Goal: Task Accomplishment & Management: Manage account settings

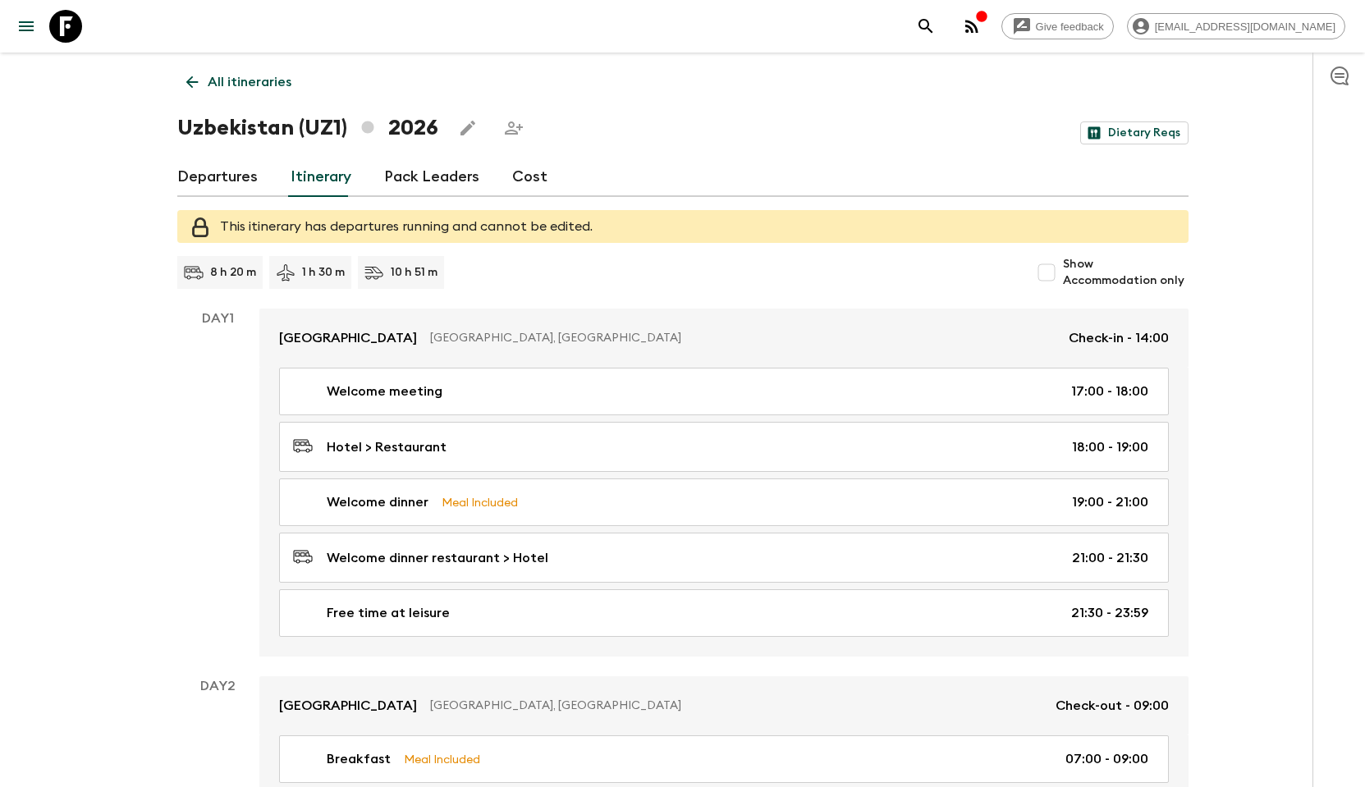
click at [529, 178] on link "Cost" at bounding box center [529, 177] width 35 height 39
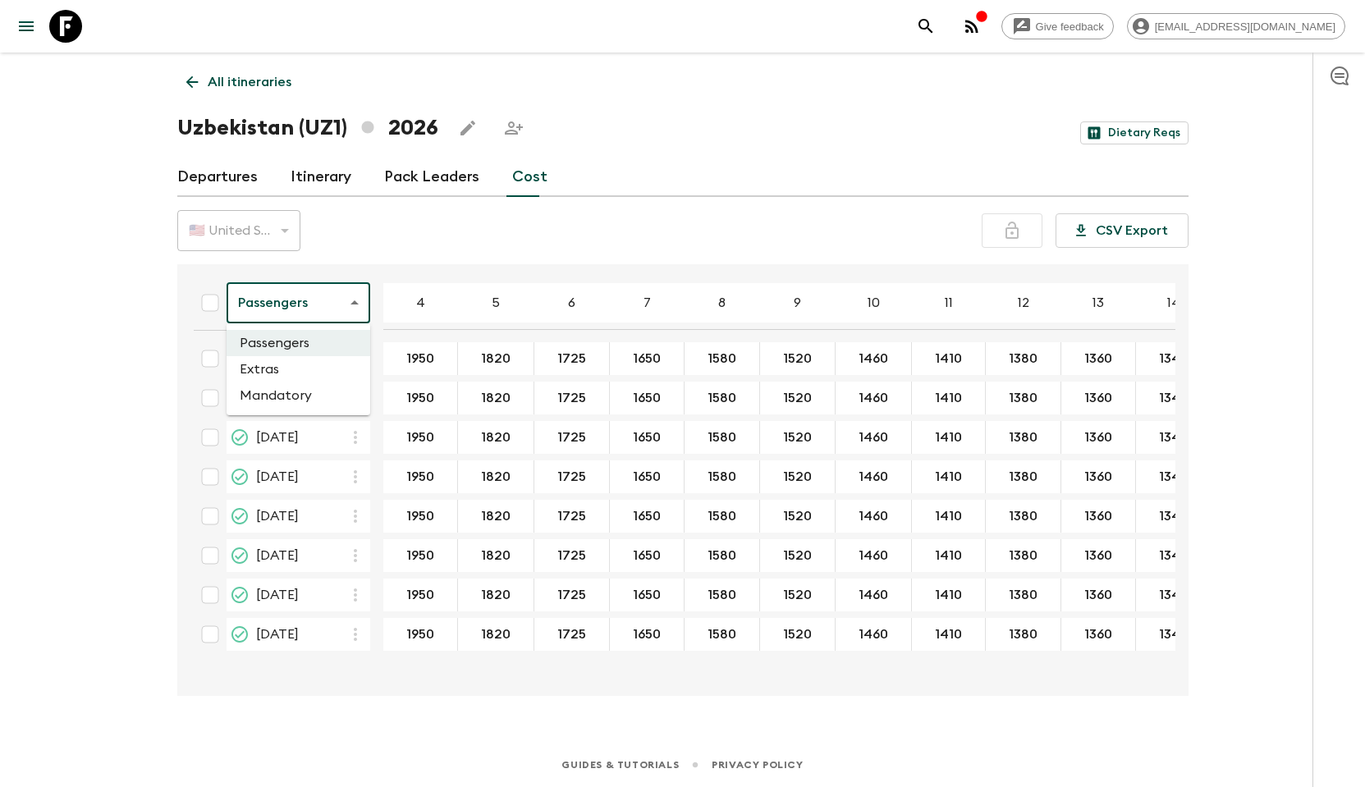
click at [357, 318] on body "Give feedback info@silkroad-explorer.com All itineraries Uzbekistan (UZ1) 2026 …" at bounding box center [682, 393] width 1365 height 787
click at [320, 395] on li "Mandatory" at bounding box center [299, 395] width 144 height 26
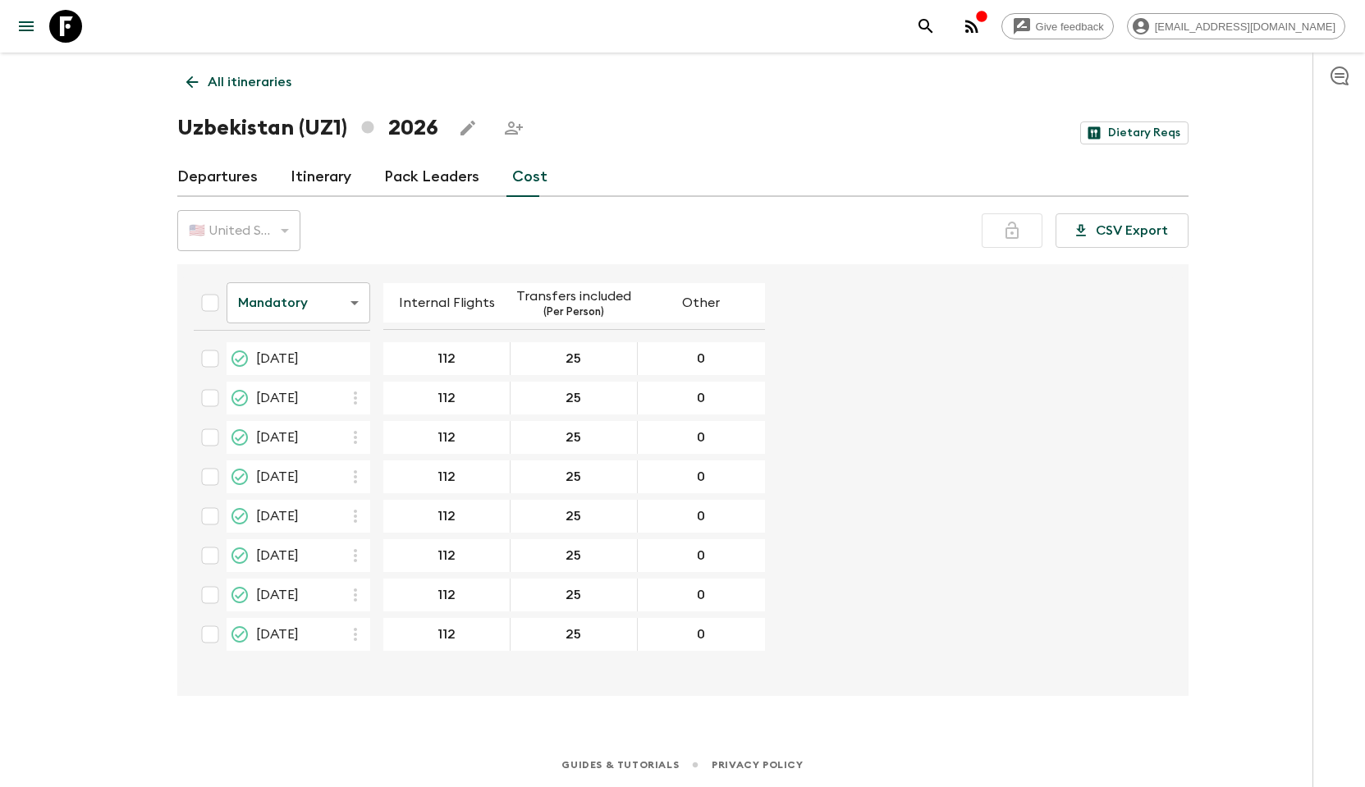
click at [345, 298] on body "Give feedback info@silkroad-explorer.com All itineraries Uzbekistan (UZ1) 2026 …" at bounding box center [682, 393] width 1365 height 787
click at [315, 346] on li "Passengers" at bounding box center [299, 343] width 144 height 26
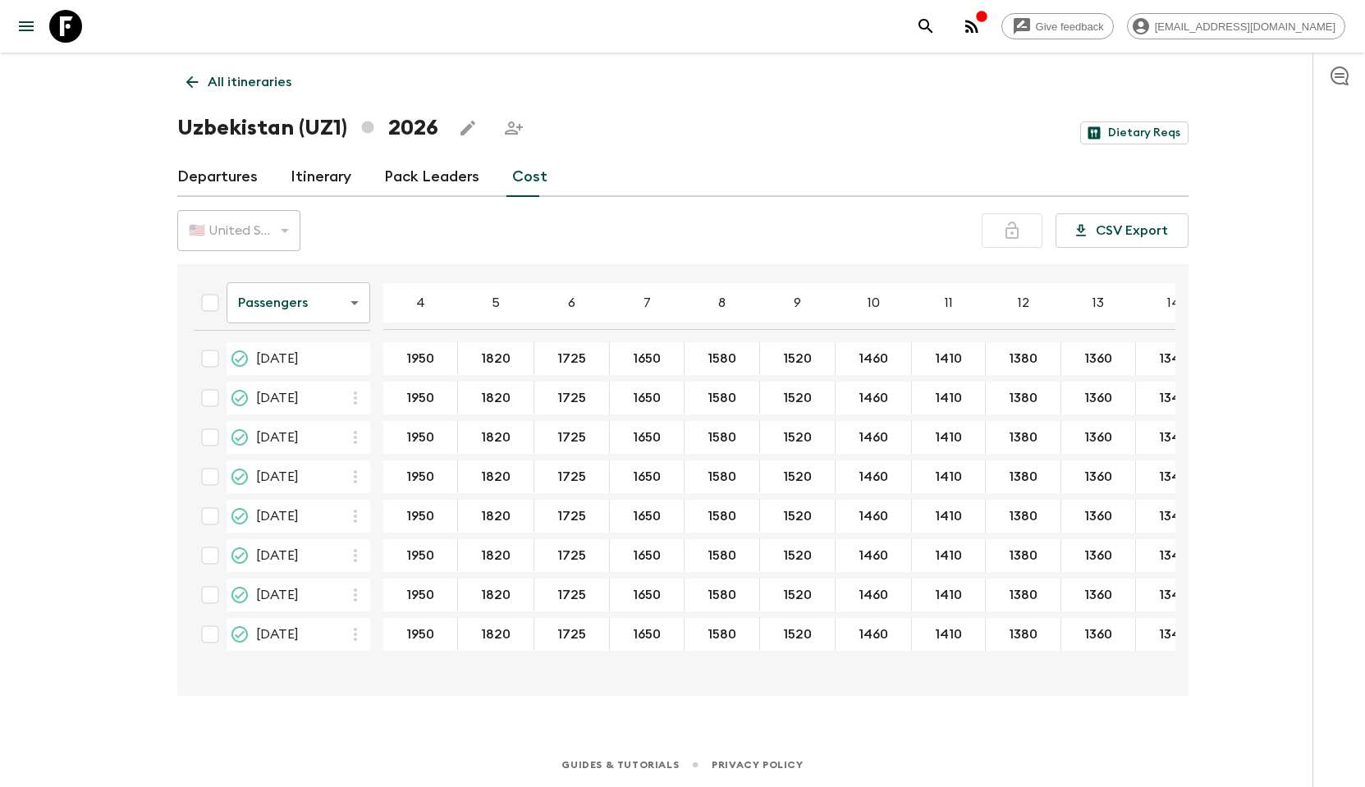
click at [245, 181] on link "Departures" at bounding box center [217, 177] width 80 height 39
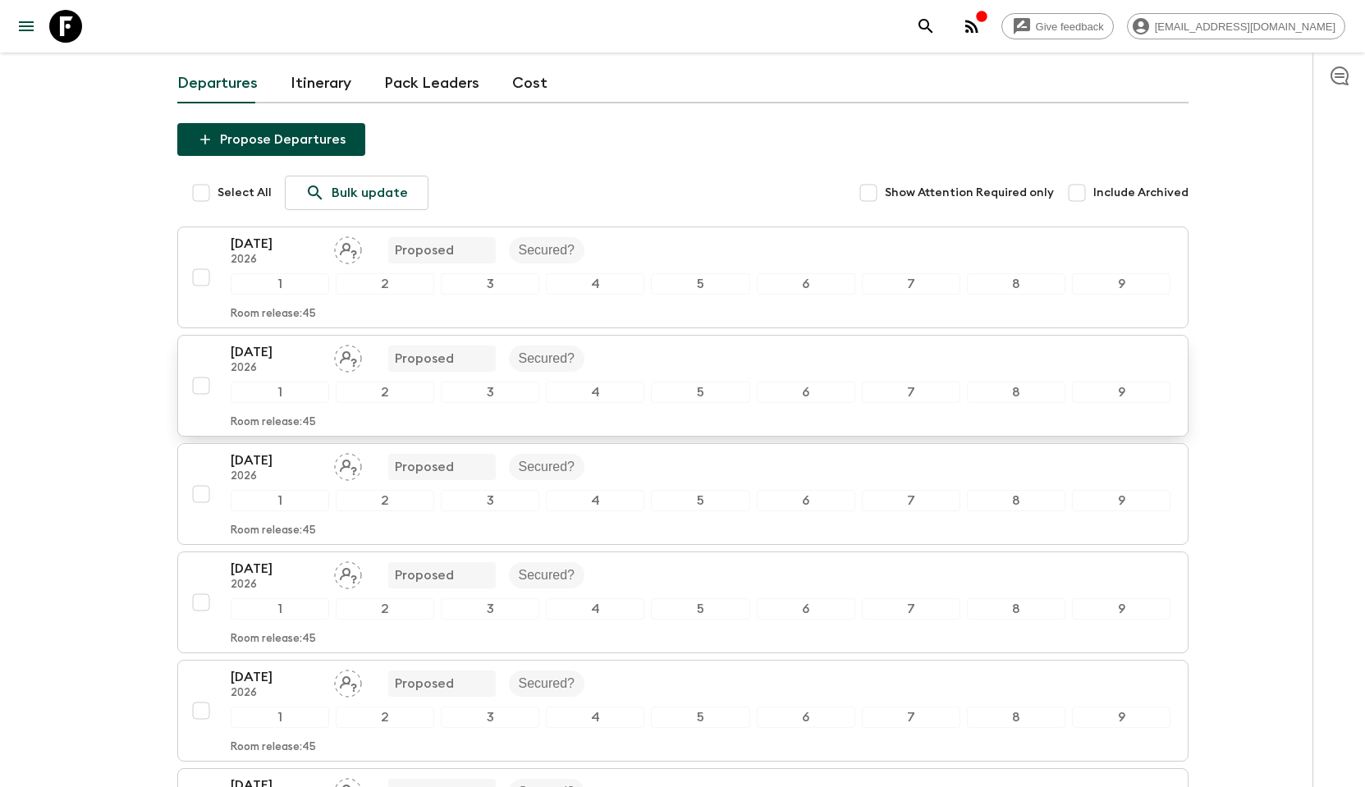
scroll to position [100, 0]
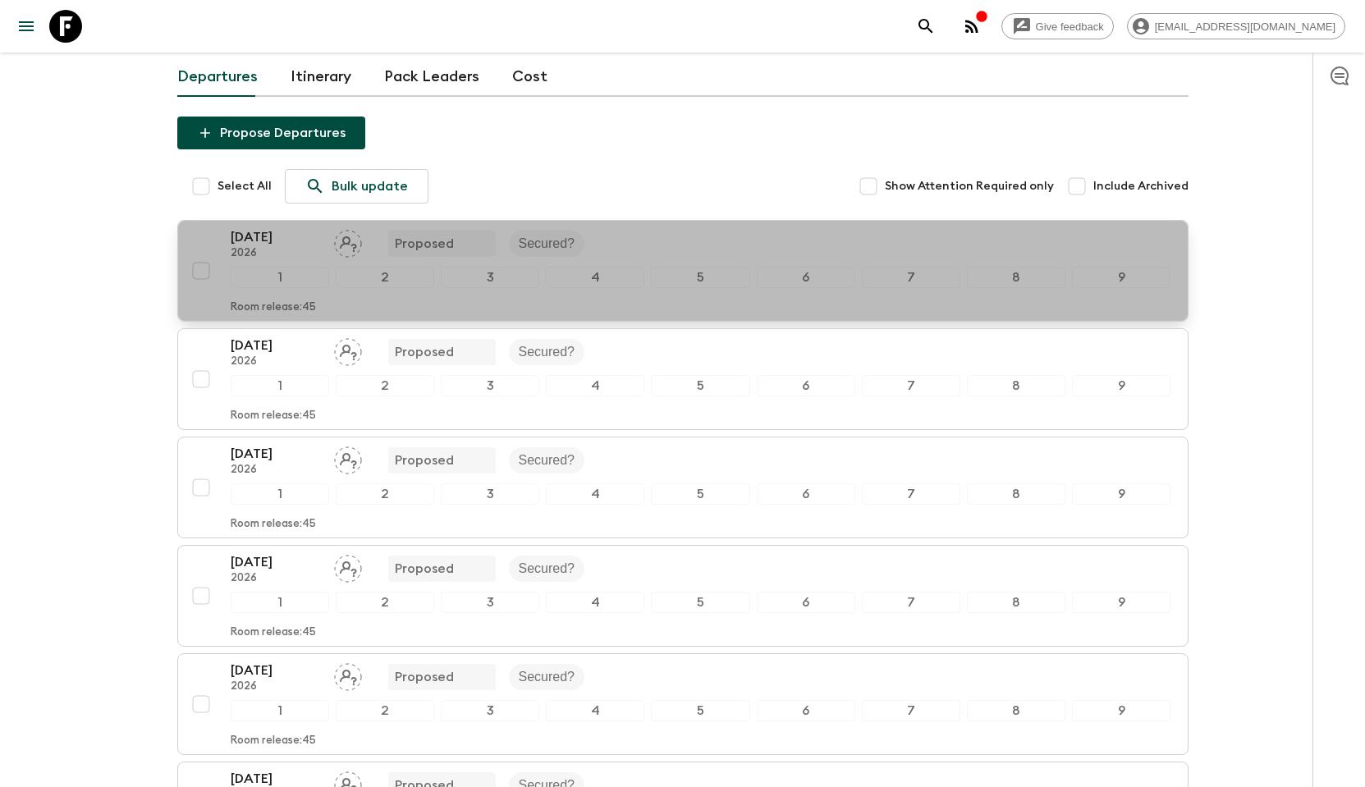
click at [650, 244] on div "24 Apr 2026 2026 Proposed Secured?" at bounding box center [701, 243] width 941 height 33
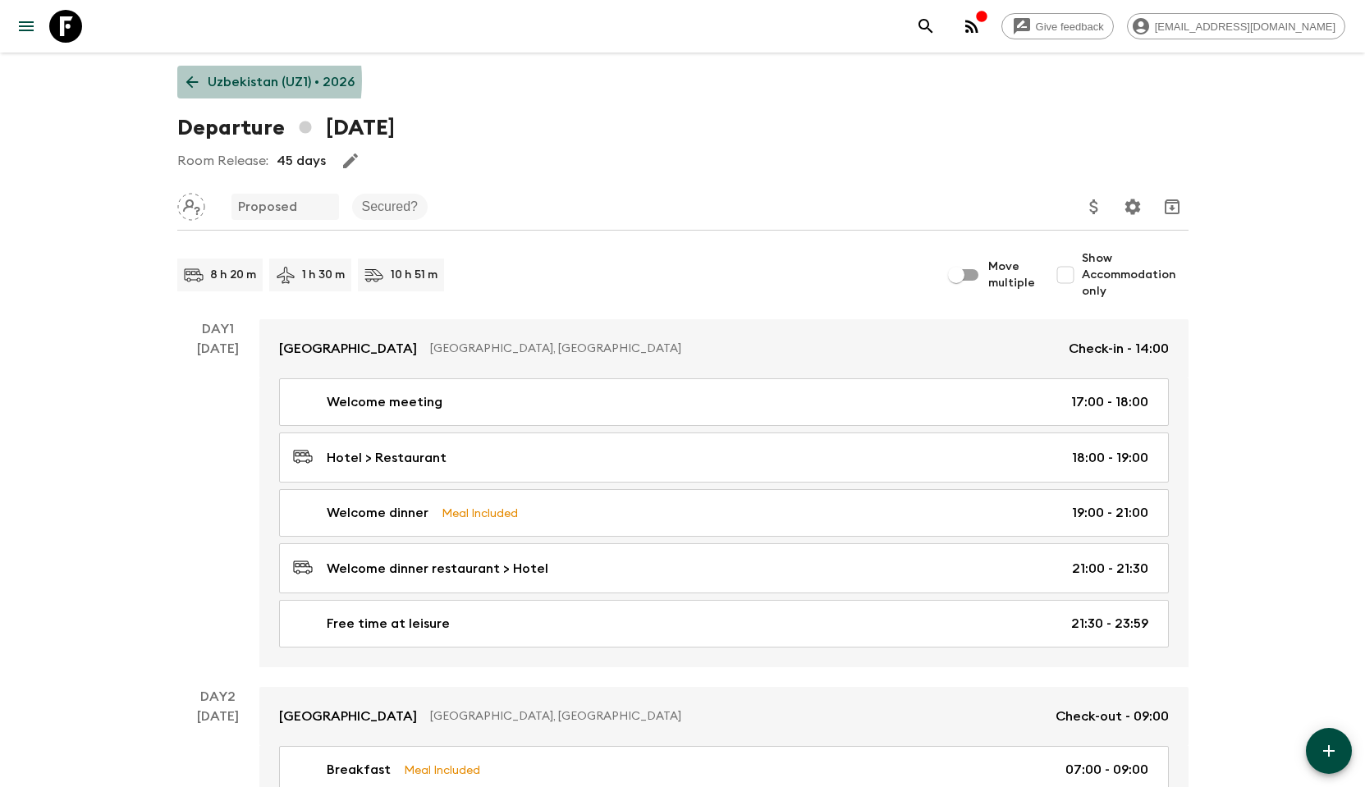
click at [197, 80] on icon at bounding box center [192, 82] width 18 height 18
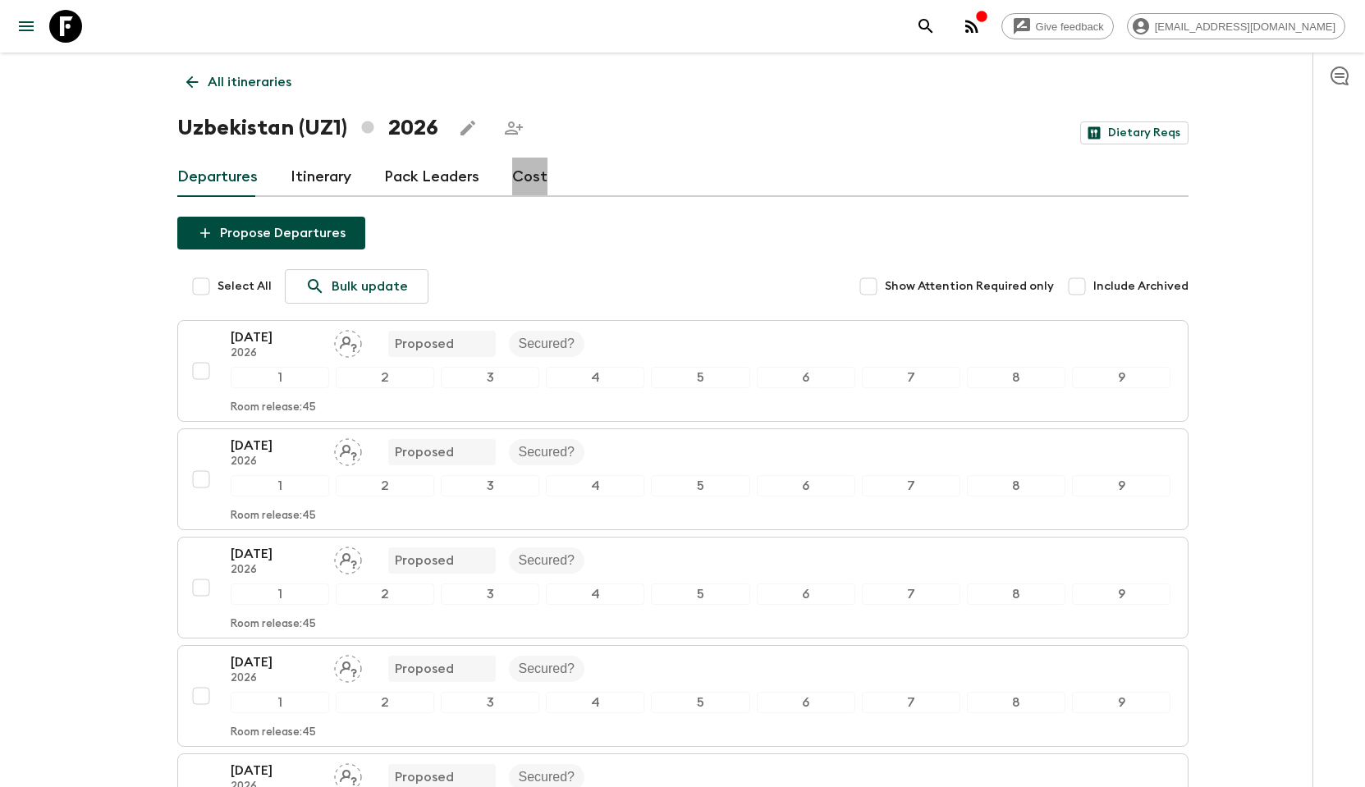
click at [530, 176] on link "Cost" at bounding box center [529, 177] width 35 height 39
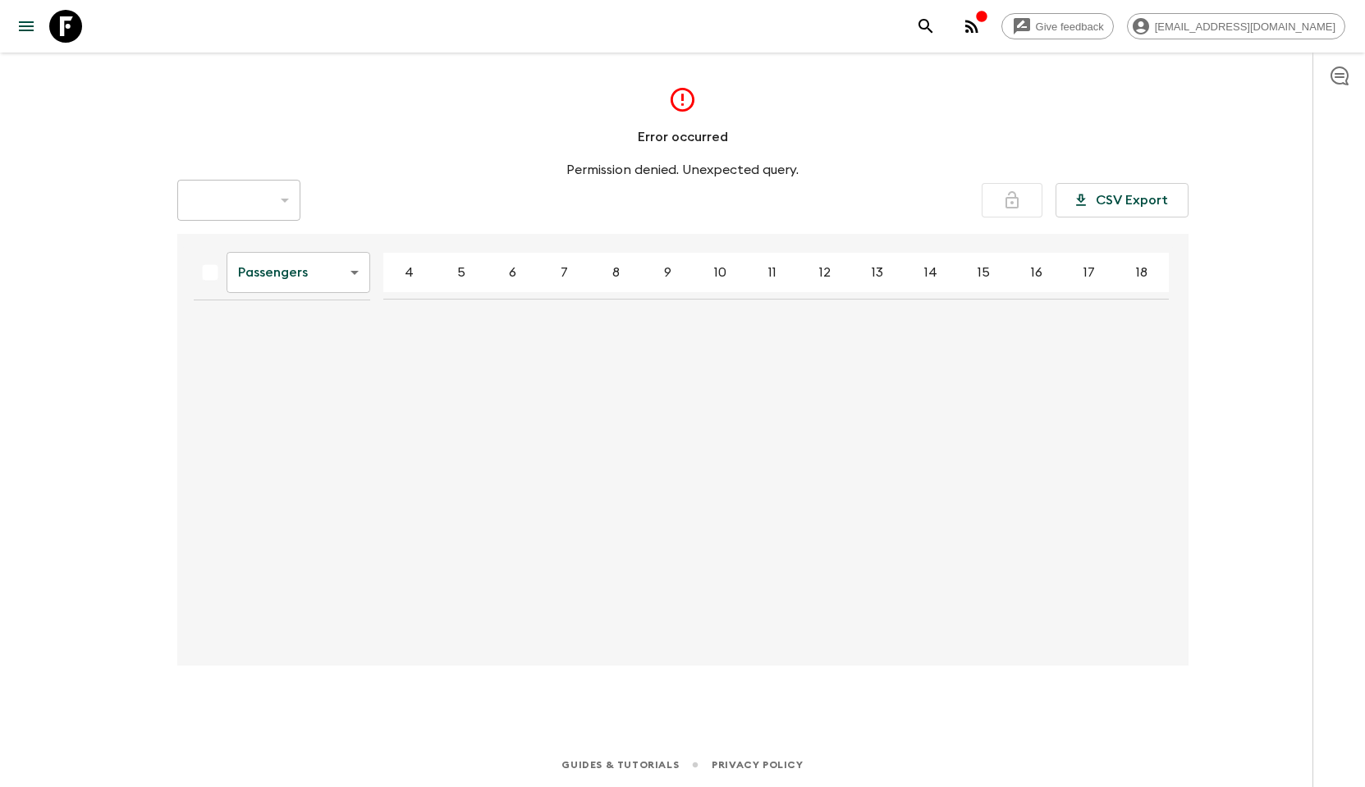
click at [356, 275] on body "Give feedback [EMAIL_ADDRESS][DOMAIN_NAME] Error occurred Permission denied. Un…" at bounding box center [682, 393] width 1365 height 787
click at [295, 334] on li "Extras" at bounding box center [299, 339] width 144 height 26
click at [354, 274] on body "Give feedback [EMAIL_ADDRESS][DOMAIN_NAME] Error occurred Permission denied. Un…" at bounding box center [682, 393] width 1365 height 787
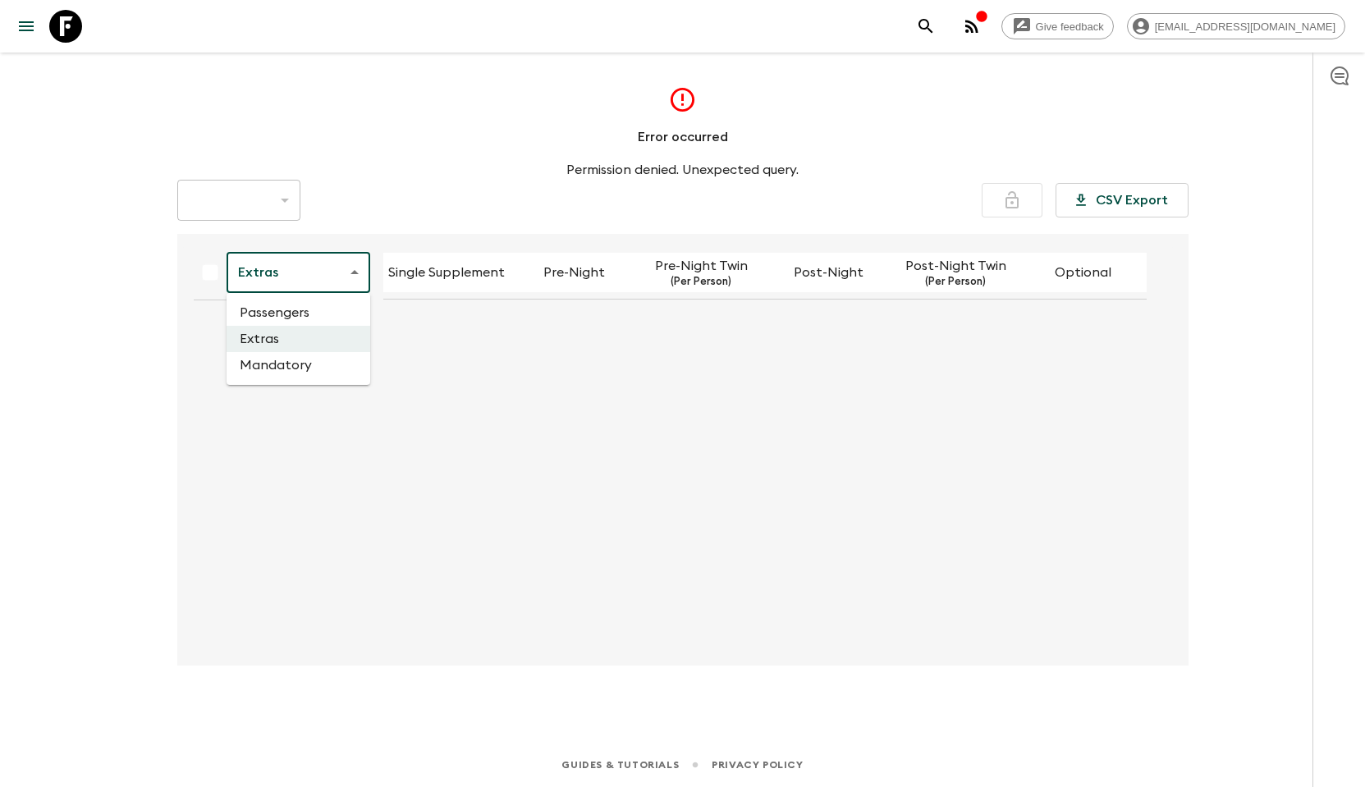
click at [295, 316] on li "Passengers" at bounding box center [299, 313] width 144 height 26
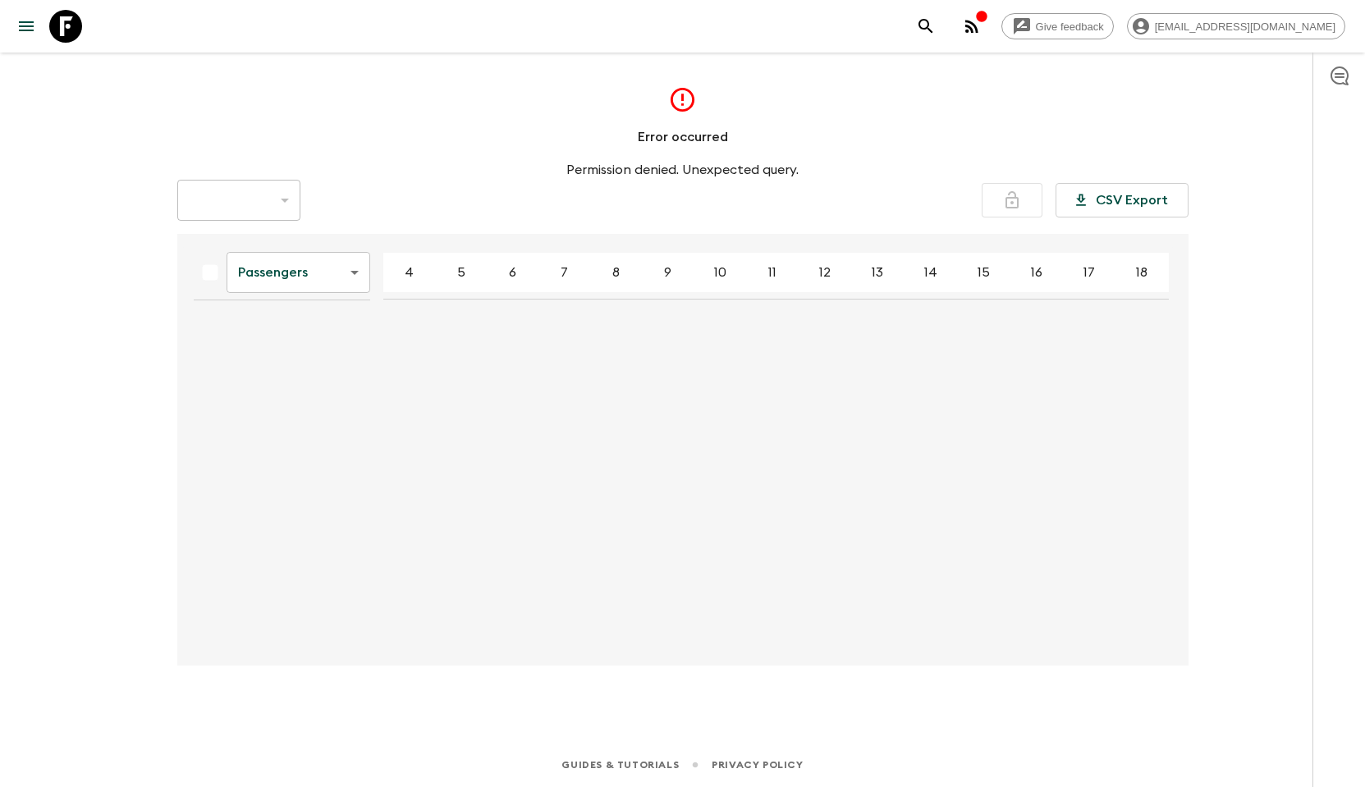
click at [367, 281] on body "Give feedback [EMAIL_ADDRESS][DOMAIN_NAME] Error occurred Permission denied. Un…" at bounding box center [682, 393] width 1365 height 787
click at [303, 366] on li "Mandatory" at bounding box center [299, 365] width 144 height 26
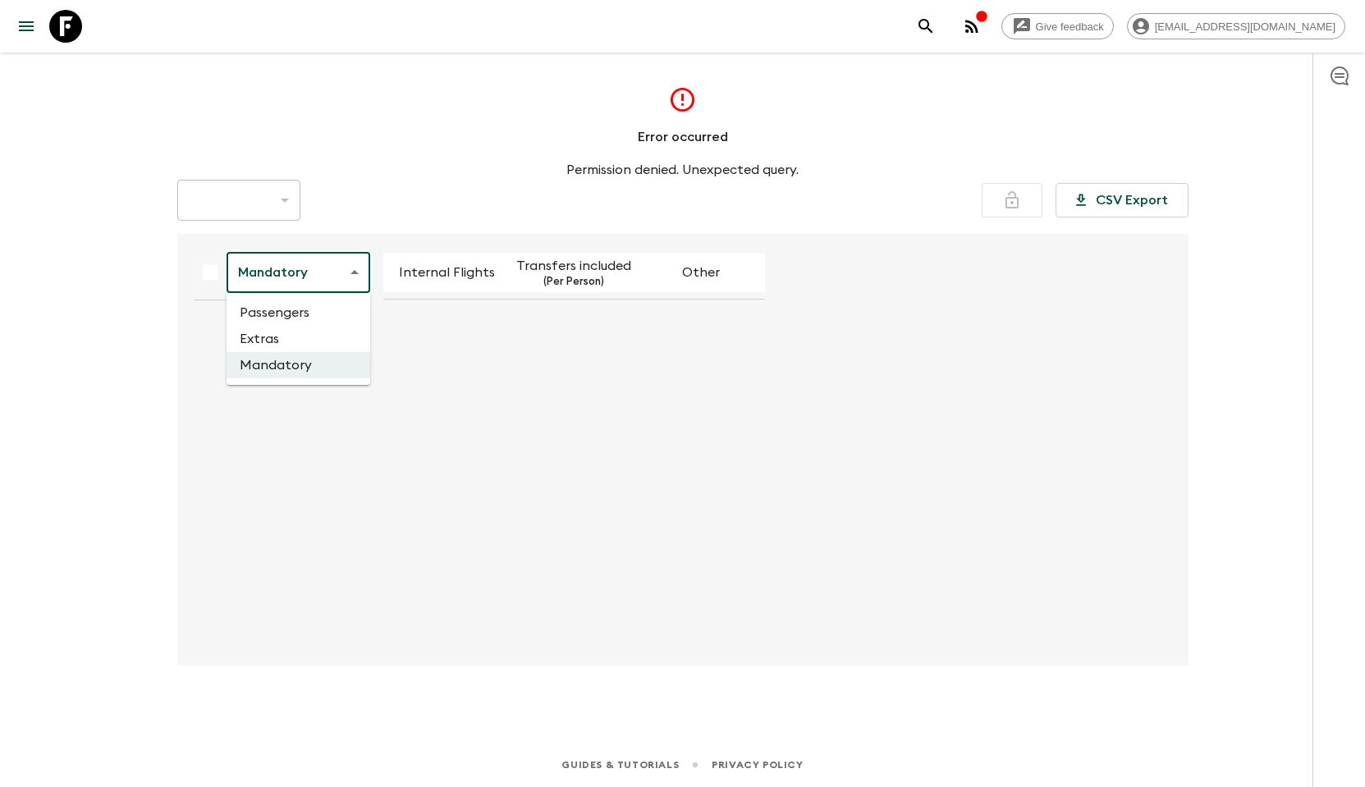
click at [350, 269] on body "Give feedback [EMAIL_ADDRESS][DOMAIN_NAME] Error occurred Permission denied. Un…" at bounding box center [682, 393] width 1365 height 787
click at [278, 183] on div at bounding box center [682, 393] width 1365 height 787
click at [30, 24] on icon "menu" at bounding box center [26, 26] width 20 height 20
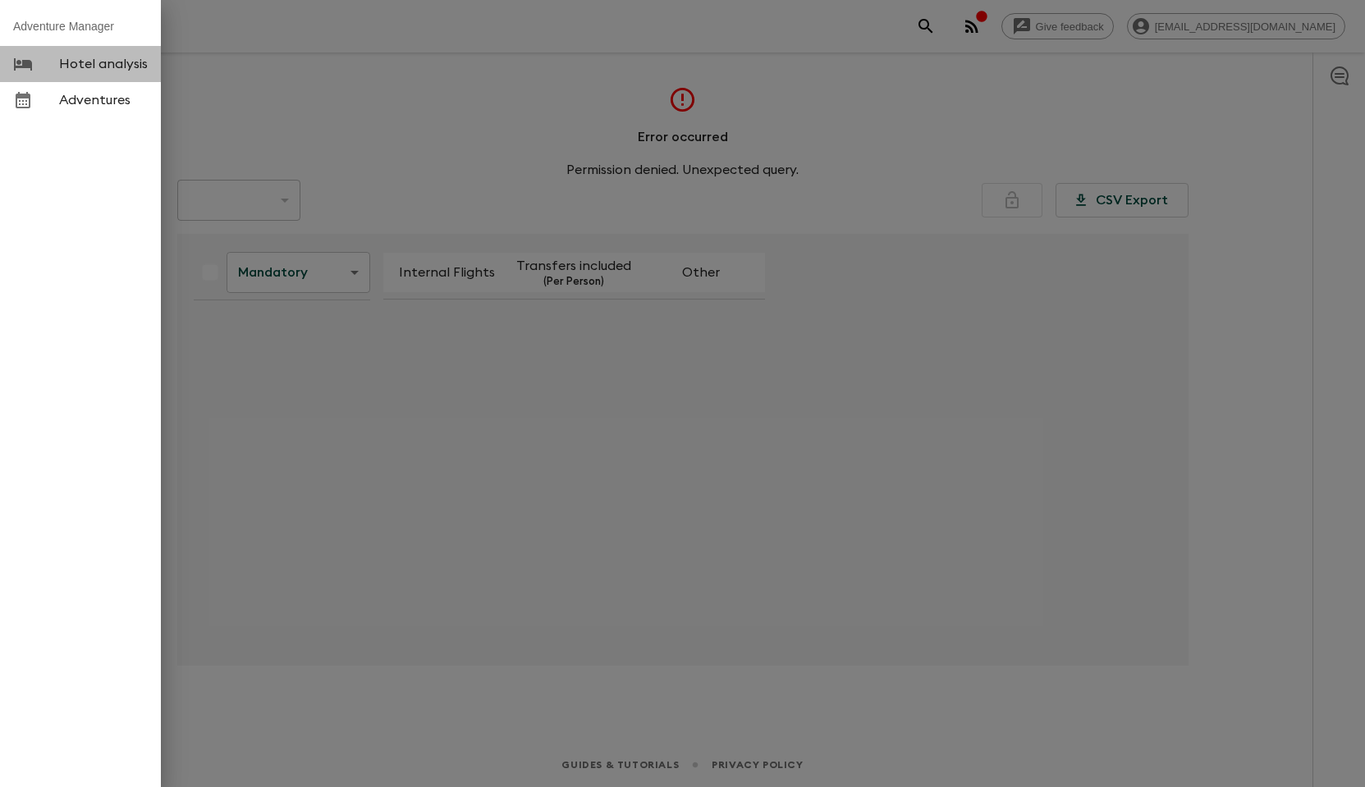
click at [122, 63] on span "Hotel analysis" at bounding box center [103, 64] width 89 height 16
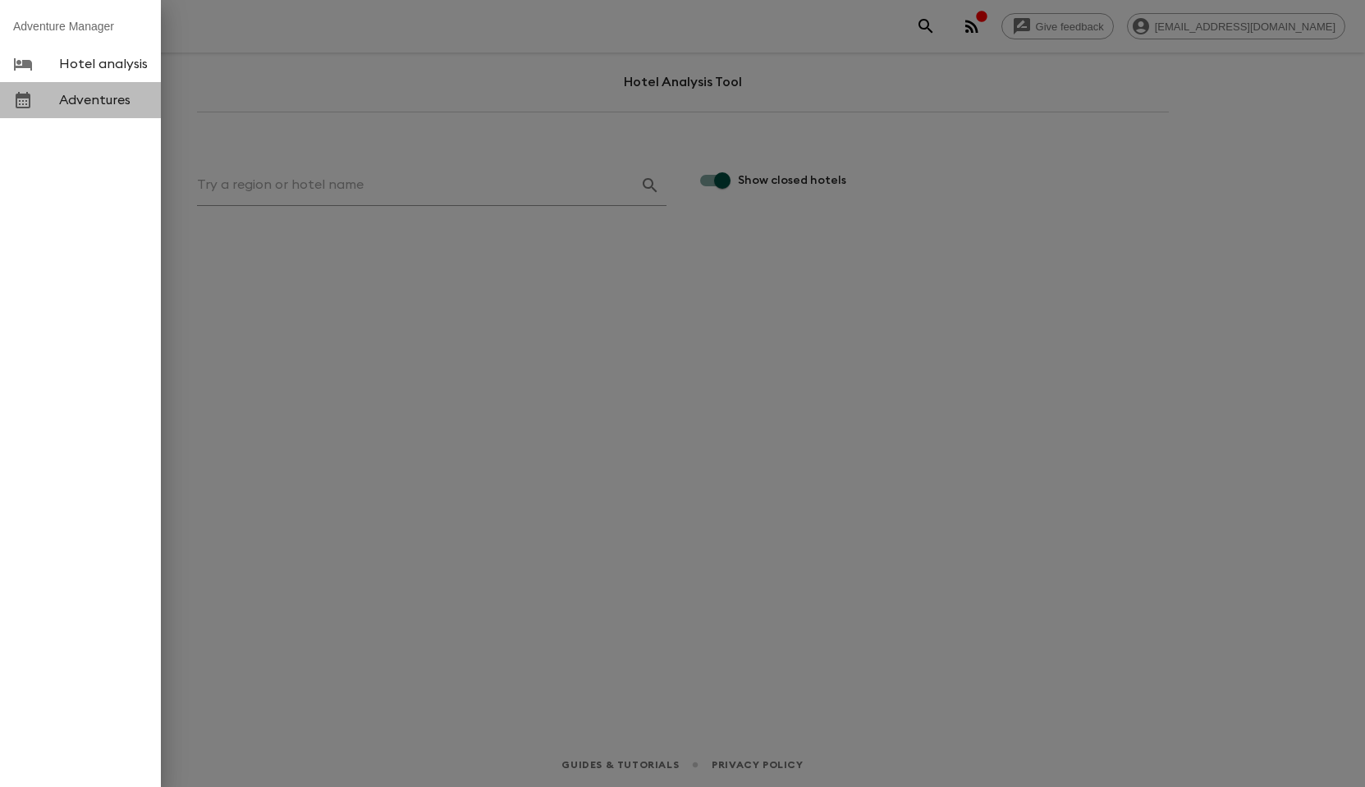
click at [99, 93] on span "Adventures" at bounding box center [103, 100] width 89 height 16
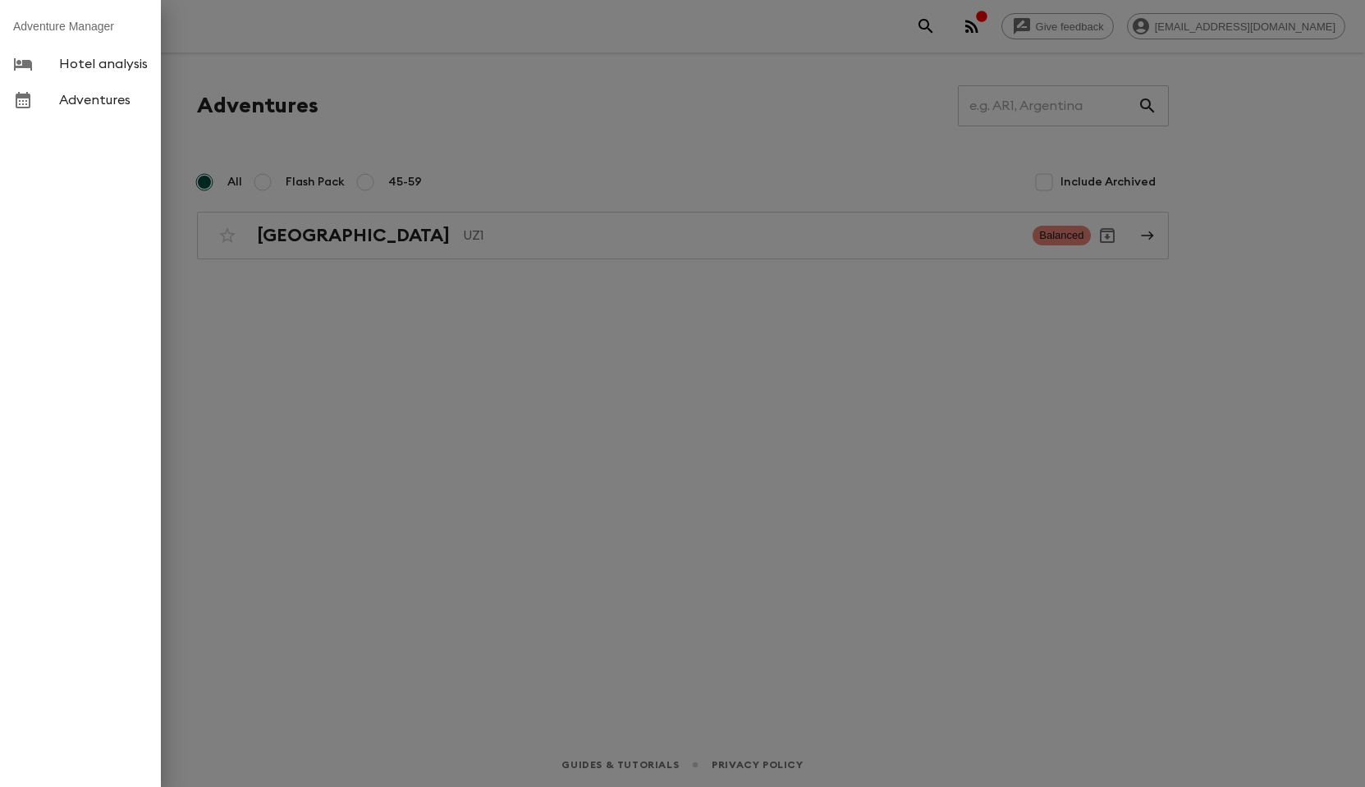
click at [304, 368] on div at bounding box center [682, 393] width 1365 height 787
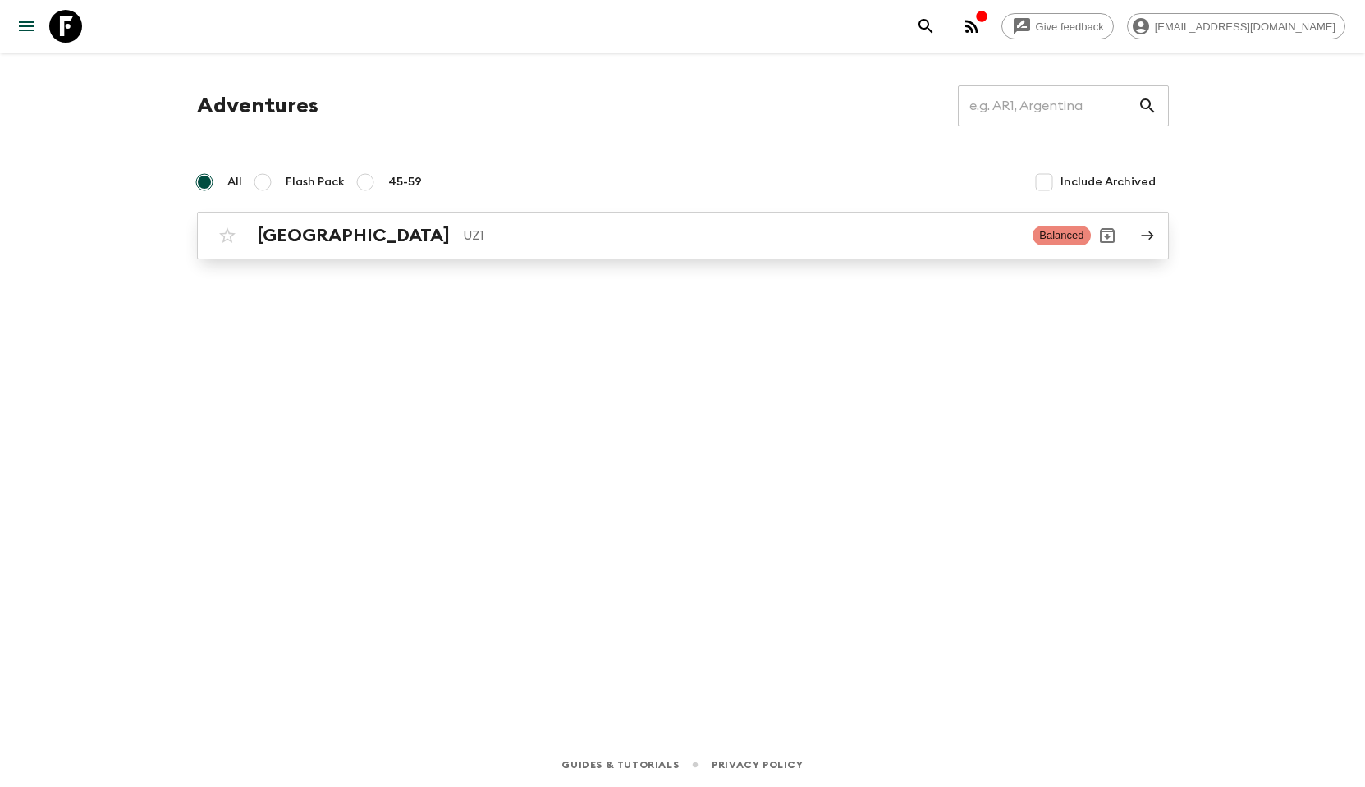
click at [291, 236] on h2 "Uzbekistan" at bounding box center [353, 235] width 193 height 21
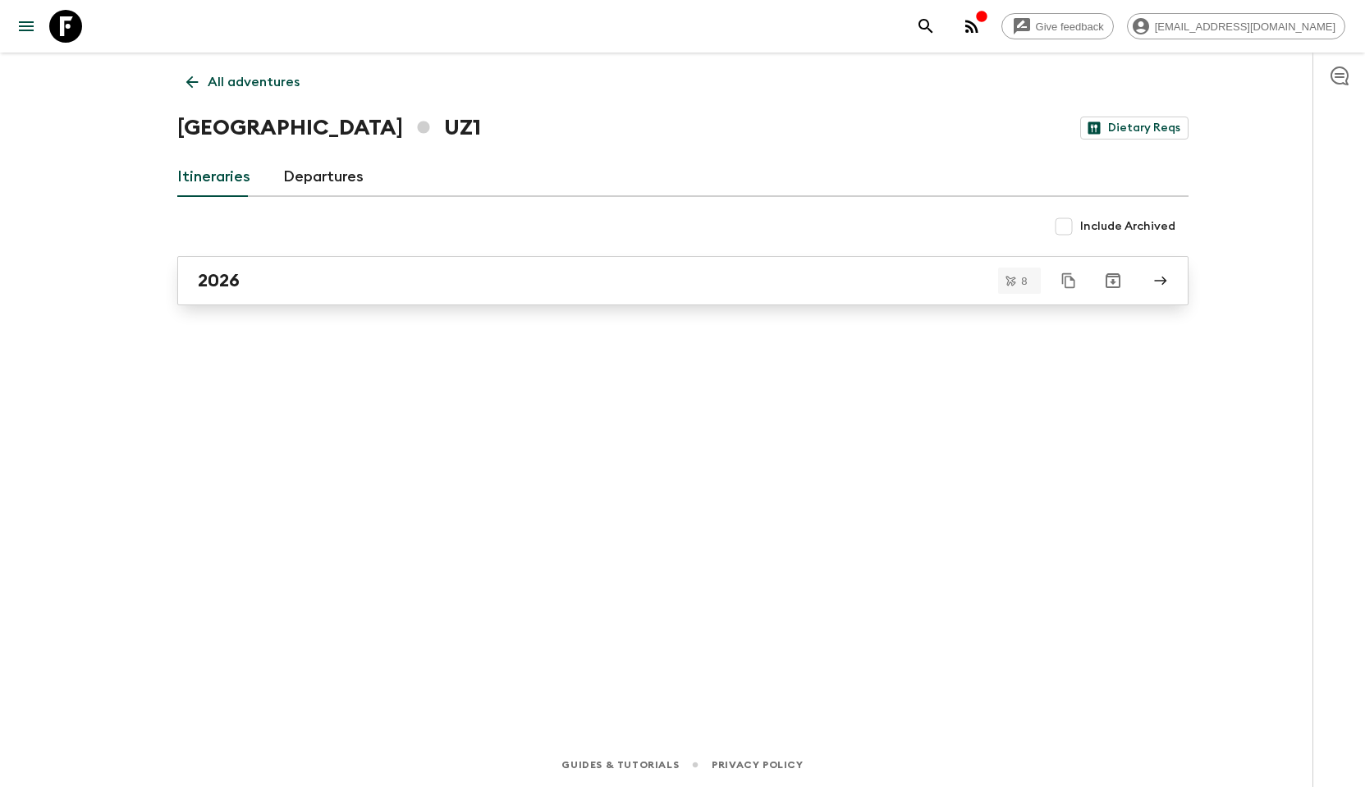
click at [256, 284] on div "2026" at bounding box center [667, 280] width 939 height 21
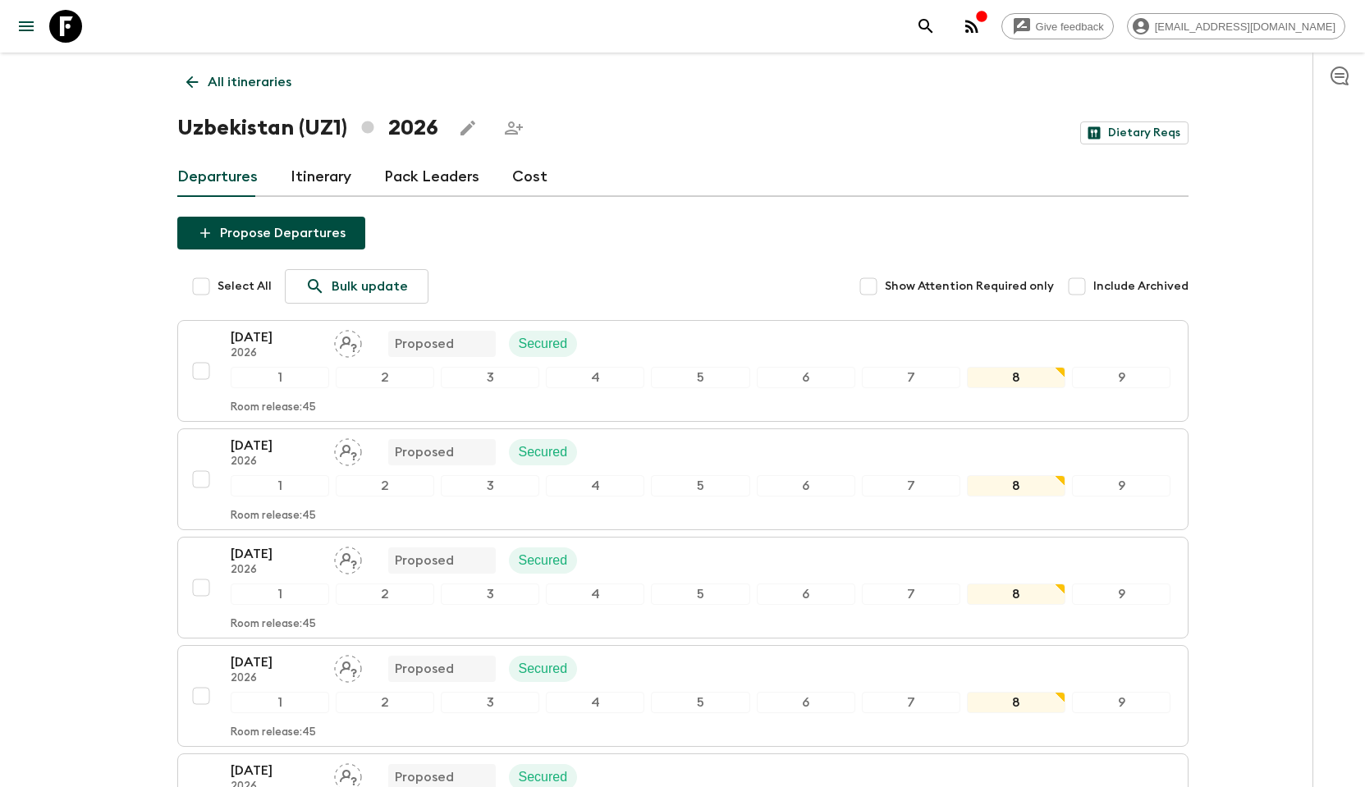
click at [572, 247] on div "Propose Departures Select All Bulk update Show Attention Required only Include …" at bounding box center [682, 718] width 1011 height 1003
click at [526, 173] on link "Cost" at bounding box center [529, 177] width 35 height 39
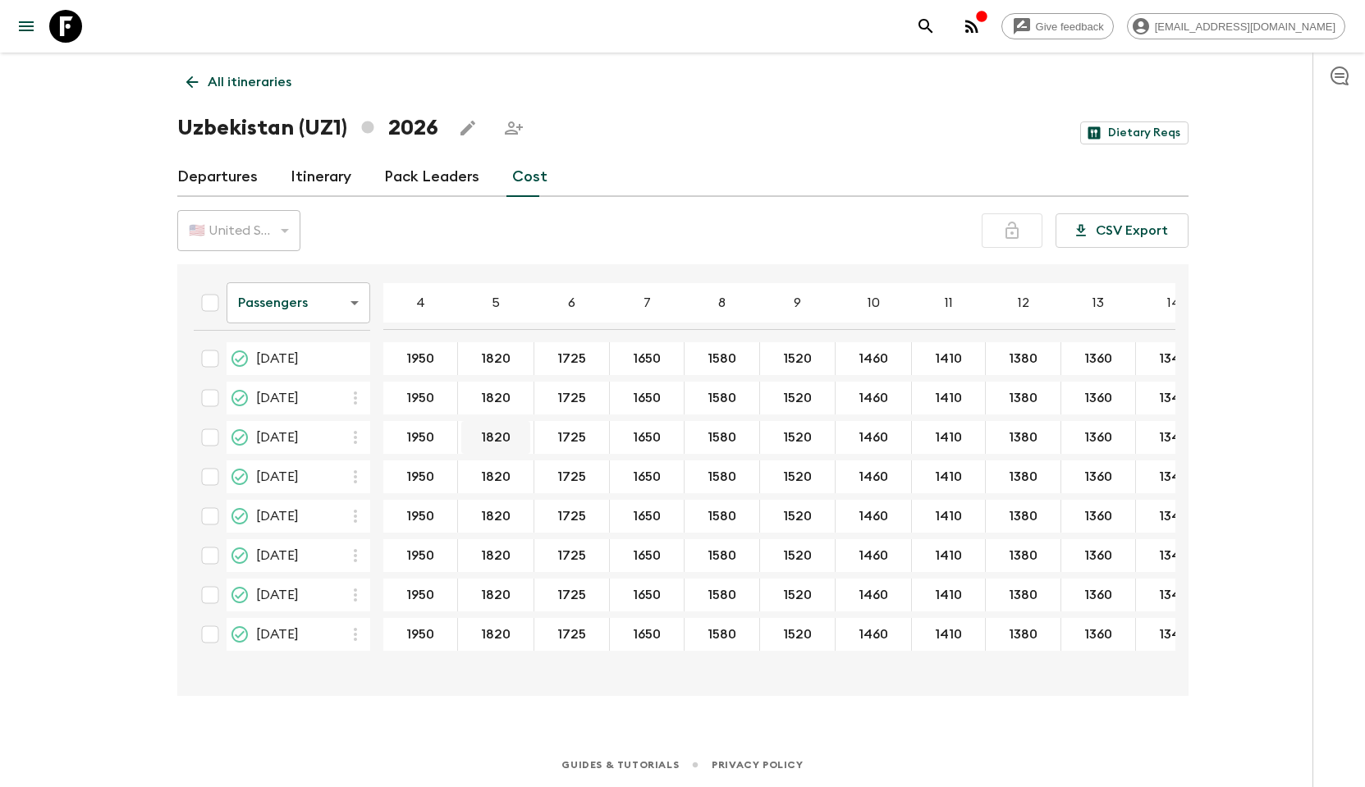
drag, startPoint x: 403, startPoint y: 396, endPoint x: 501, endPoint y: 423, distance: 101.3
click at [608, 217] on div "🇺🇸 United States Dollar (USD) USD ​ CSV Export" at bounding box center [682, 230] width 1011 height 41
click at [890, 396] on input "1460" at bounding box center [873, 398] width 69 height 19
click at [878, 400] on input "1460" at bounding box center [873, 398] width 69 height 19
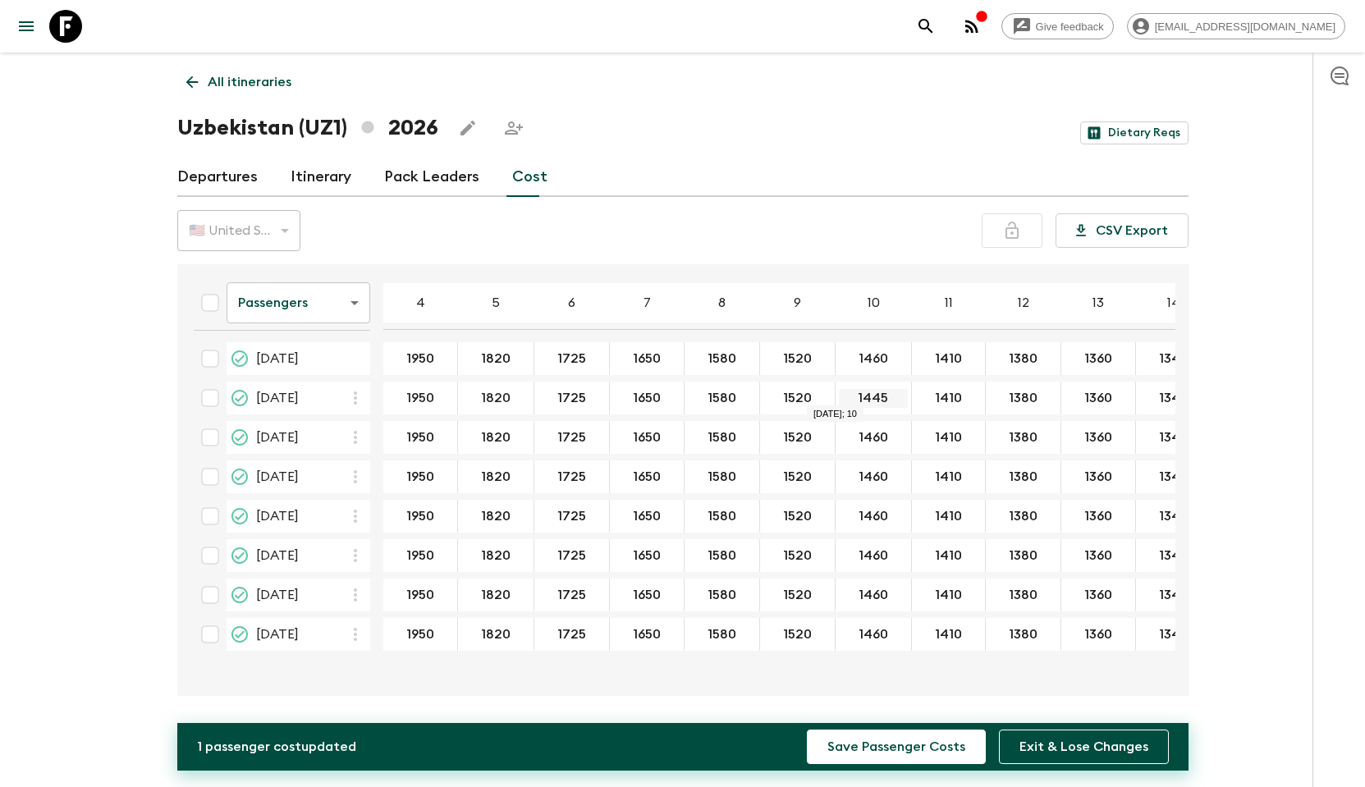
drag, startPoint x: 887, startPoint y: 400, endPoint x: 847, endPoint y: 394, distance: 40.6
click at [847, 394] on input "1445" at bounding box center [873, 398] width 69 height 19
type input "1445"
drag, startPoint x: 882, startPoint y: 473, endPoint x: 853, endPoint y: 474, distance: 29.6
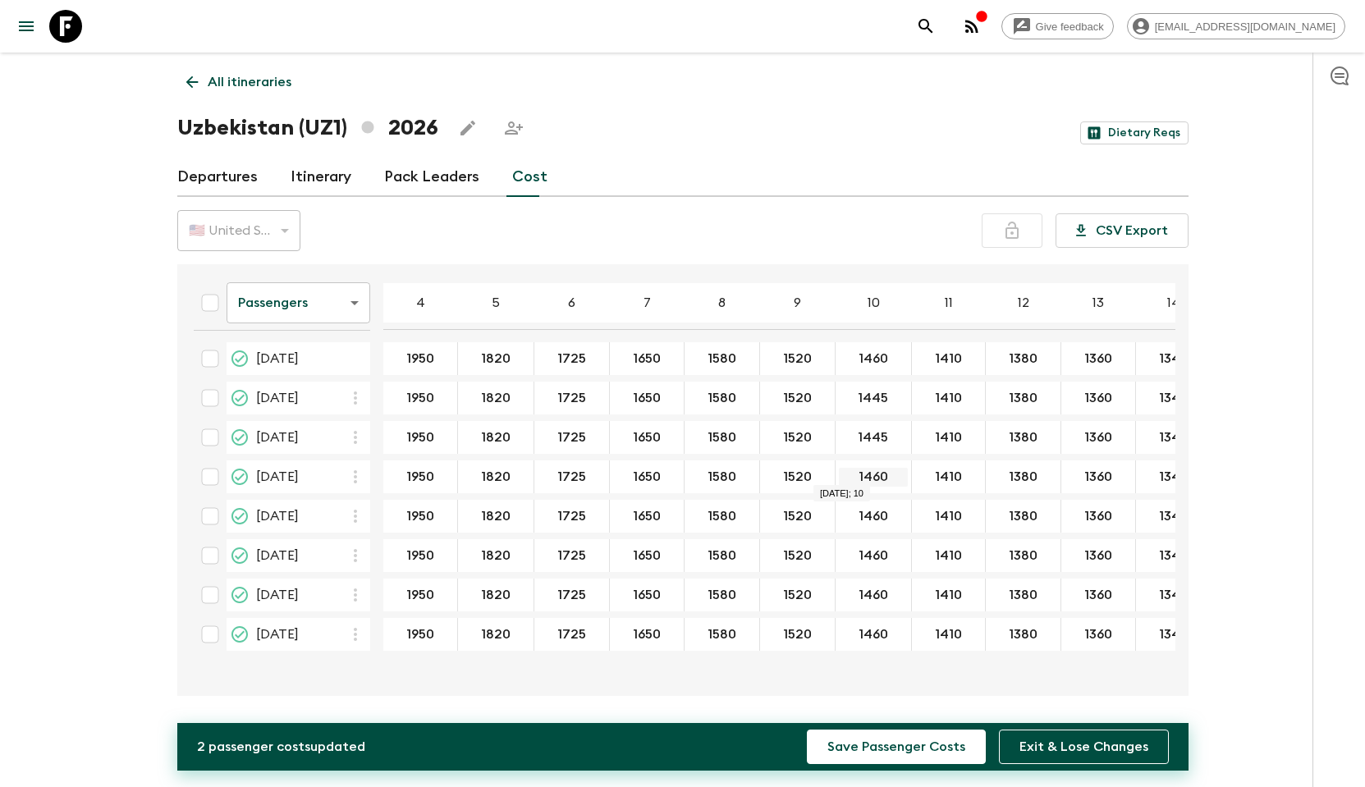
type input "1445"
drag, startPoint x: 885, startPoint y: 552, endPoint x: 833, endPoint y: 552, distance: 51.7
type input "1445"
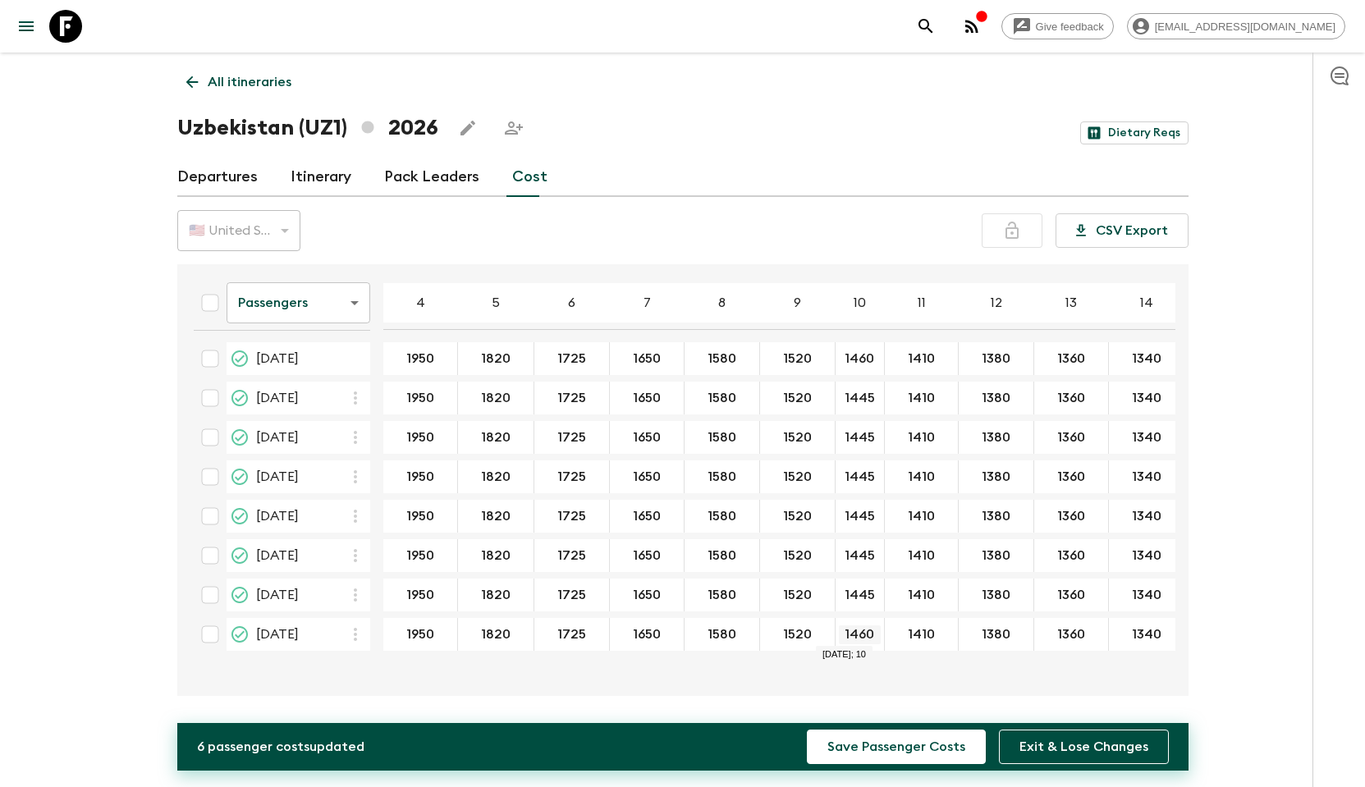
drag, startPoint x: 888, startPoint y: 636, endPoint x: 854, endPoint y: 634, distance: 33.7
type input "1445"
click at [439, 367] on input "1645" at bounding box center [420, 359] width 67 height 19
type input "1565"
click at [498, 362] on input "1820" at bounding box center [495, 359] width 69 height 19
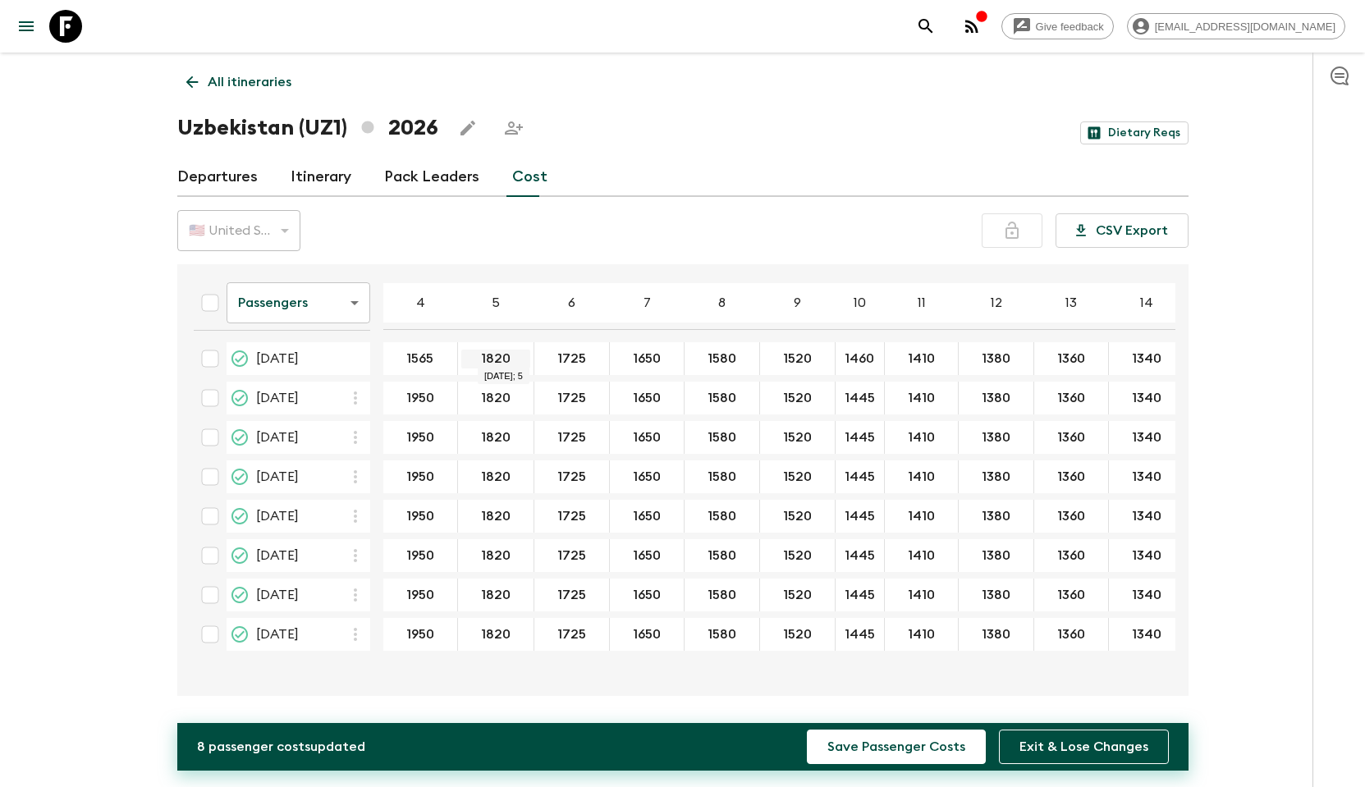
click at [514, 356] on input "1820" at bounding box center [495, 359] width 69 height 19
click at [513, 357] on input "1456" at bounding box center [495, 359] width 69 height 19
type input "1445"
click at [596, 352] on input "1725" at bounding box center [572, 359] width 68 height 19
type input "1370"
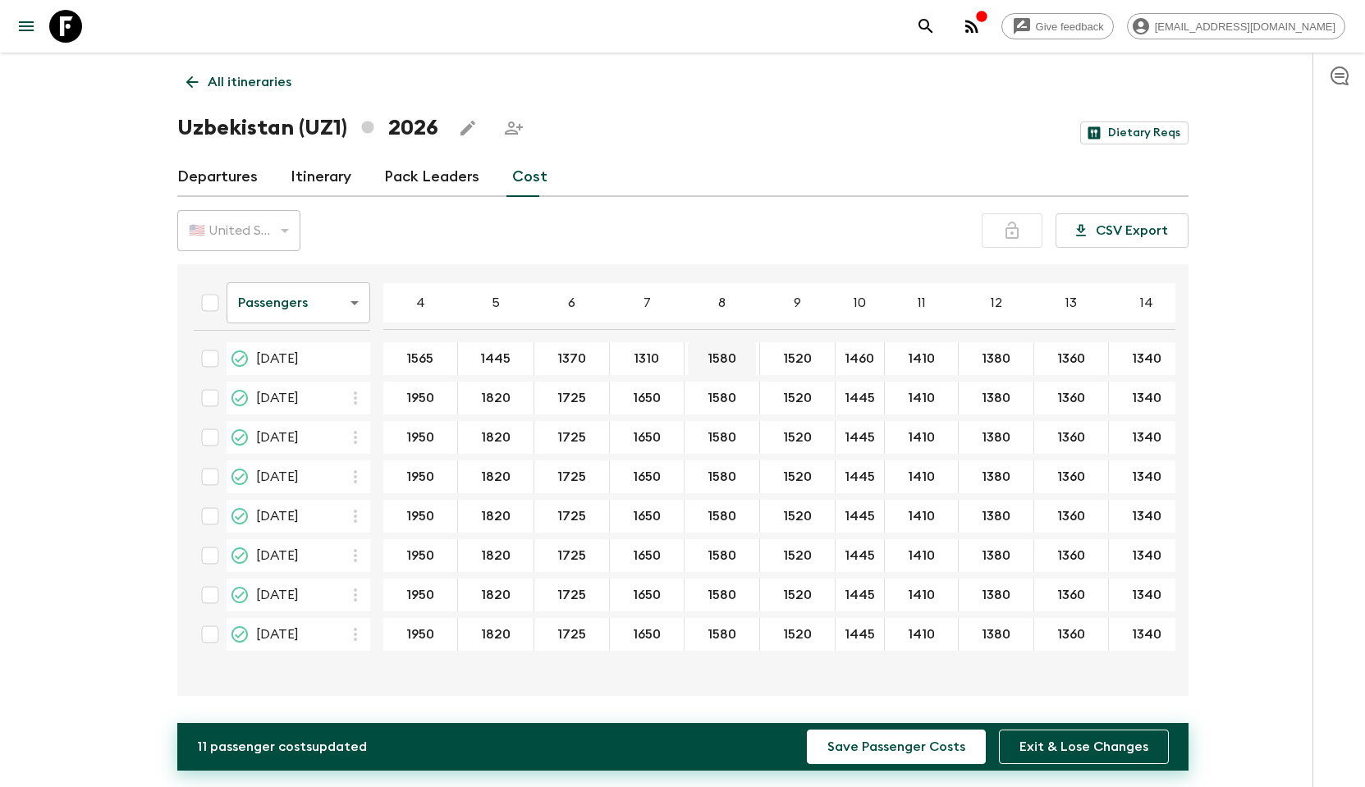
type input "1310"
type input "1255"
type input "1205"
click at [863, 363] on input "1460" at bounding box center [860, 359] width 42 height 19
type input "1160"
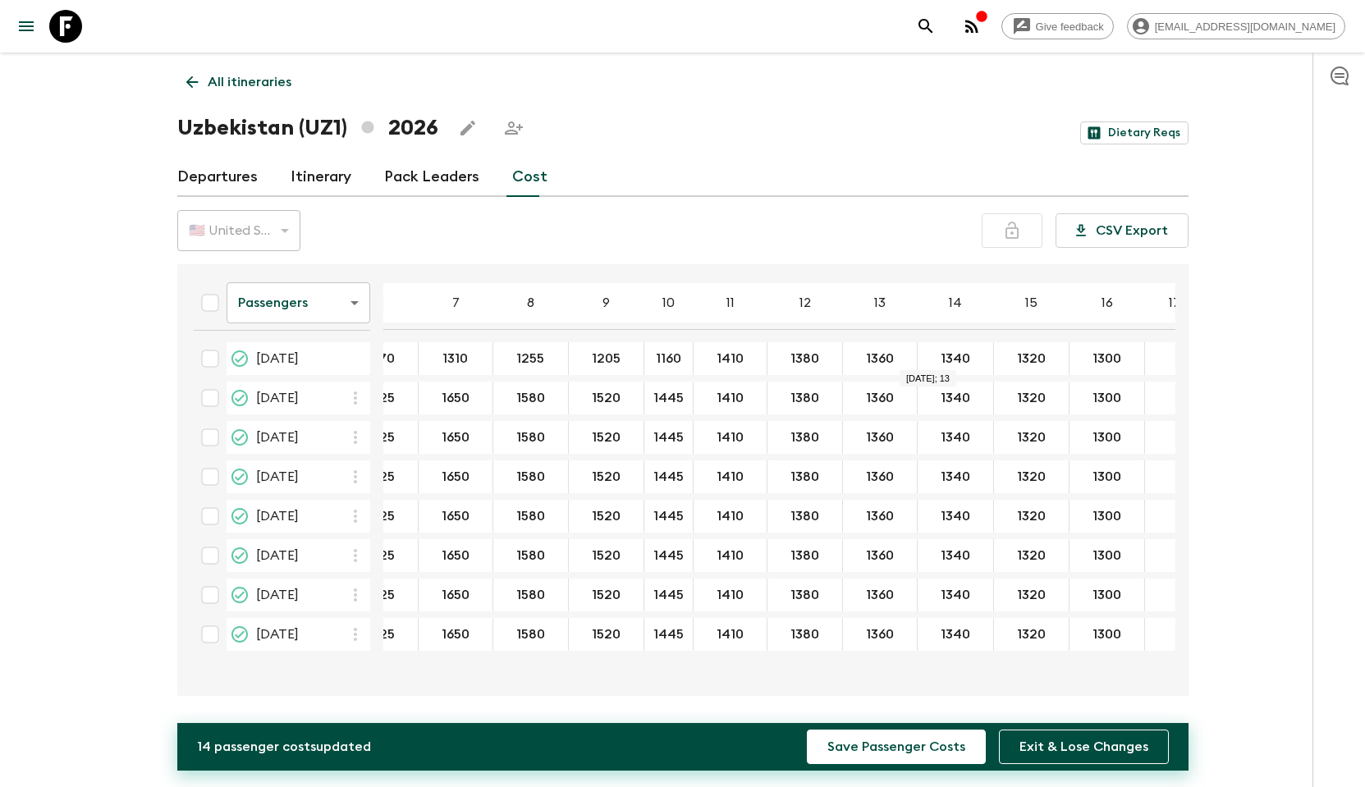
scroll to position [0, 194]
type input "1120"
type input "1095"
type input "1080"
type input "1060"
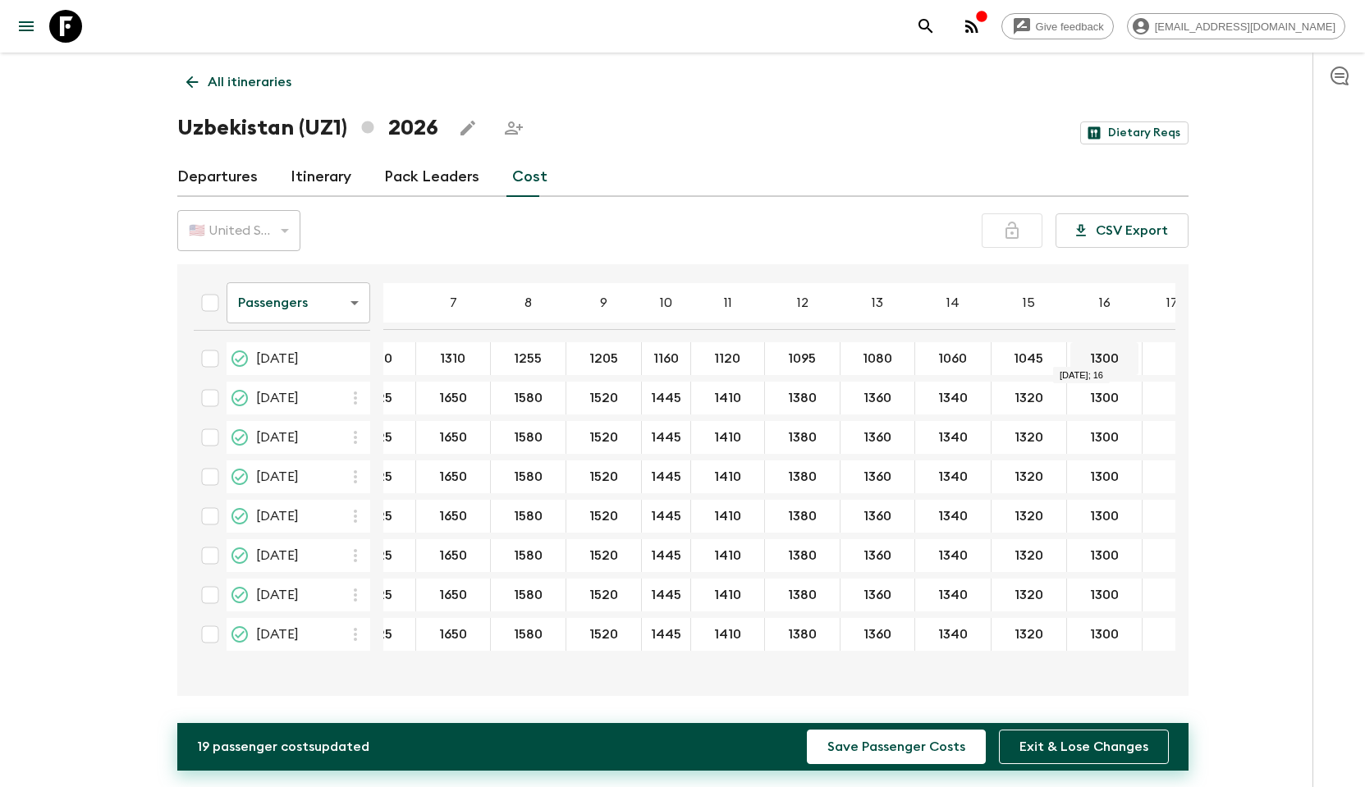
type input "1045"
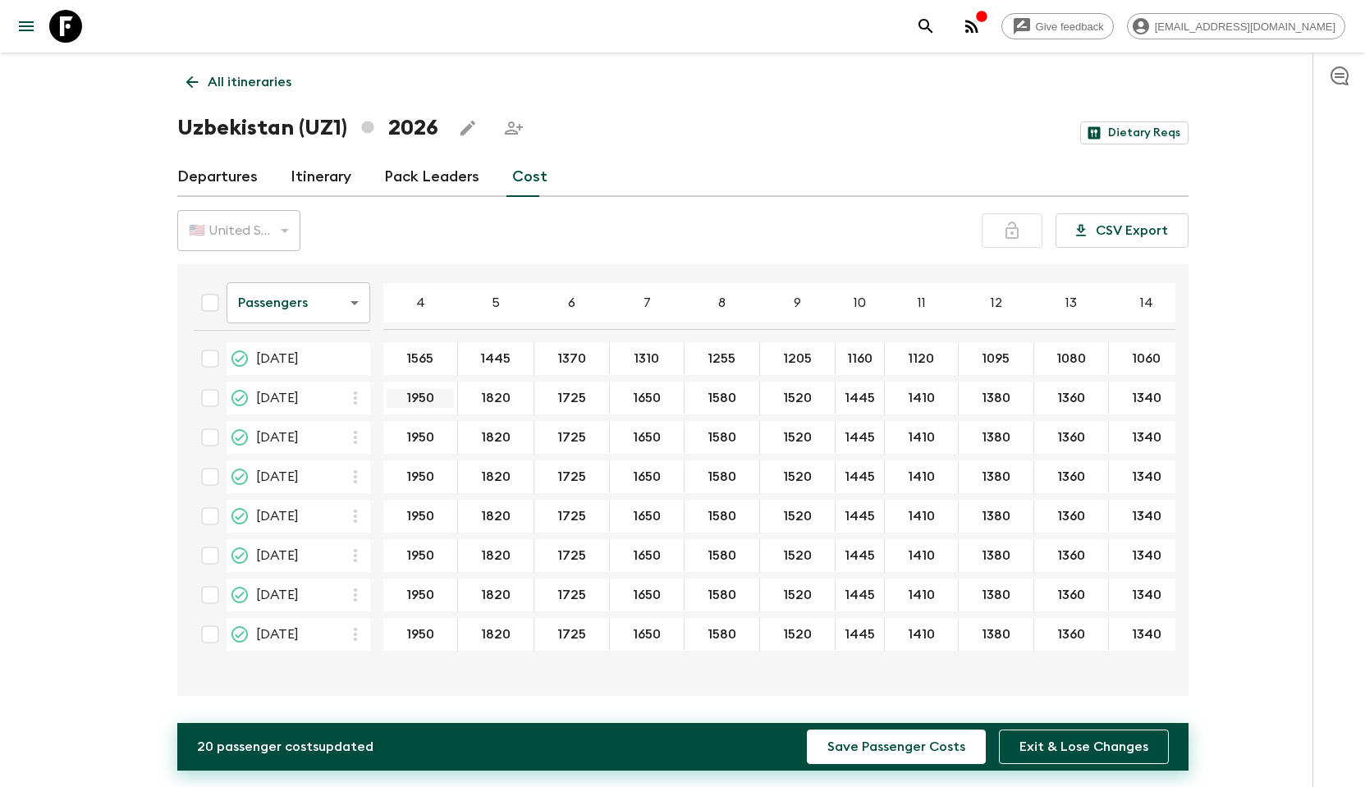
scroll to position [0, 0]
type input "1030"
click at [427, 406] on input "1950" at bounding box center [420, 398] width 67 height 19
type input "1935"
click at [506, 396] on input "1820" at bounding box center [495, 398] width 69 height 19
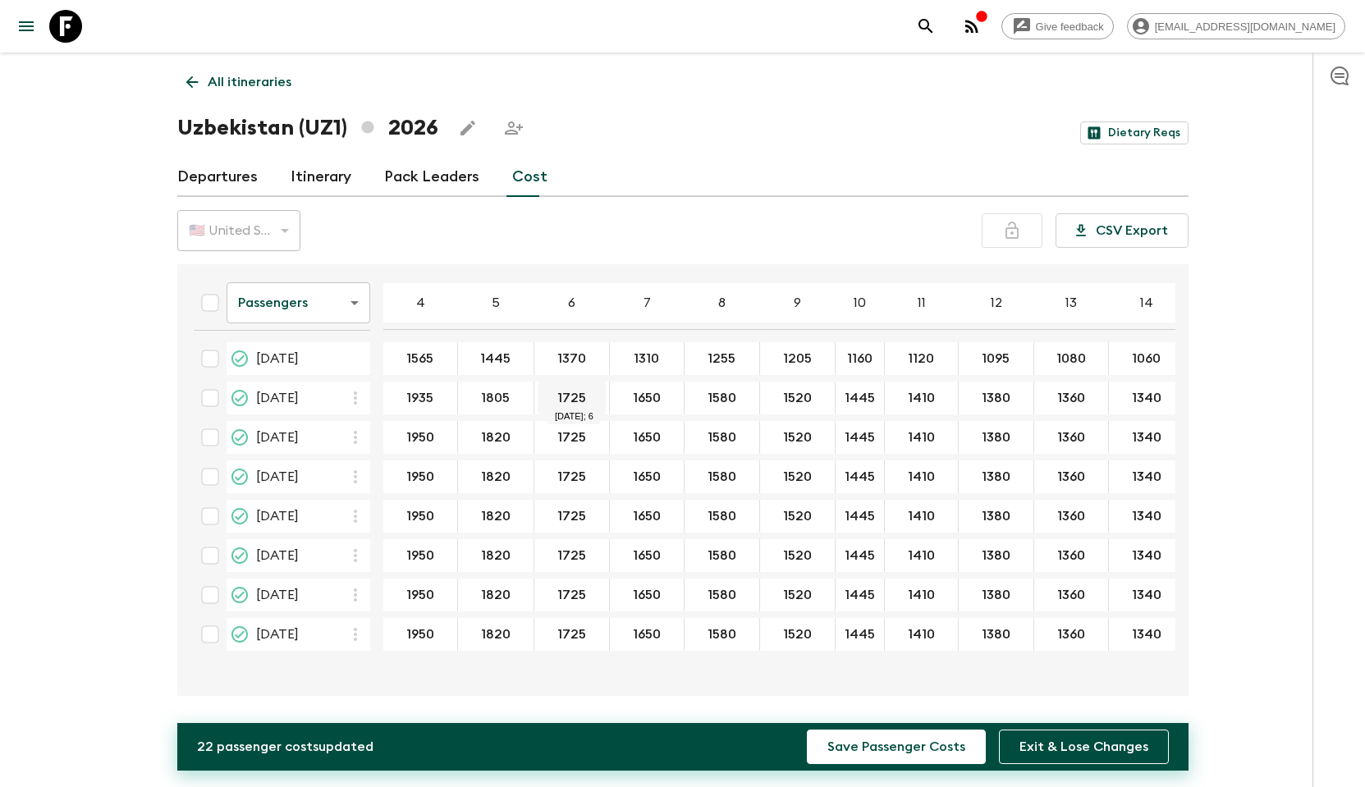
type input "1805"
type input "1710"
type input "1635"
type input "1565"
type input "1505"
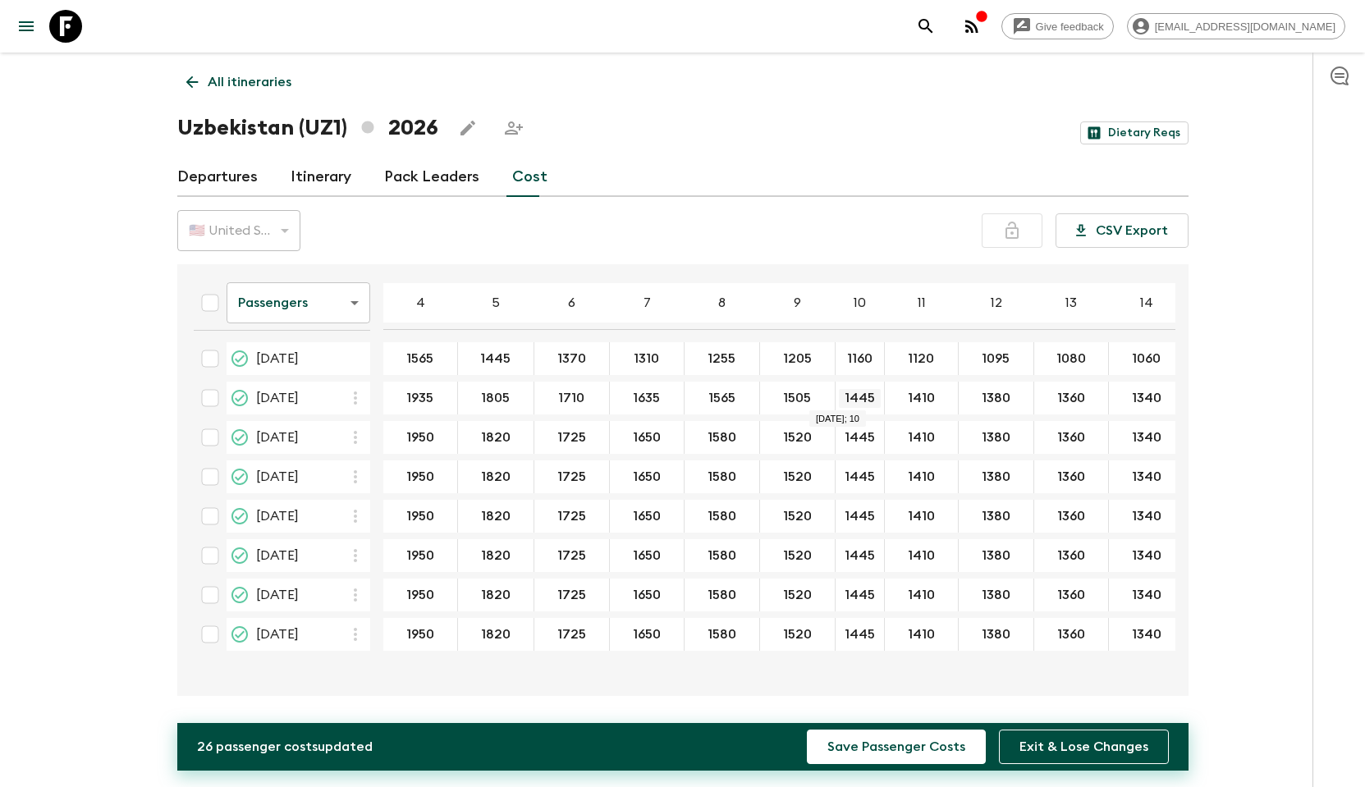
click at [849, 399] on input "1445" at bounding box center [860, 398] width 42 height 19
type input "1"
type input "1430"
drag, startPoint x: 927, startPoint y: 397, endPoint x: 905, endPoint y: 397, distance: 22.2
type input "1395"
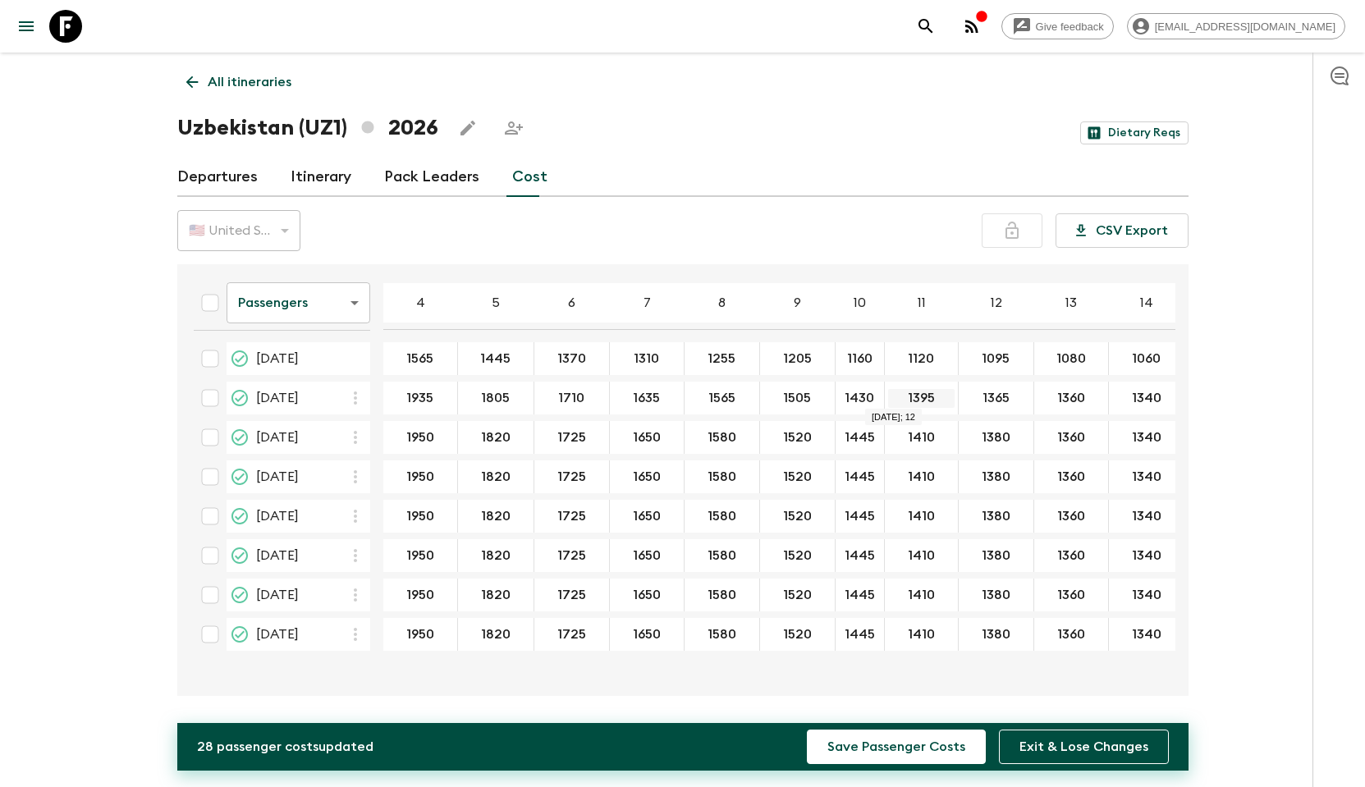
type input "1365"
type input "1345"
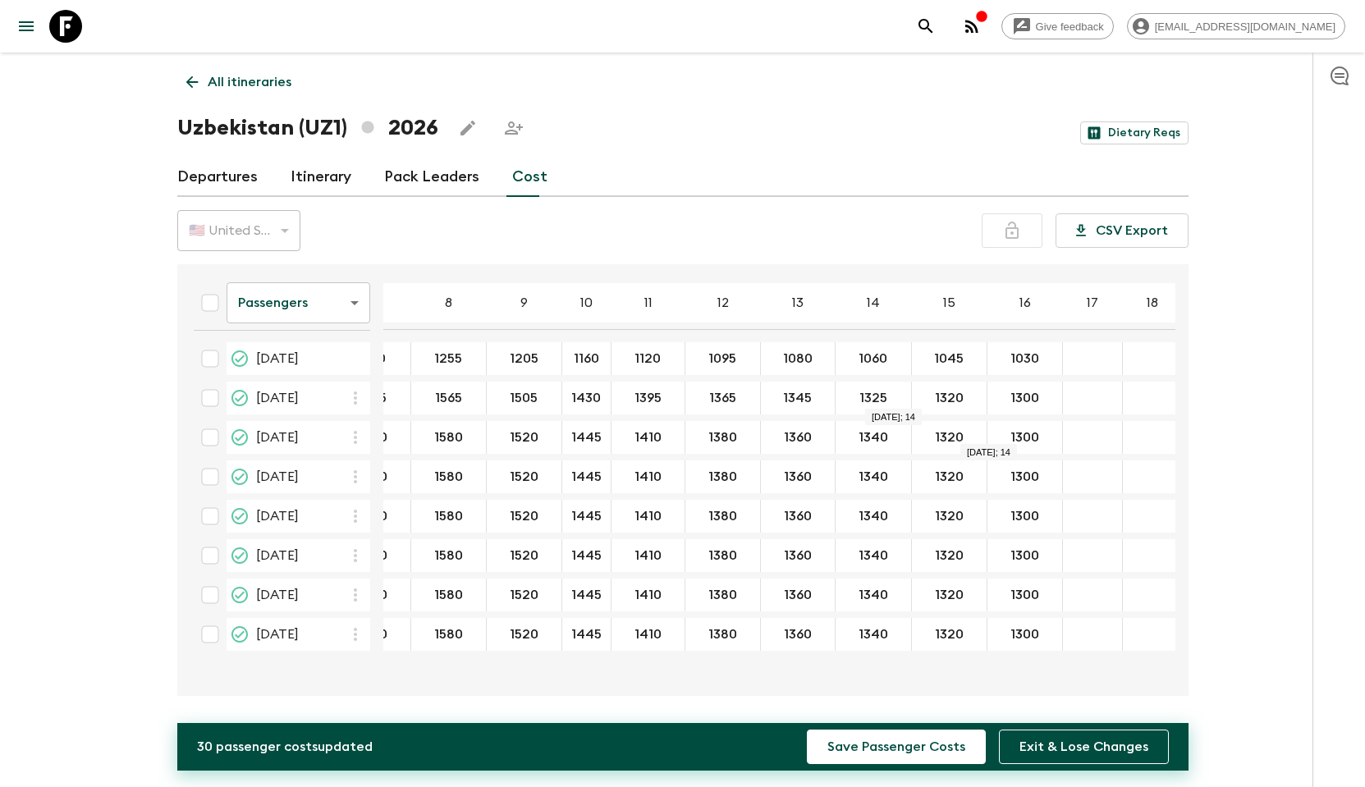
scroll to position [0, 272]
type input "1325"
type input "1305"
type input "1285"
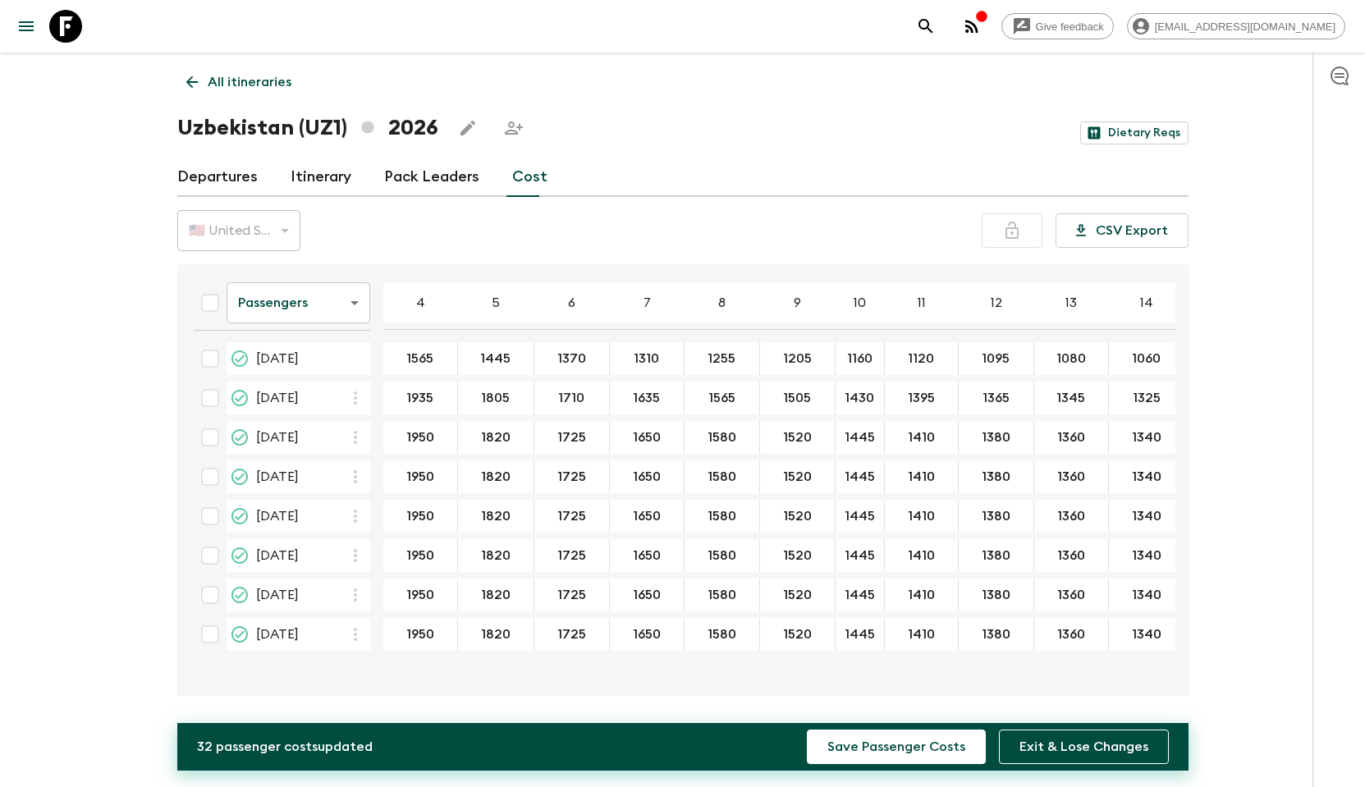
scroll to position [0, 0]
type input "1935"
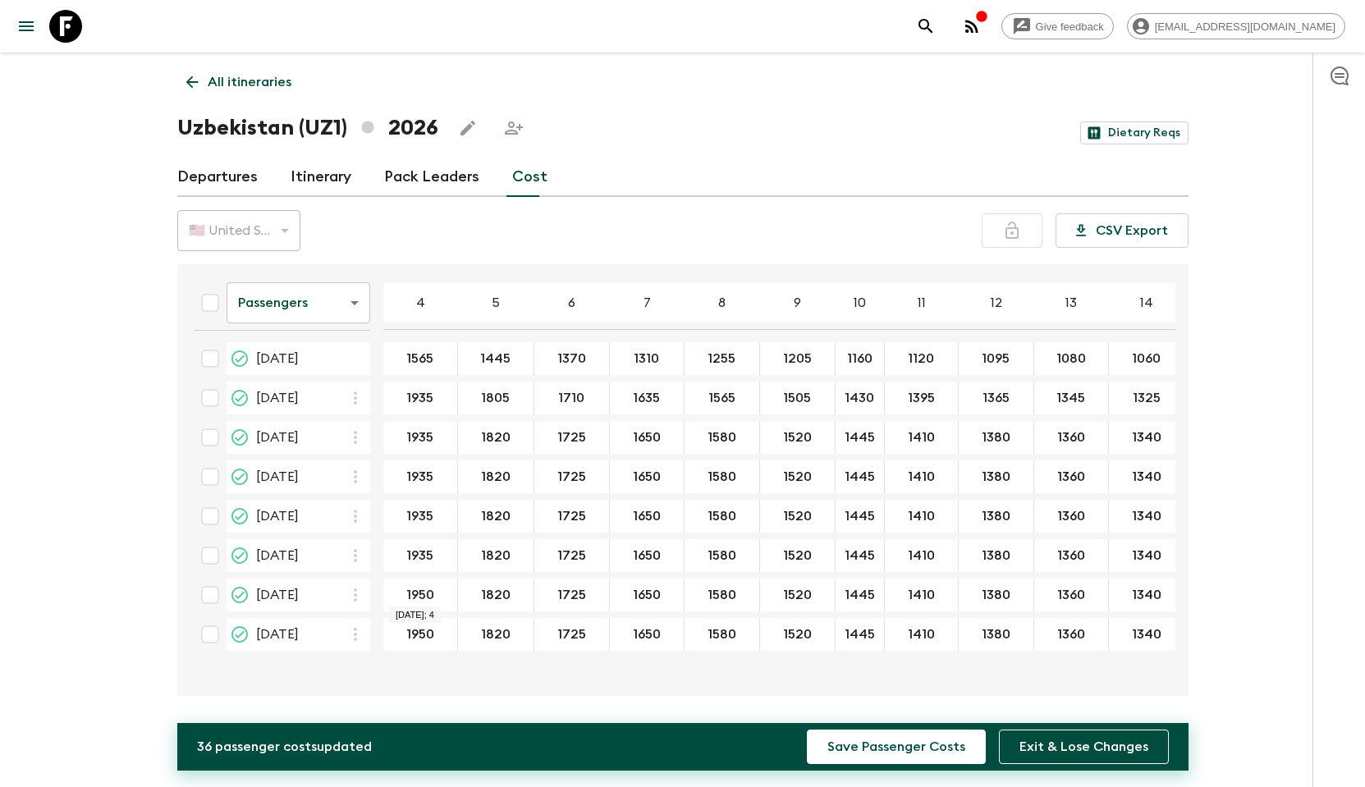
type input "1935"
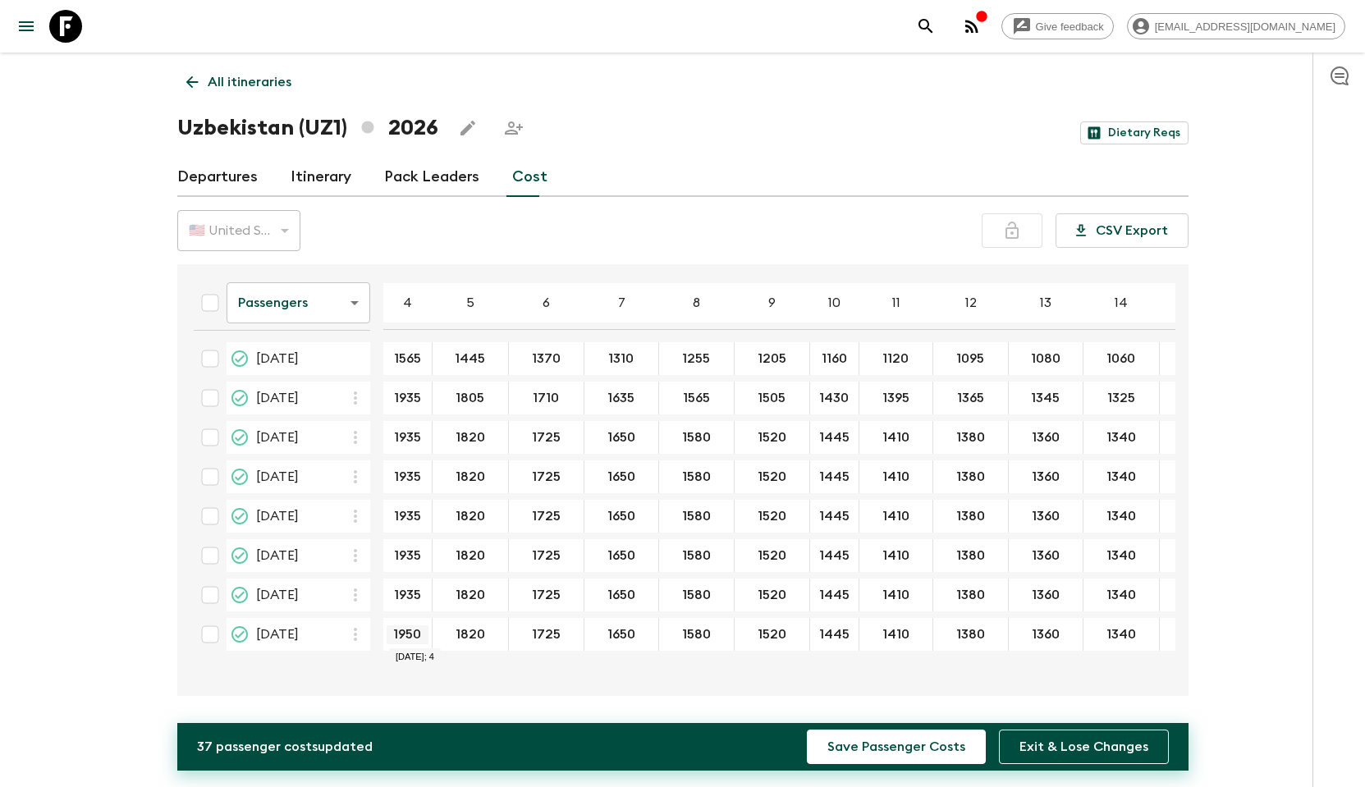
type input "1935"
drag, startPoint x: 457, startPoint y: 399, endPoint x: 494, endPoint y: 396, distance: 37.0
click at [494, 396] on input "1805" at bounding box center [470, 398] width 69 height 19
type input "1805"
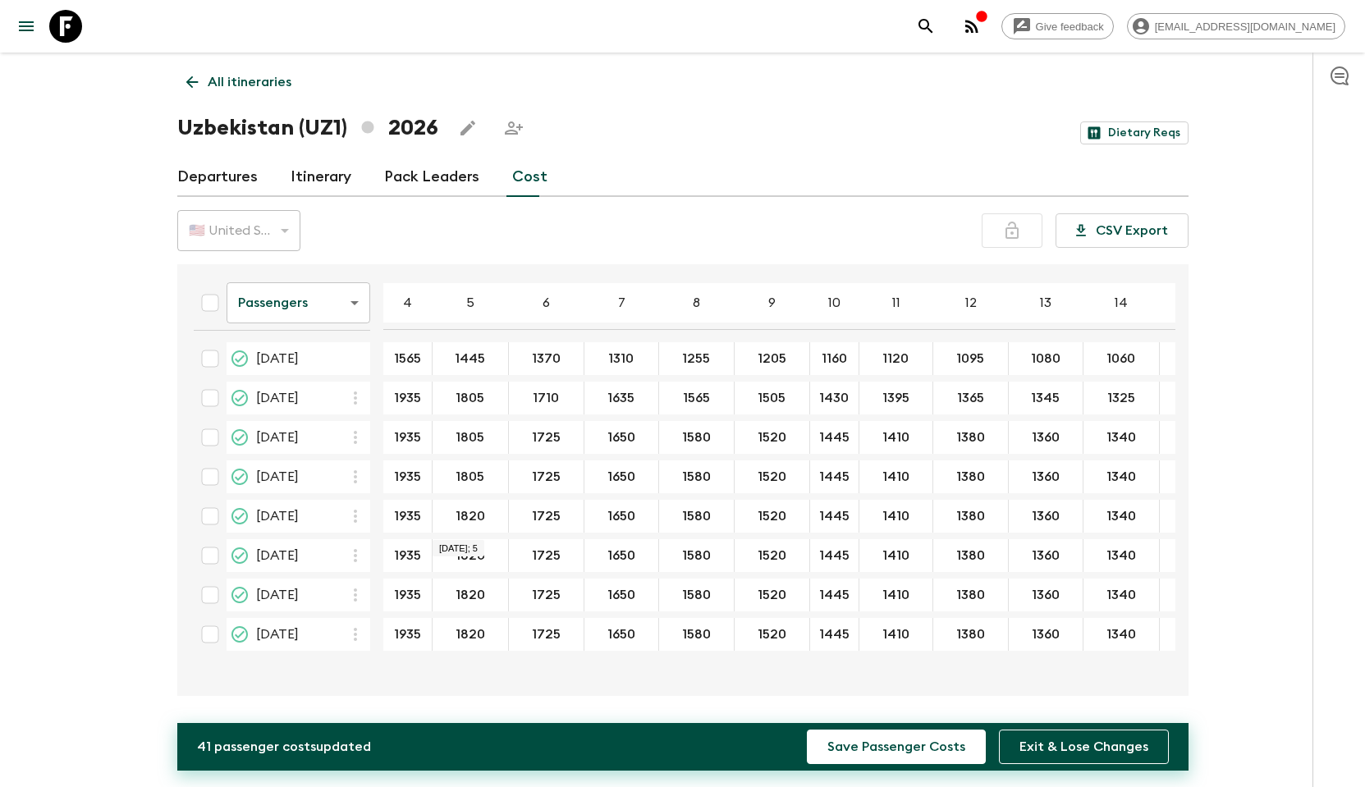
type input "1805"
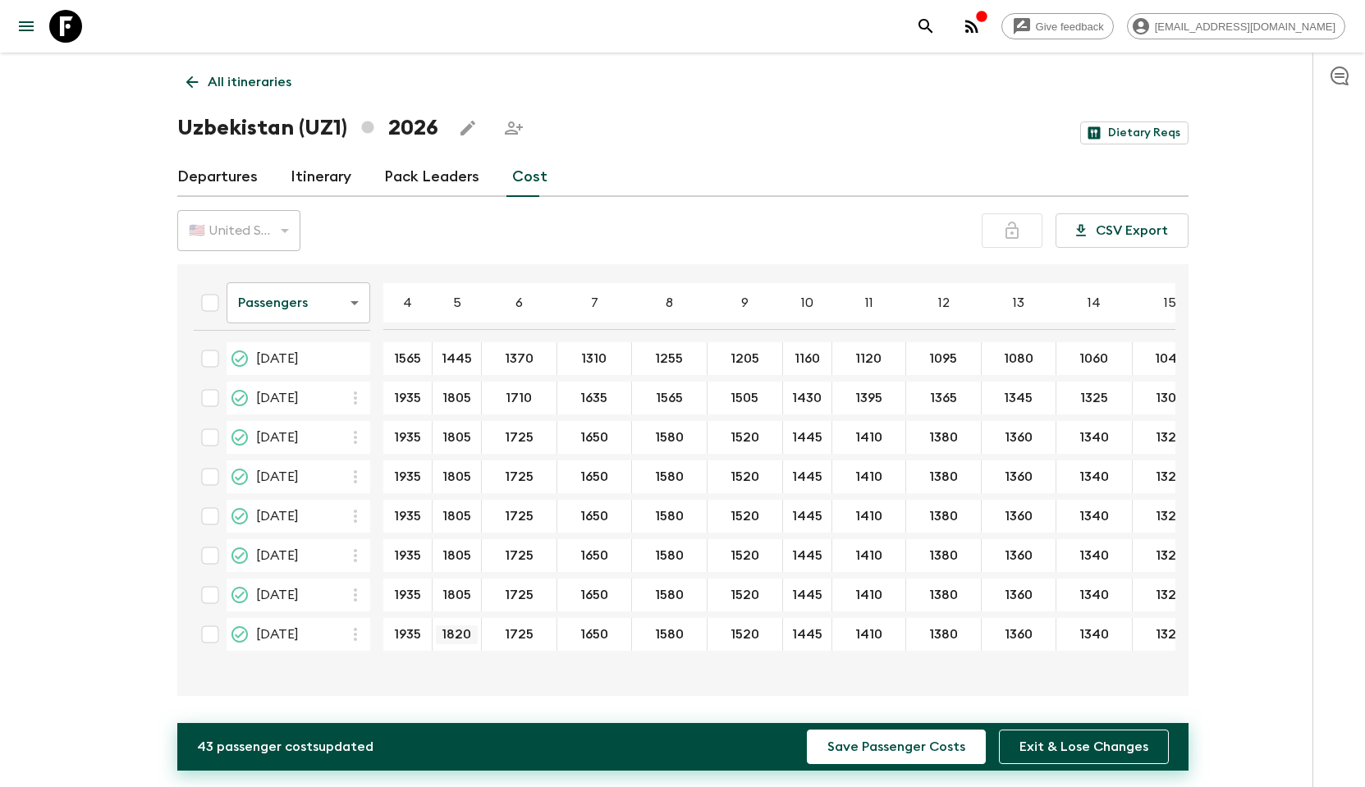
type input "1805"
drag, startPoint x: 507, startPoint y: 400, endPoint x: 538, endPoint y: 400, distance: 30.4
click at [536, 396] on input "1710" at bounding box center [519, 398] width 68 height 19
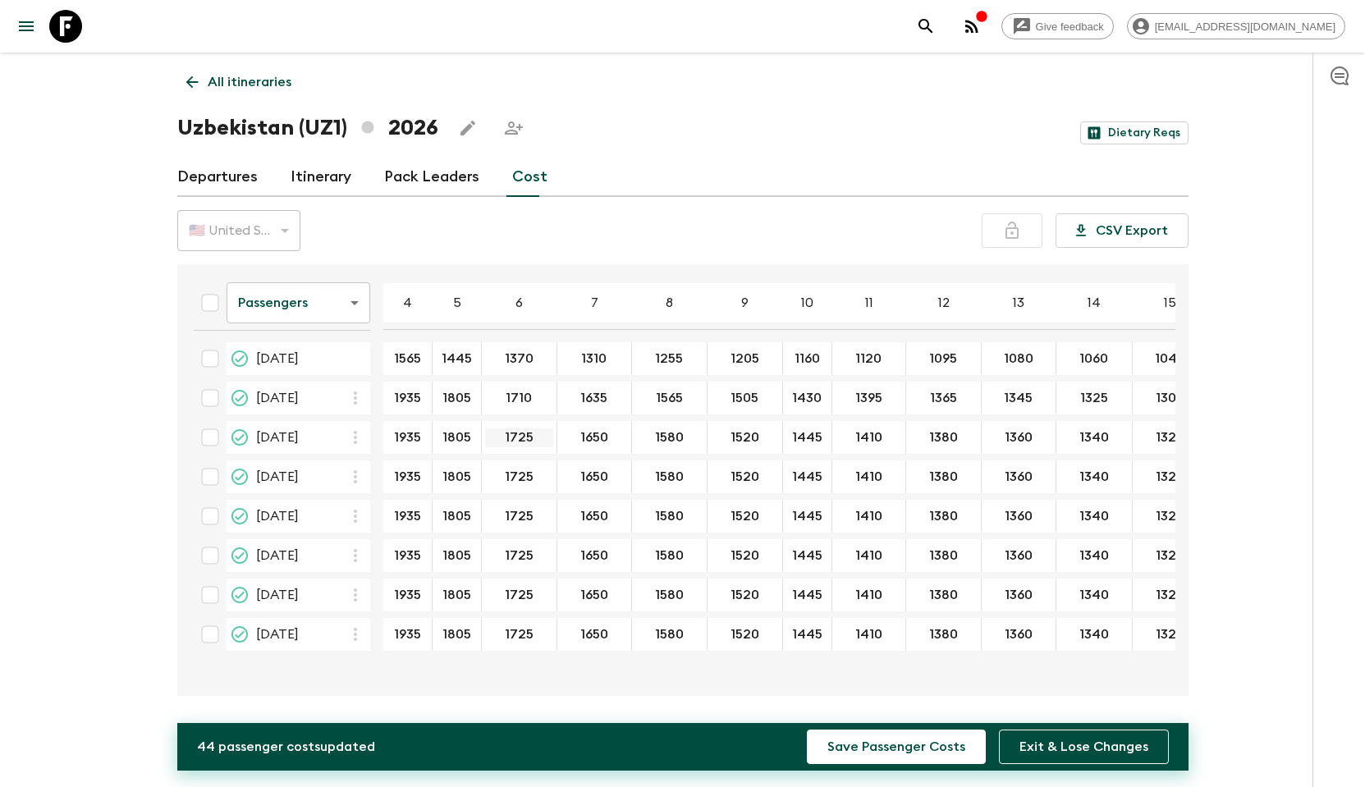
type input "1710"
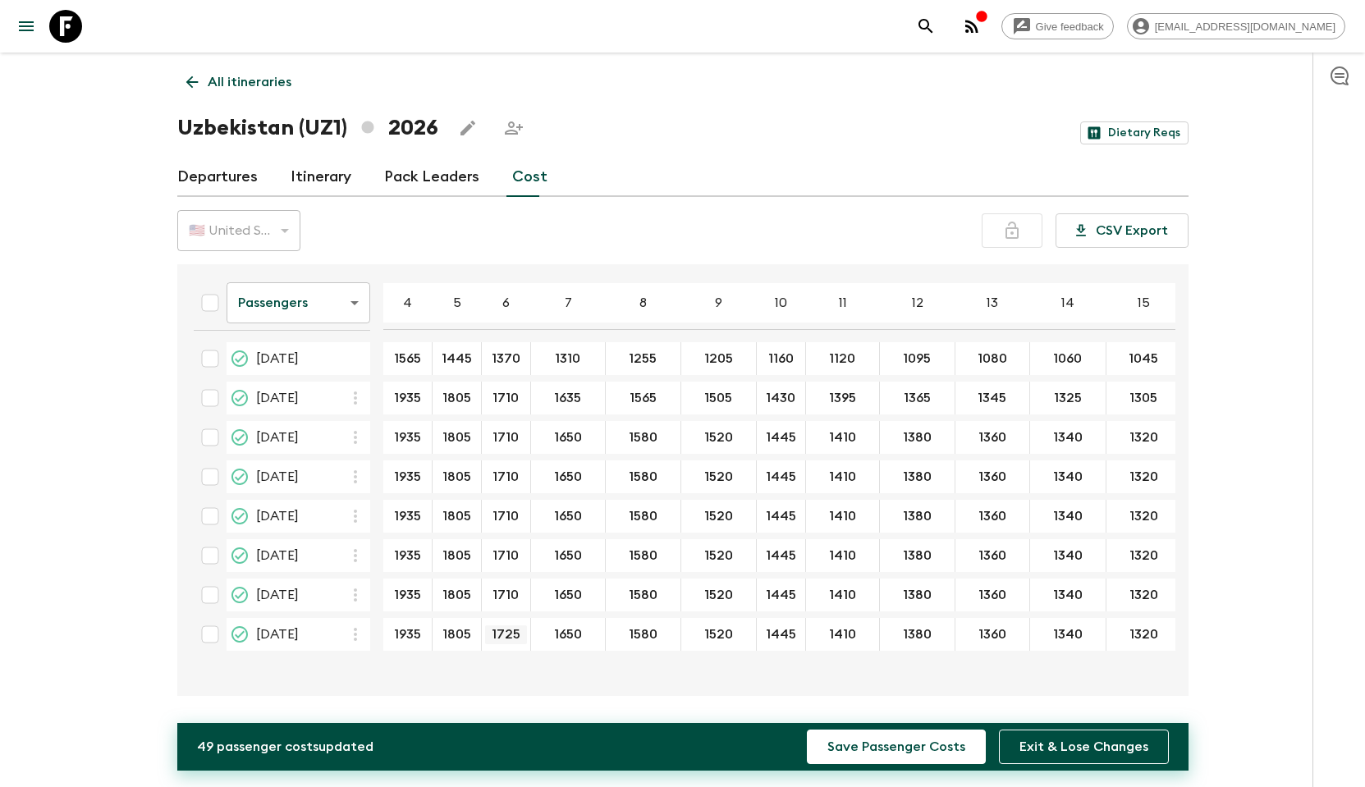
type input "1710"
drag, startPoint x: 553, startPoint y: 400, endPoint x: 584, endPoint y: 397, distance: 31.3
click at [584, 397] on input "1635" at bounding box center [567, 398] width 67 height 19
type input "1635"
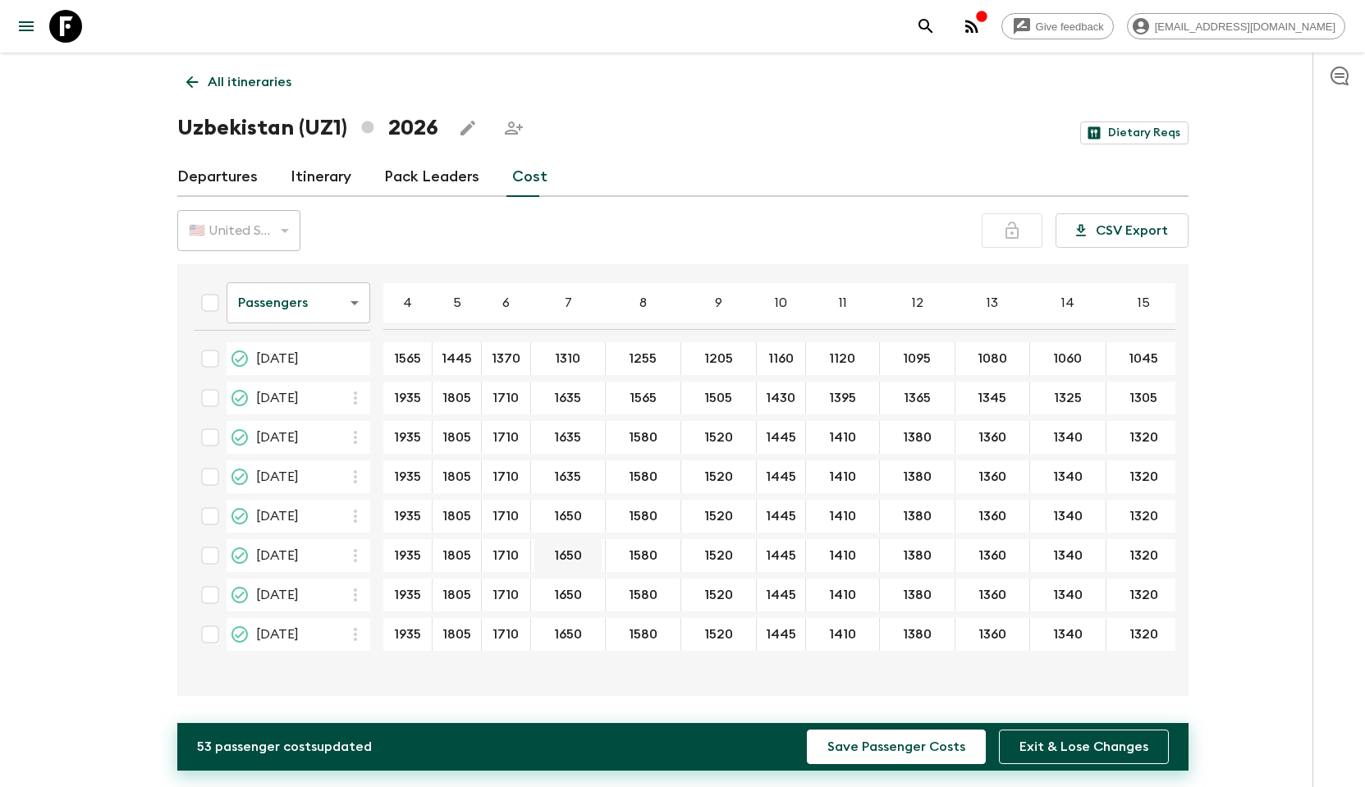
type input "1635"
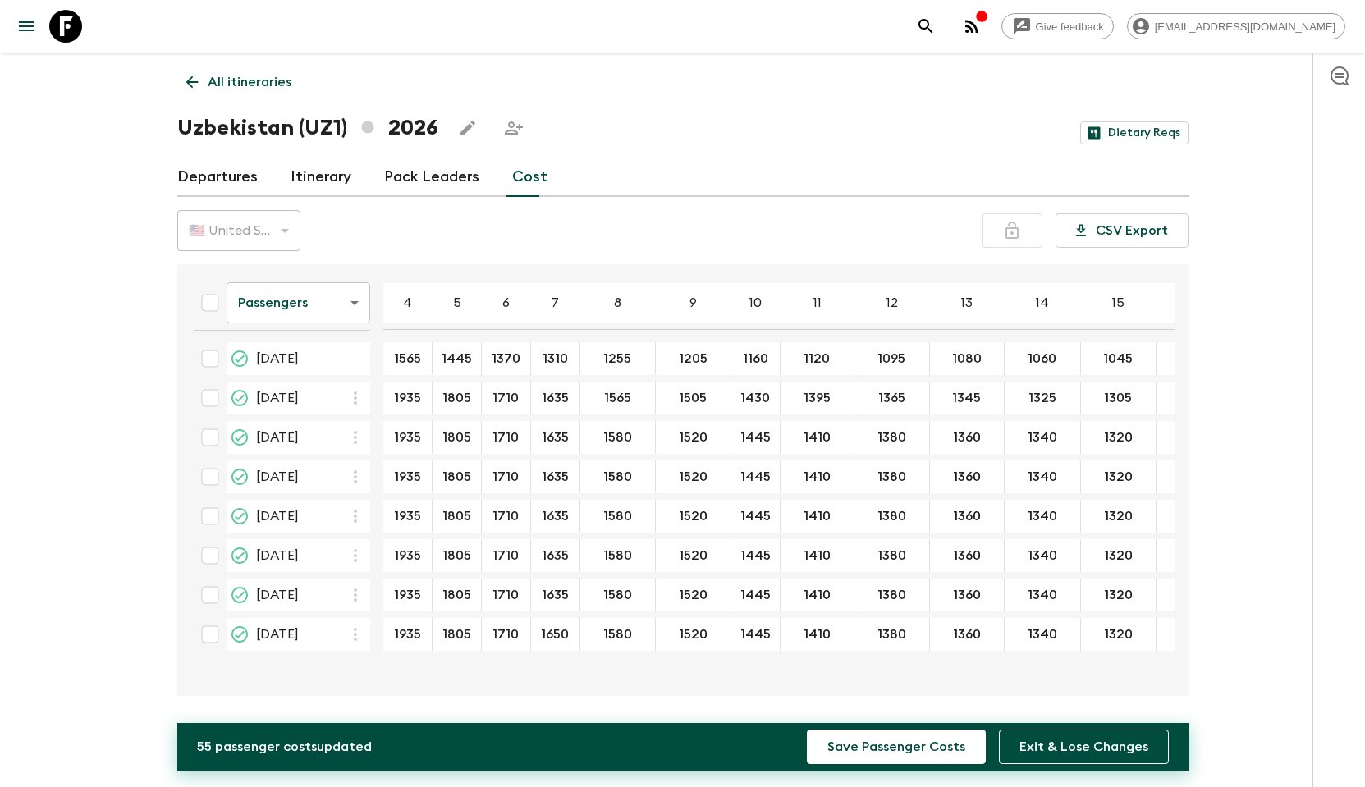
type input "1635"
type input "1565"
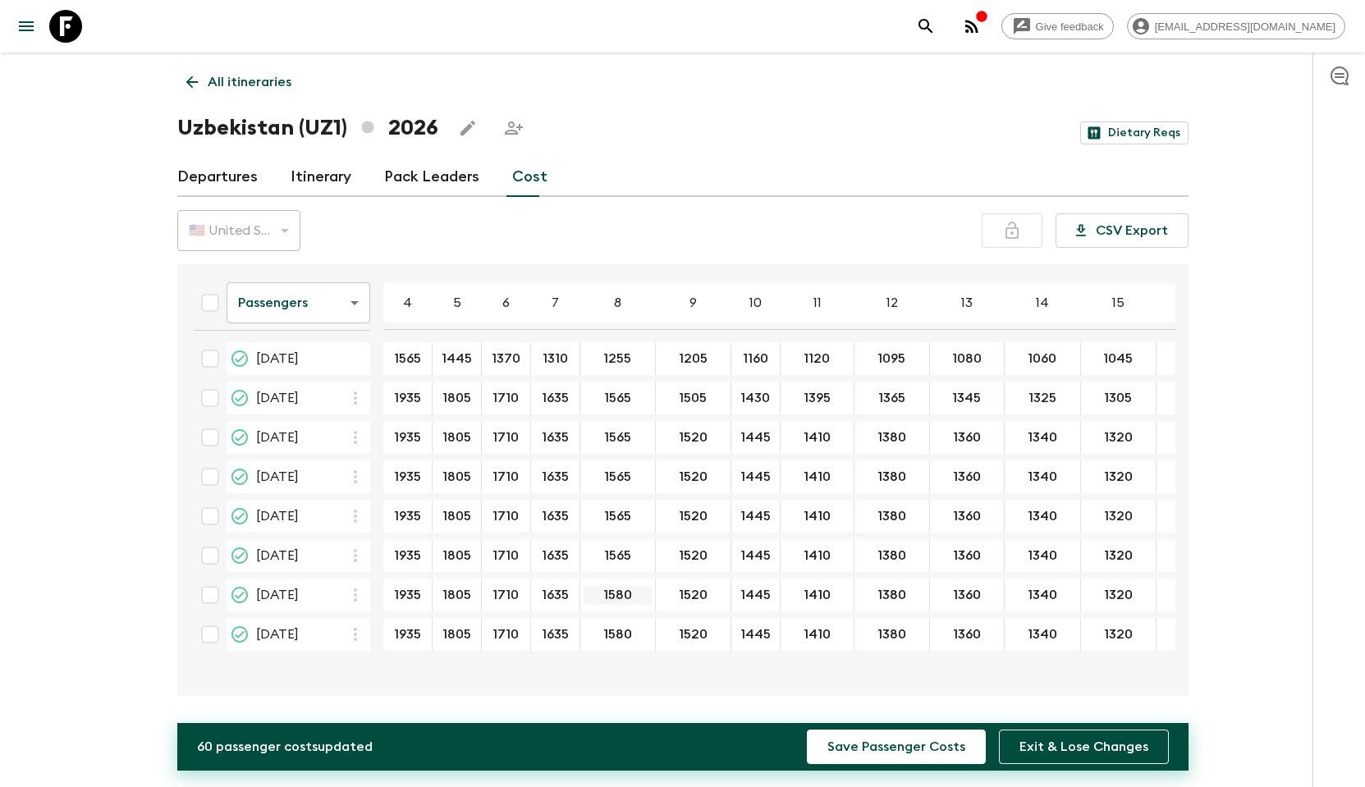
type input "1565"
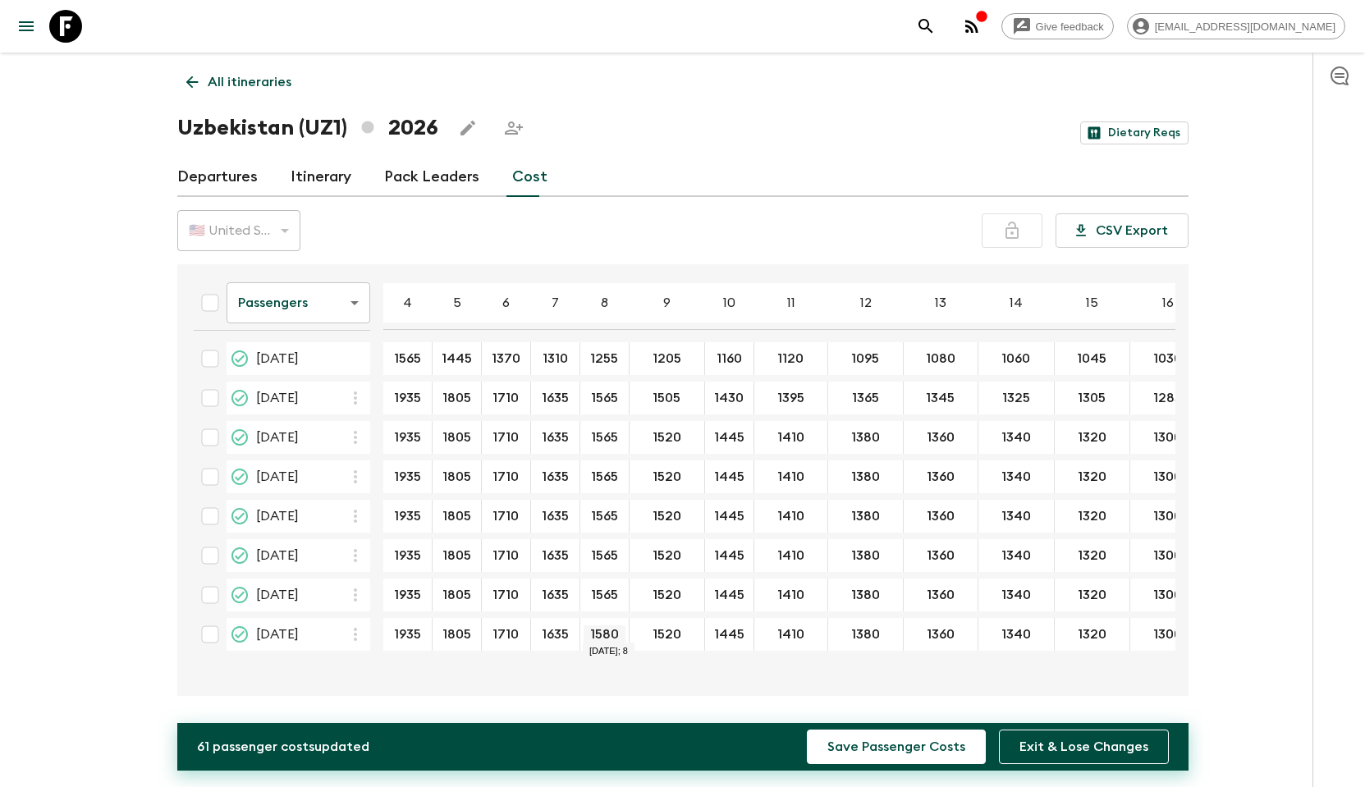
type input "1565"
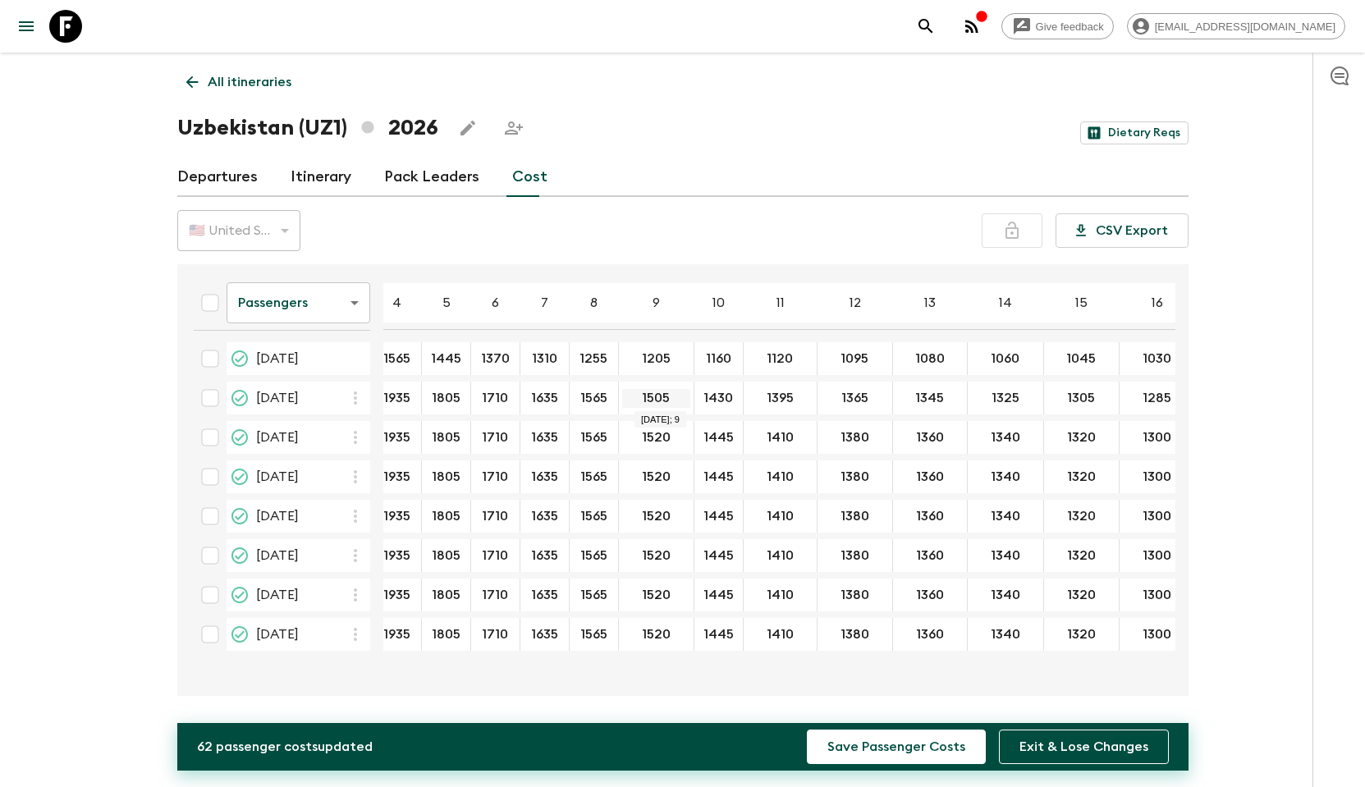
scroll to position [1, 0]
drag, startPoint x: 672, startPoint y: 400, endPoint x: 643, endPoint y: 400, distance: 29.6
click at [643, 400] on input "1505" at bounding box center [656, 398] width 68 height 19
type input "1505"
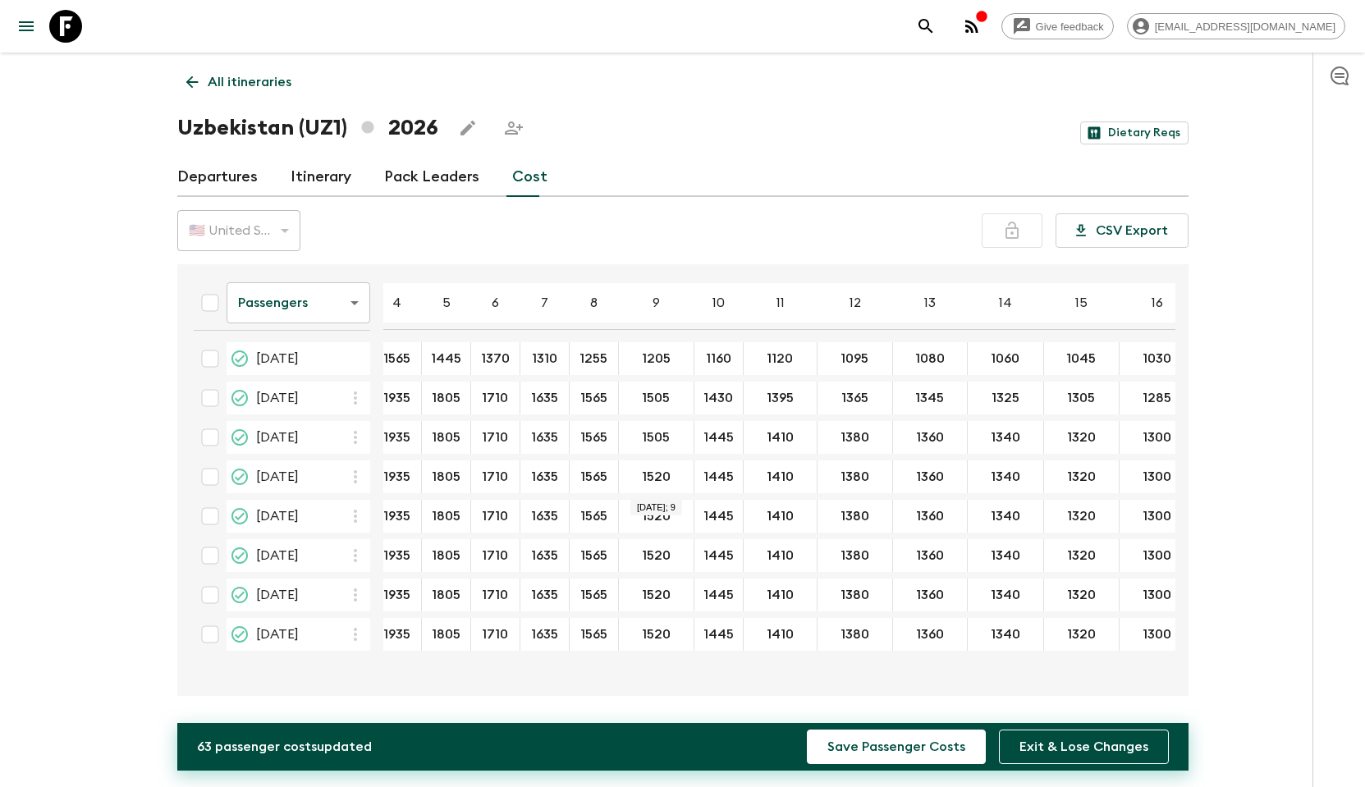
type input "1505"
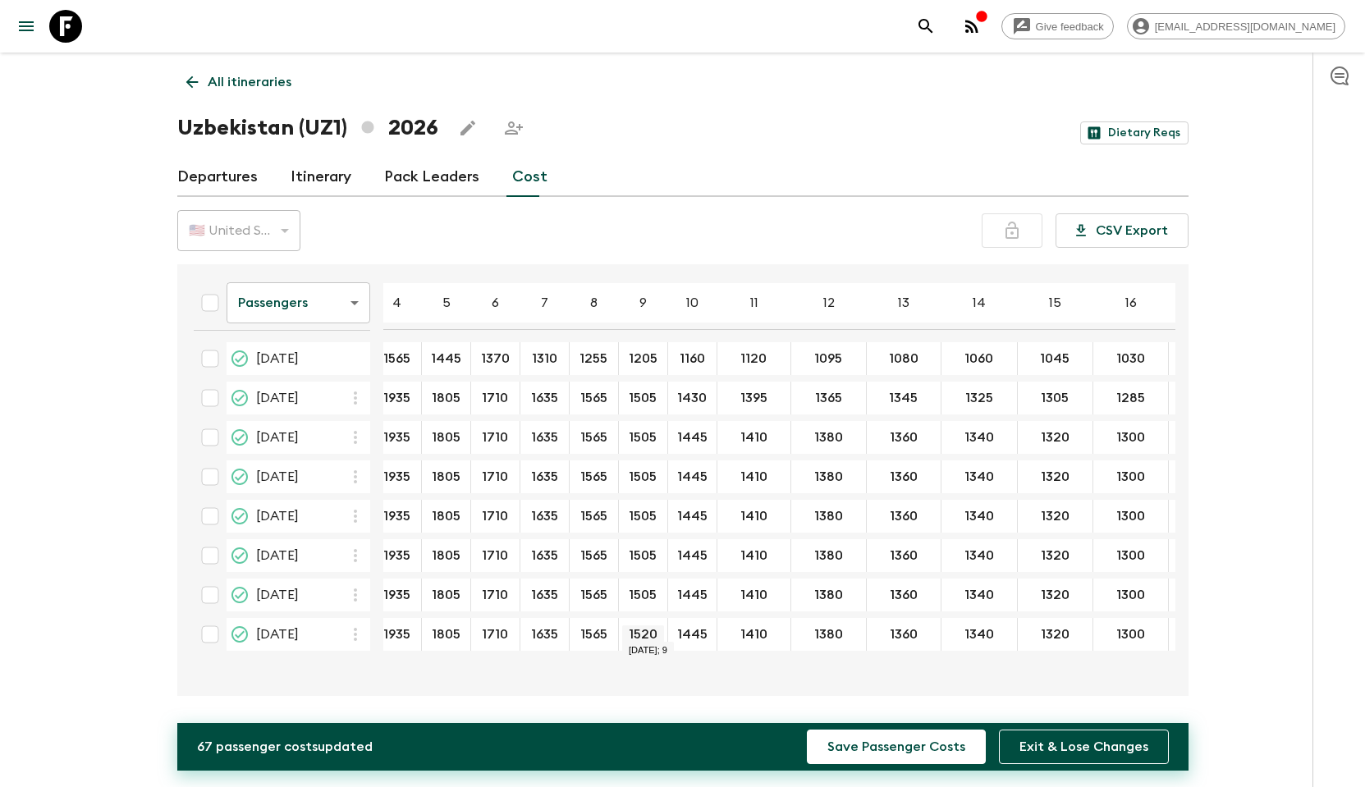
type input "1505"
click at [763, 402] on input "1395" at bounding box center [754, 398] width 66 height 19
drag, startPoint x: 769, startPoint y: 396, endPoint x: 736, endPoint y: 398, distance: 32.9
click at [736, 398] on input "1395" at bounding box center [754, 398] width 66 height 19
click at [744, 439] on input "1410" at bounding box center [754, 437] width 66 height 19
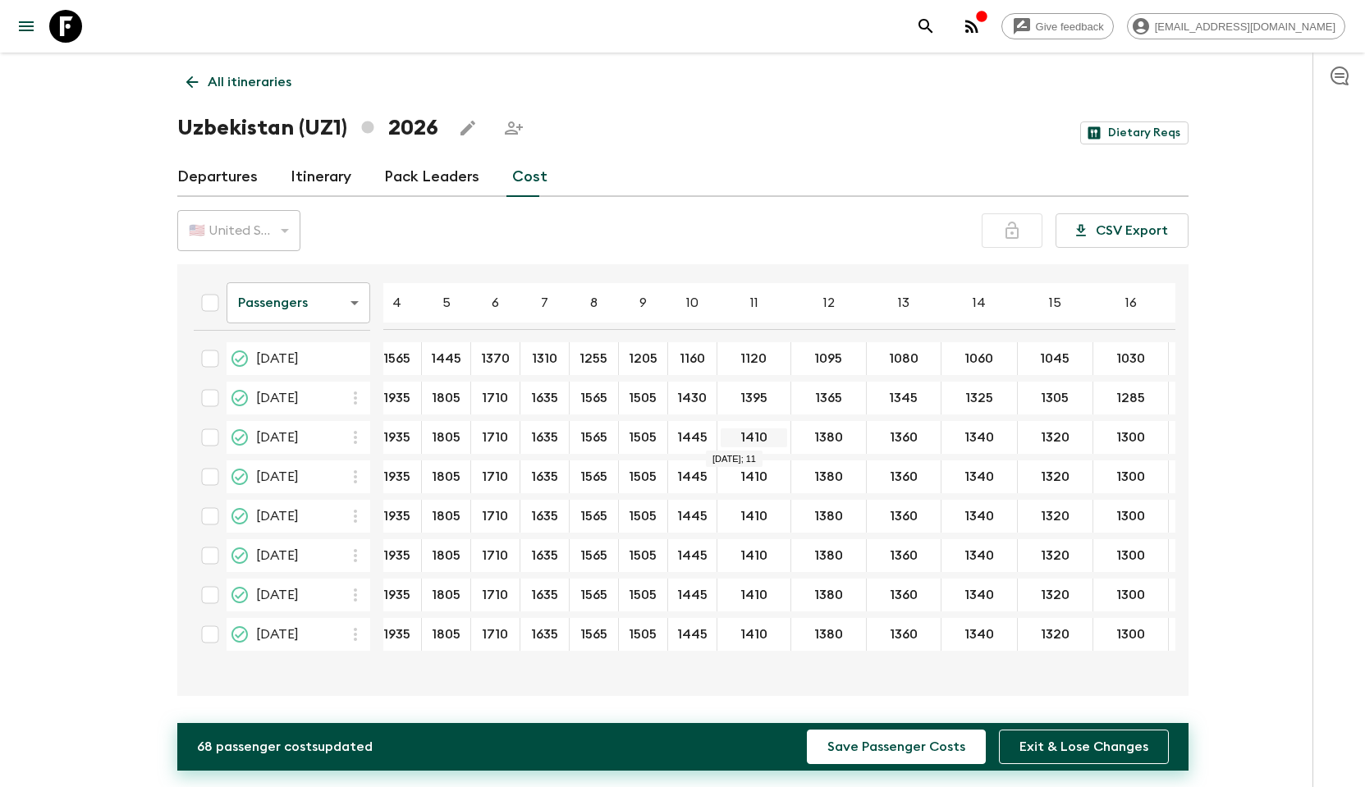
paste input "395"
type input "1395"
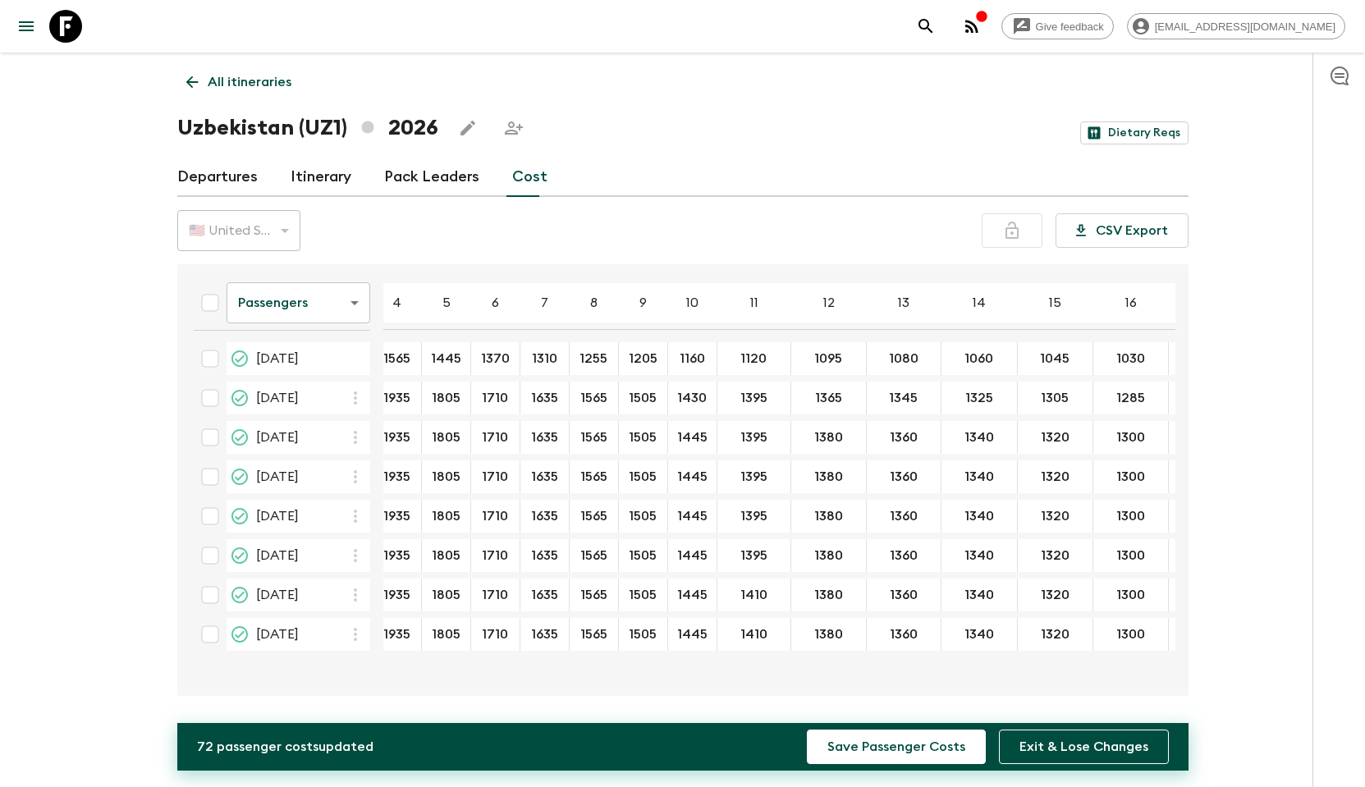
type input "1395"
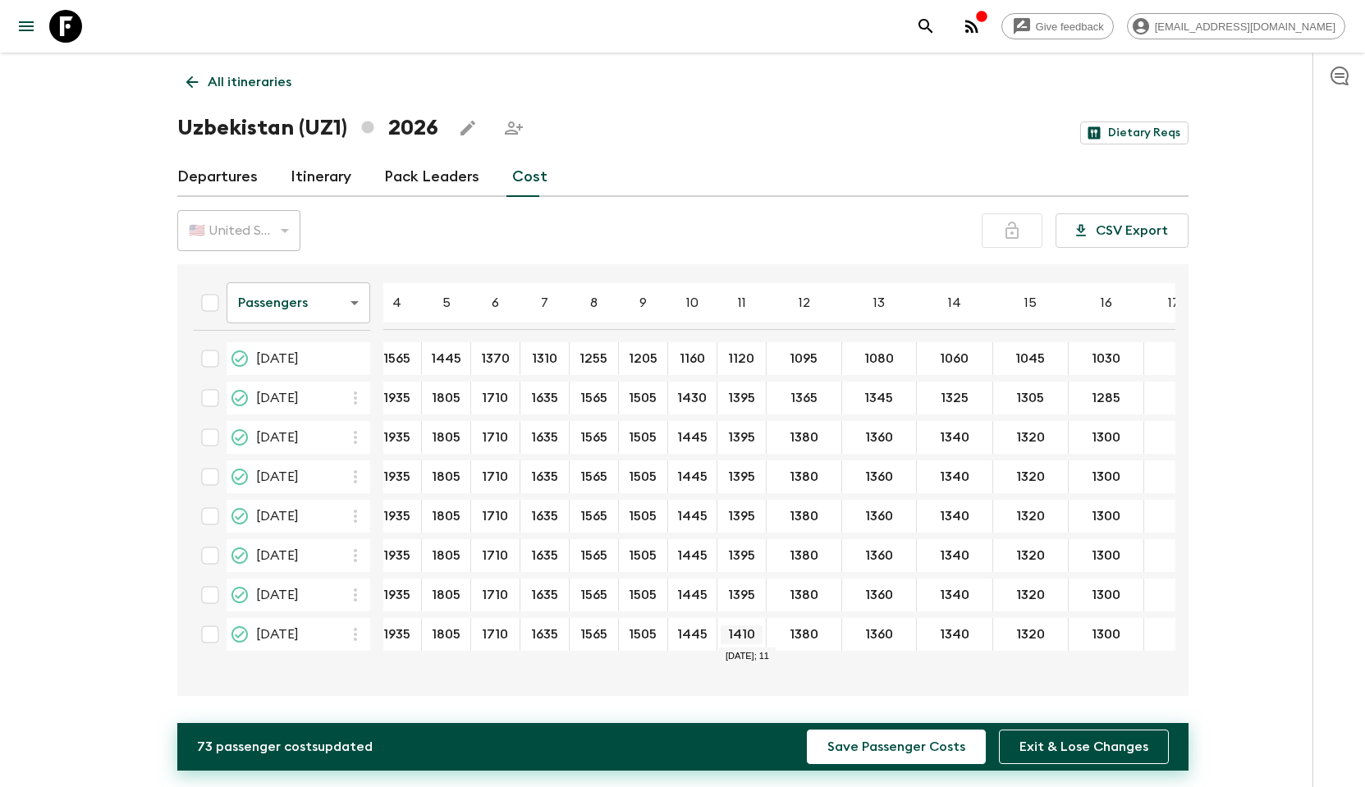
type input "1395"
drag, startPoint x: 825, startPoint y: 437, endPoint x: 787, endPoint y: 437, distance: 37.8
click at [818, 436] on input "1380" at bounding box center [804, 437] width 68 height 19
drag, startPoint x: 818, startPoint y: 438, endPoint x: 790, endPoint y: 439, distance: 28.7
click at [790, 439] on input "1380" at bounding box center [804, 437] width 68 height 19
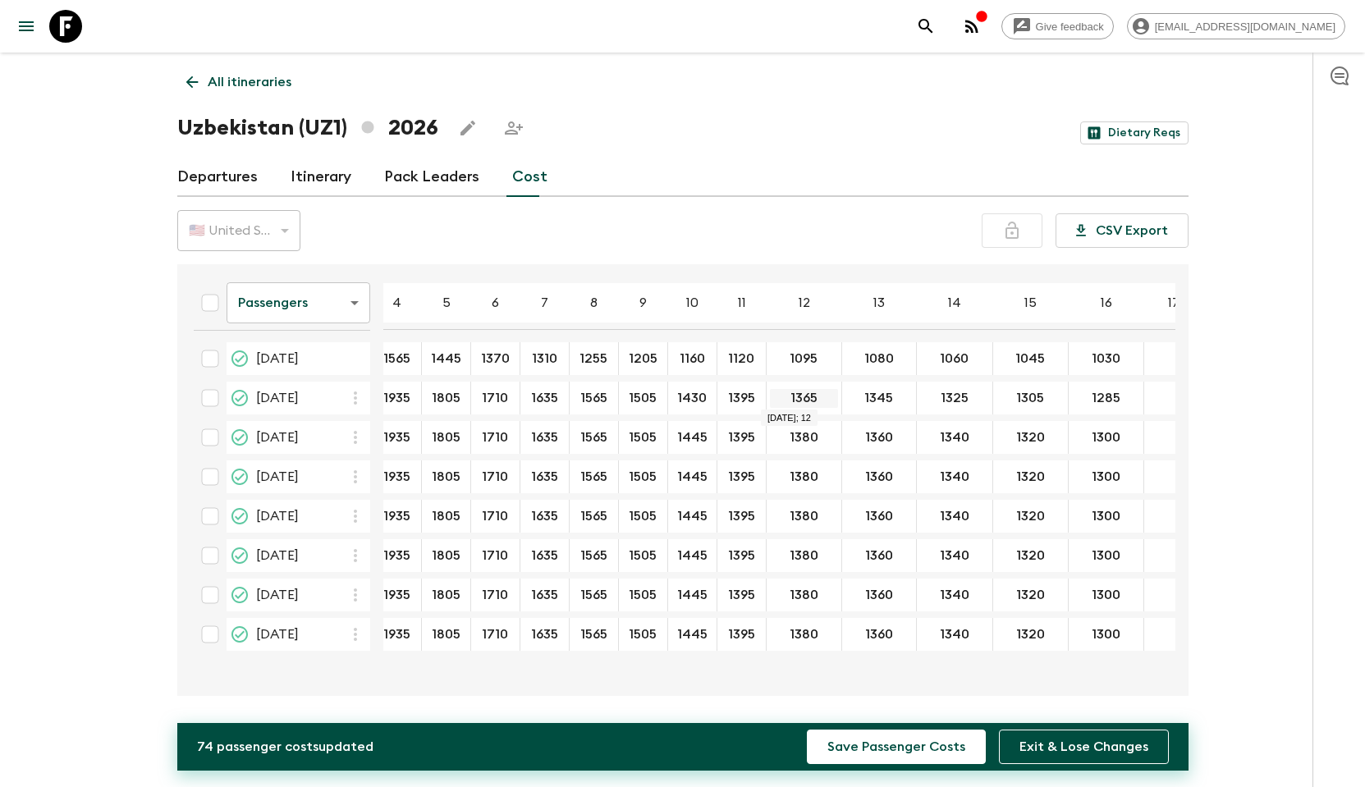
click at [801, 398] on input "1365" at bounding box center [804, 398] width 68 height 19
drag, startPoint x: 818, startPoint y: 397, endPoint x: 783, endPoint y: 398, distance: 35.3
click at [783, 398] on input "1365" at bounding box center [804, 398] width 68 height 19
click at [798, 437] on input "1380" at bounding box center [804, 437] width 68 height 19
paste input "65"
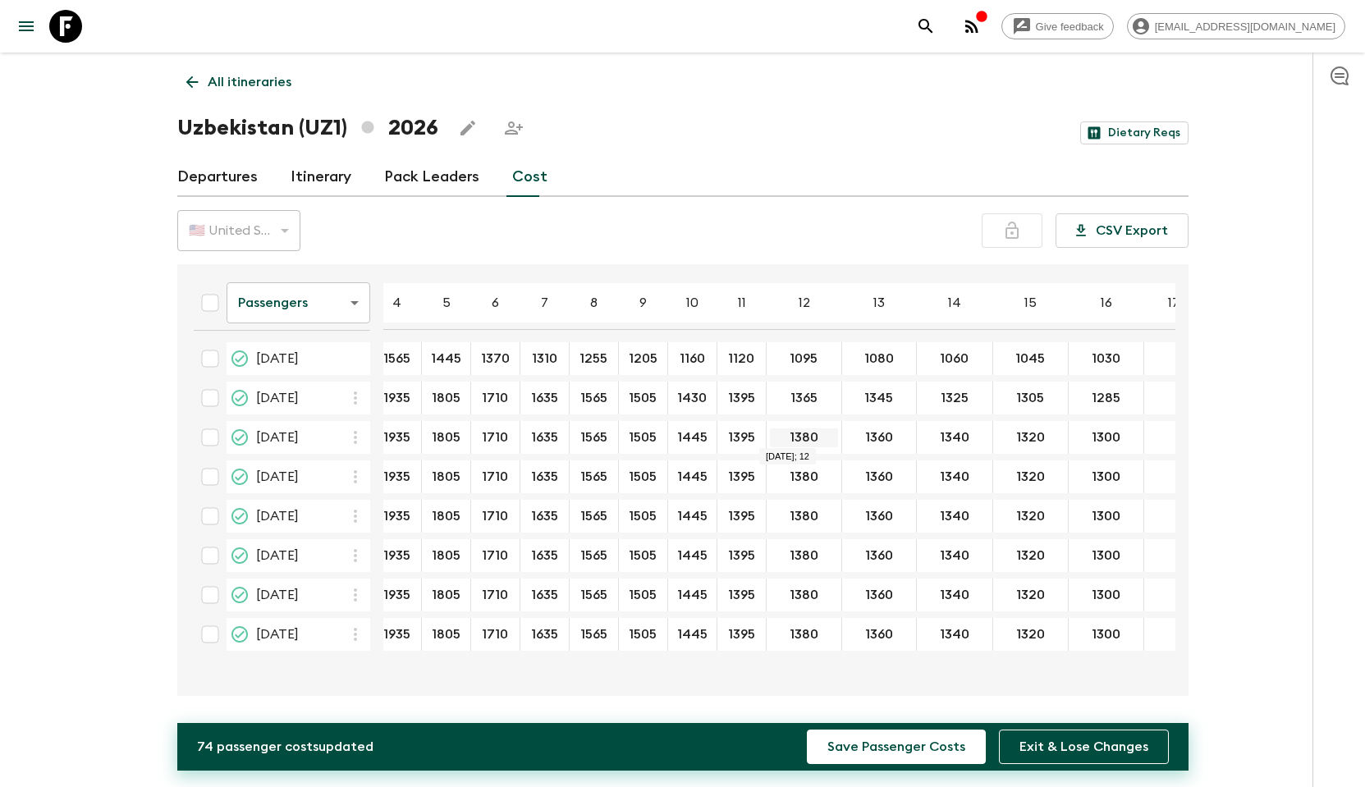
type input "1365"
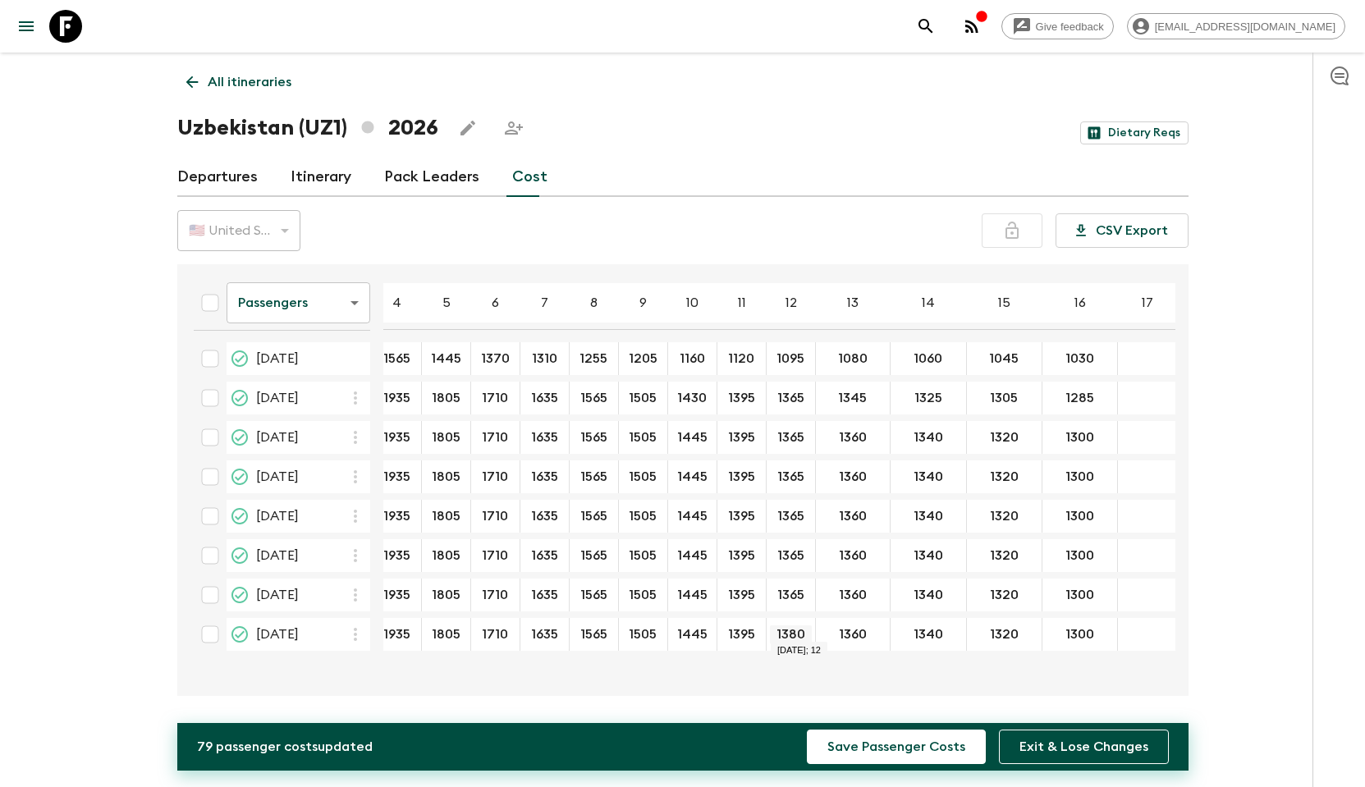
type input "1365"
drag, startPoint x: 838, startPoint y: 399, endPoint x: 872, endPoint y: 395, distance: 34.7
click at [872, 394] on input "1345" at bounding box center [852, 398] width 67 height 19
type input "1345"
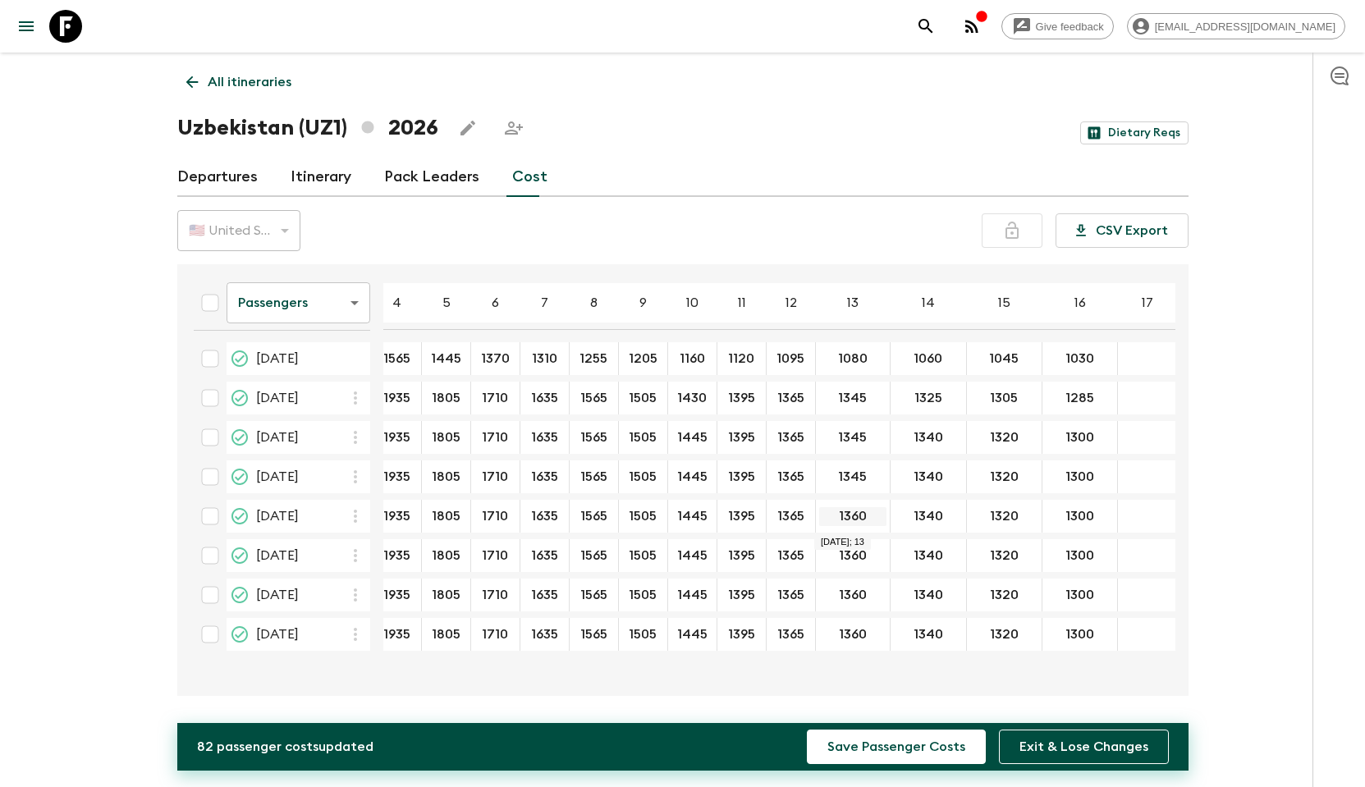
type input "1345"
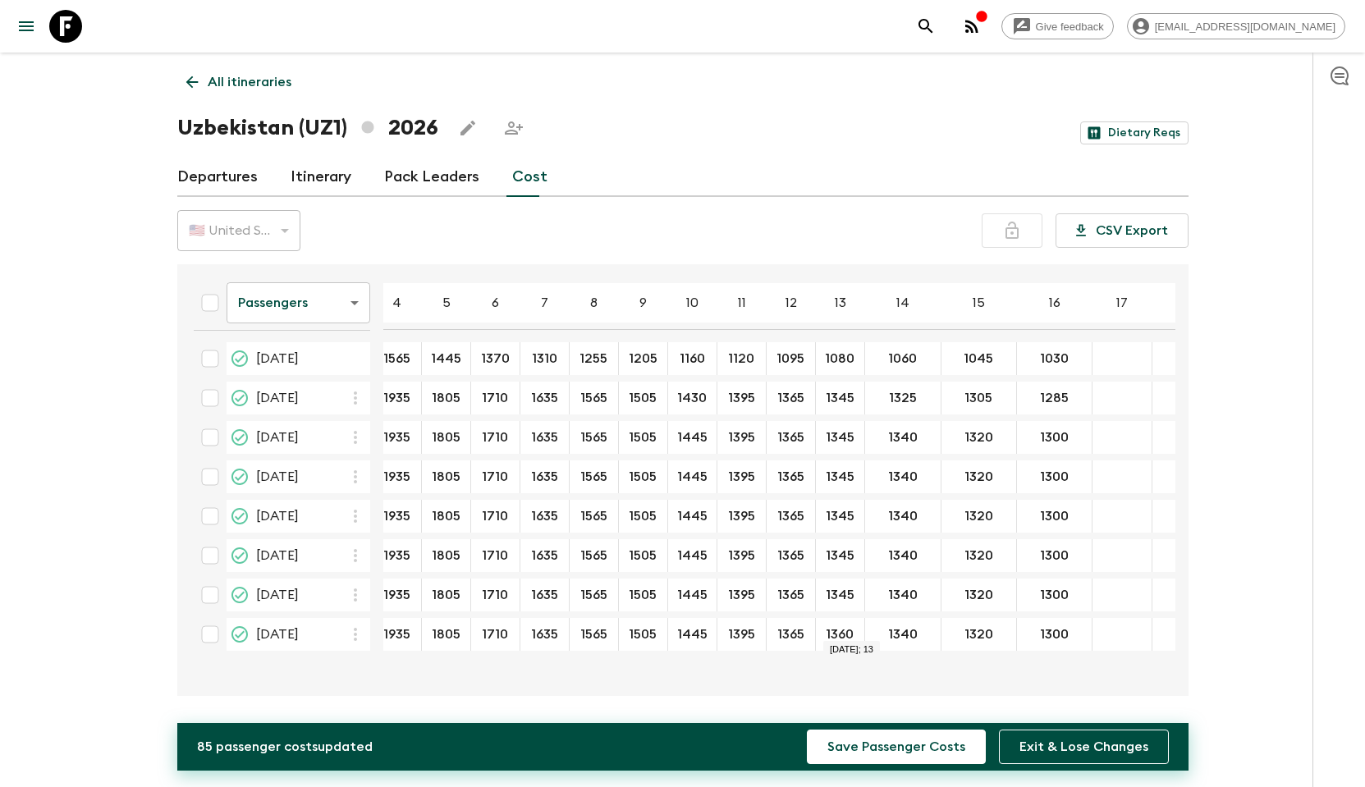
type input "1345"
drag, startPoint x: 887, startPoint y: 401, endPoint x: 922, endPoint y: 396, distance: 35.8
click at [922, 396] on input "1325" at bounding box center [902, 398] width 69 height 19
type input "1325"
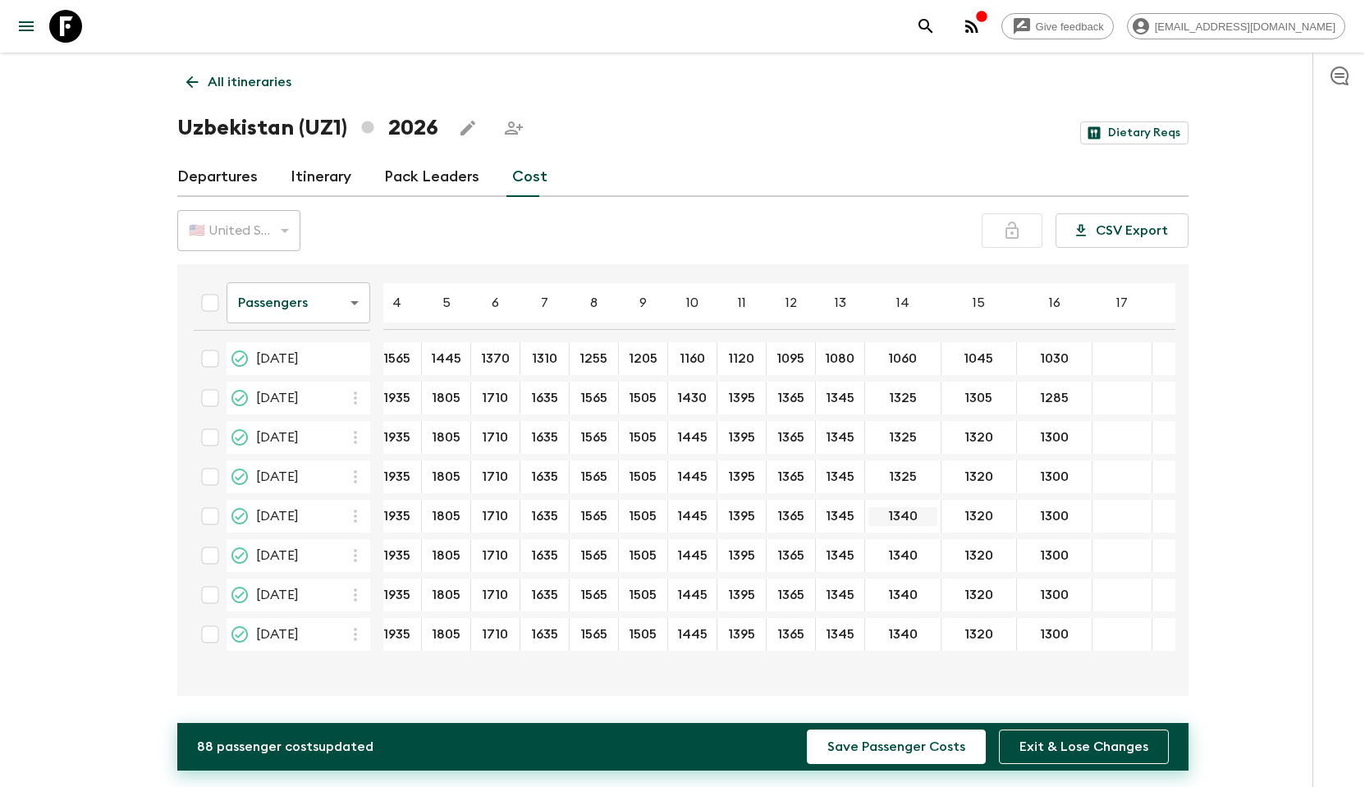
type input "1325"
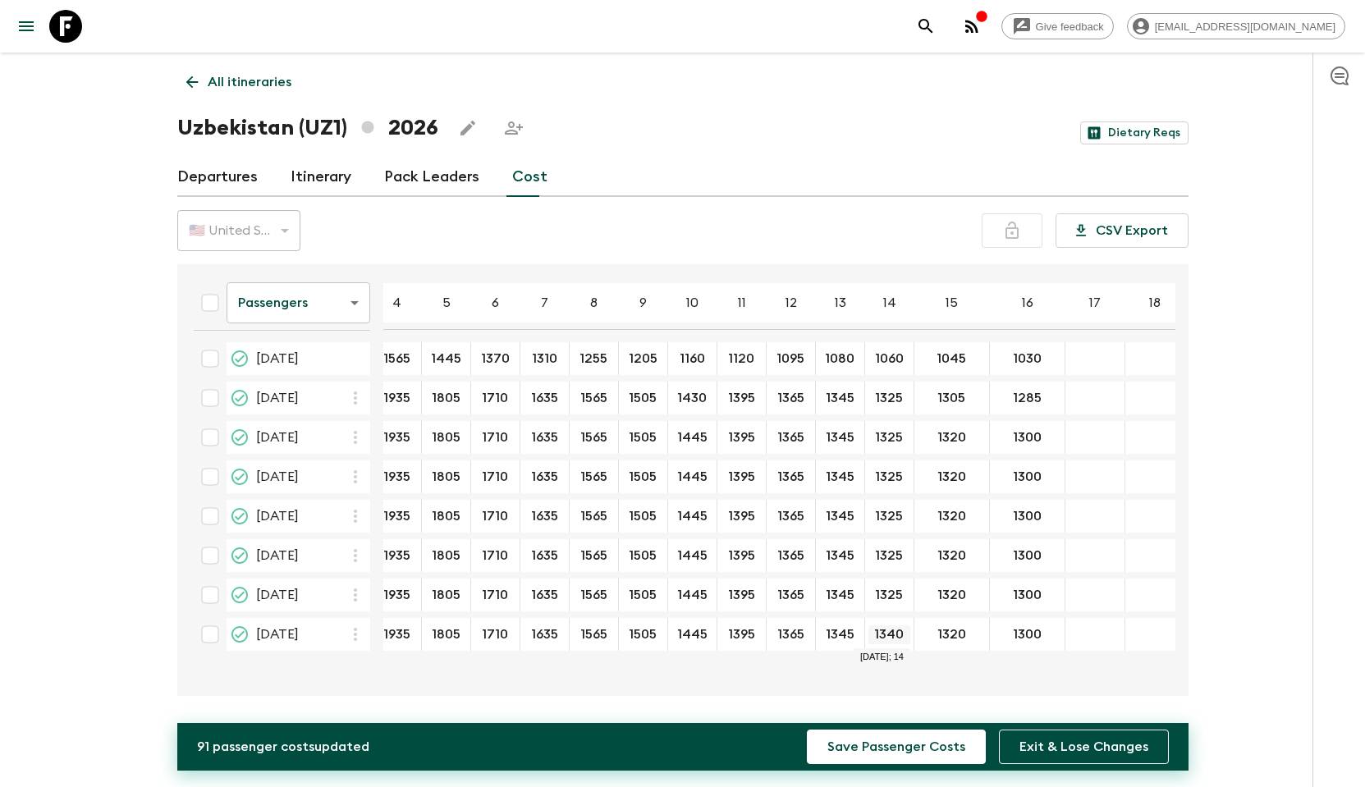
type input "1325"
type input "1305"
click at [954, 516] on input "1320" at bounding box center [952, 516] width 68 height 19
paste input "05"
type input "1305"
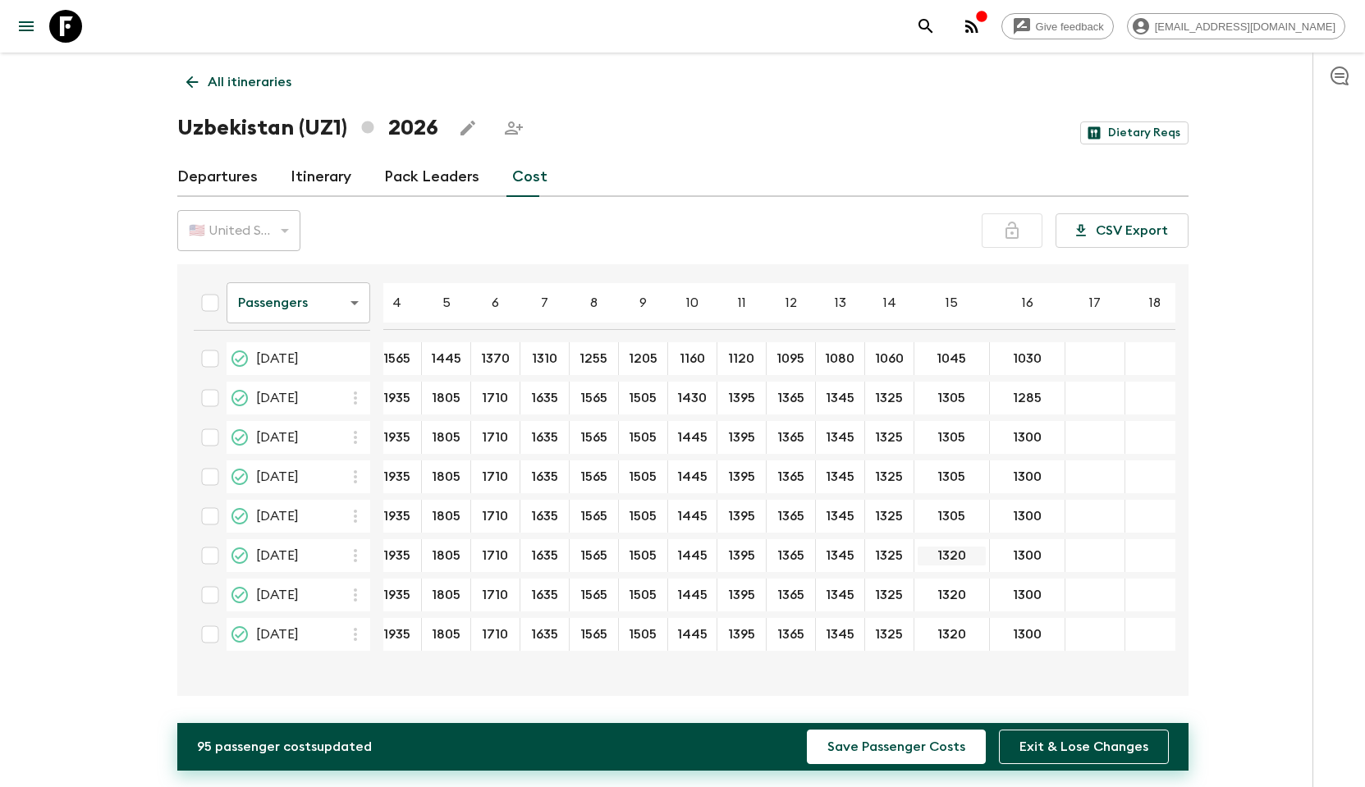
type input "1305"
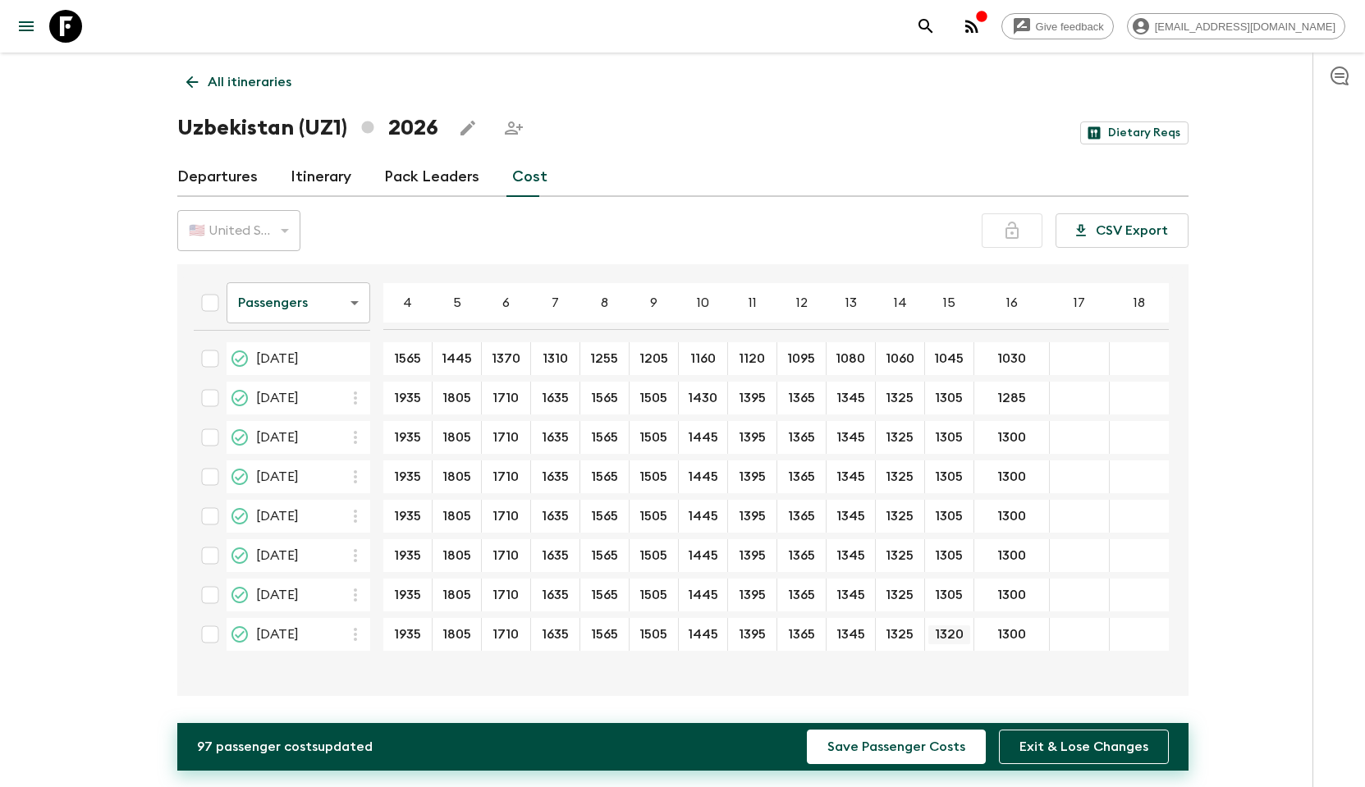
type input "1305"
drag, startPoint x: 996, startPoint y: 396, endPoint x: 1029, endPoint y: 394, distance: 32.9
click at [1029, 394] on input "1285" at bounding box center [1011, 398] width 68 height 19
type input "1285"
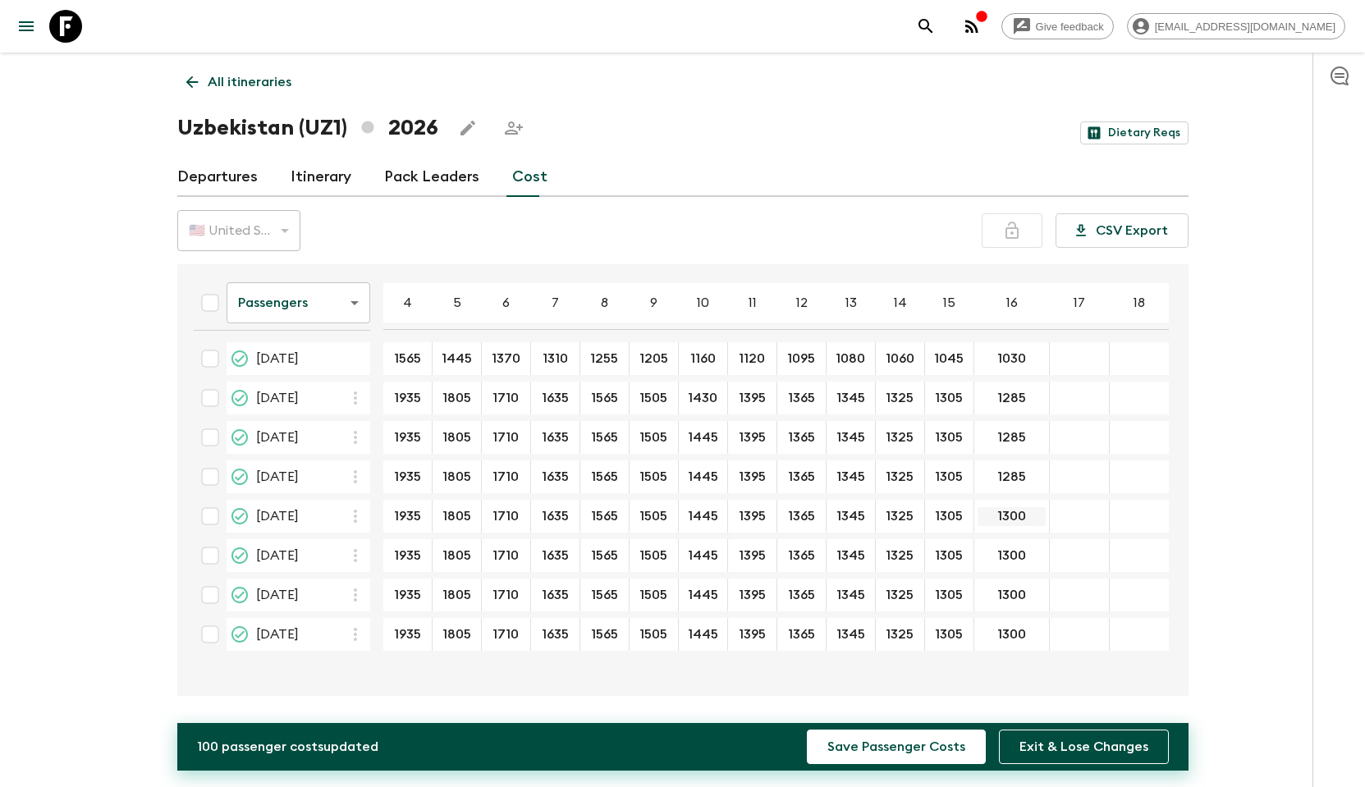
type input "1285"
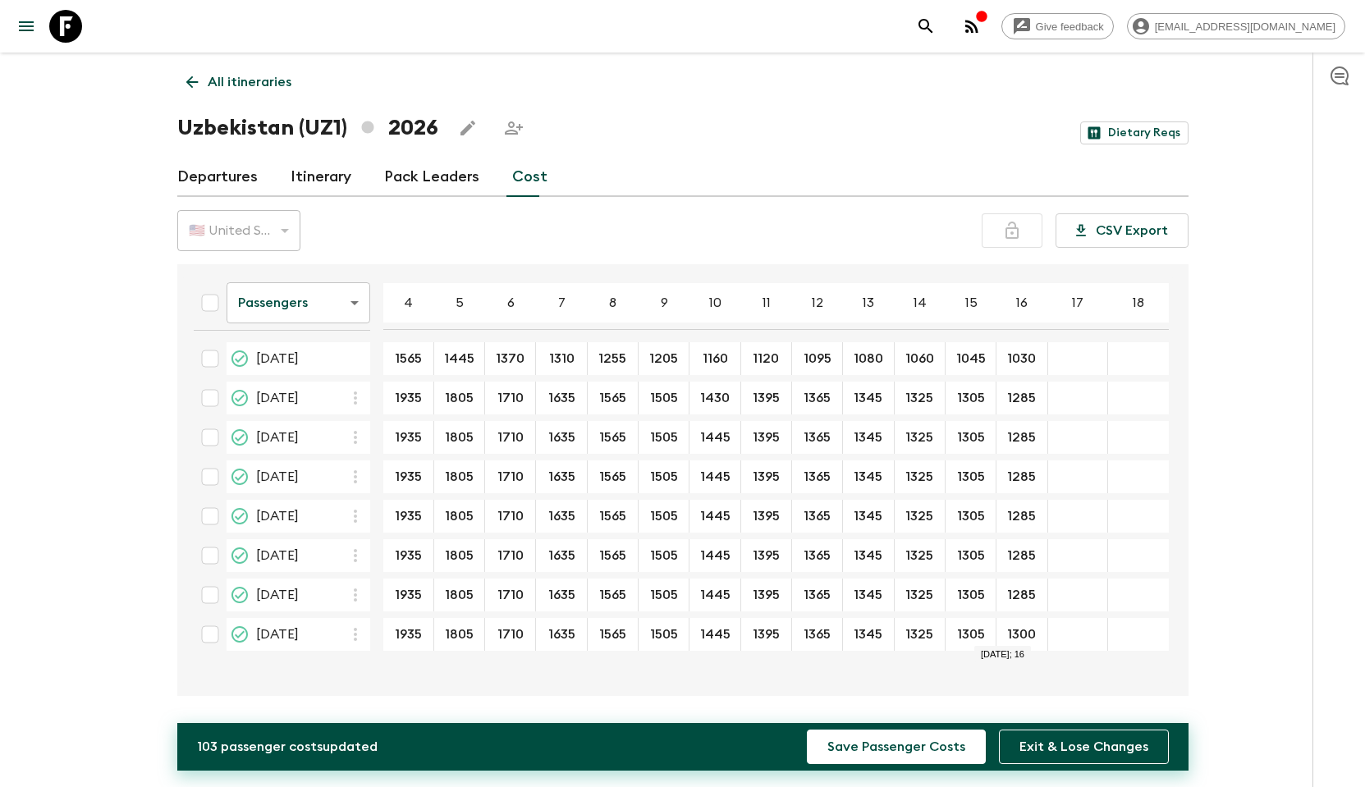
type input "1285"
click at [419, 448] on div "1935 ​" at bounding box center [408, 437] width 43 height 33
click at [884, 755] on button "Save Passenger Costs" at bounding box center [896, 747] width 179 height 34
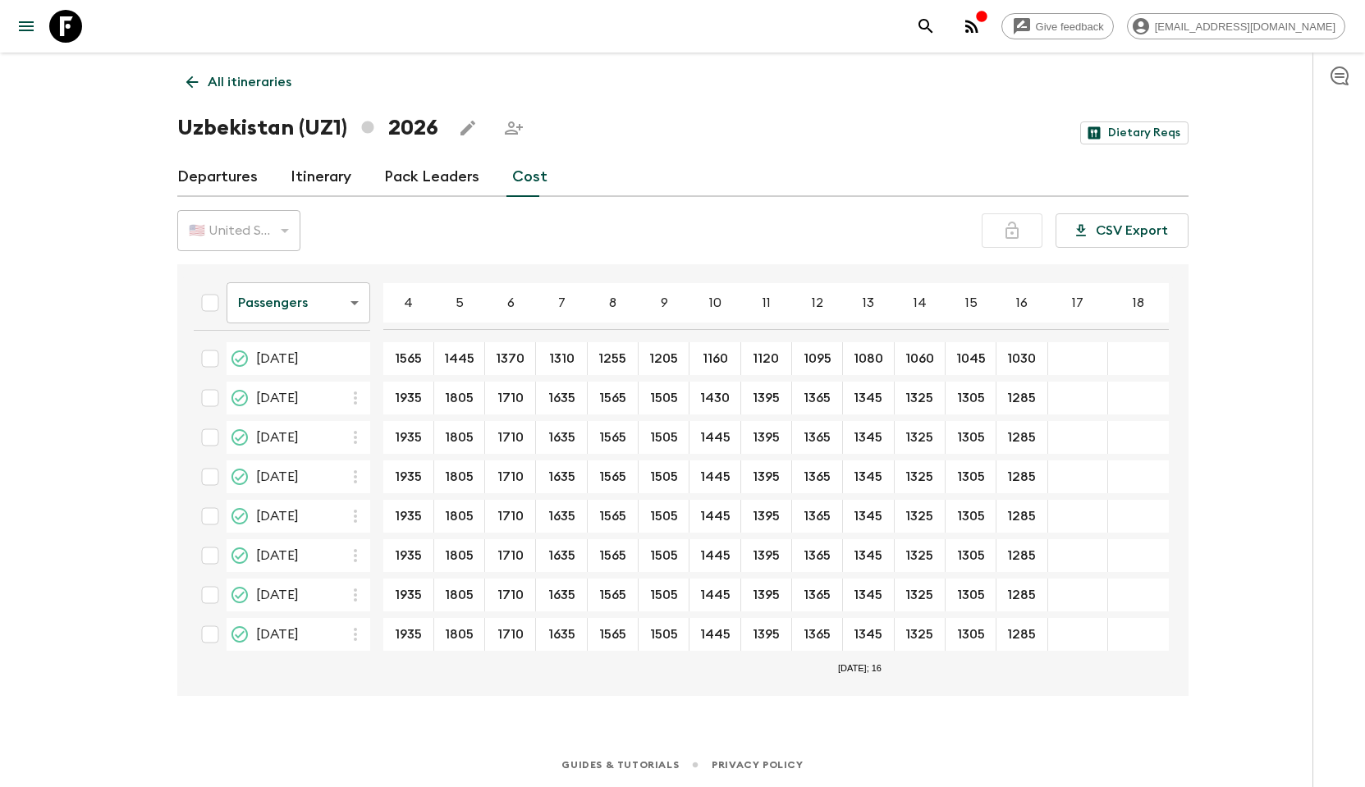
click at [210, 81] on p "All itineraries" at bounding box center [250, 82] width 84 height 20
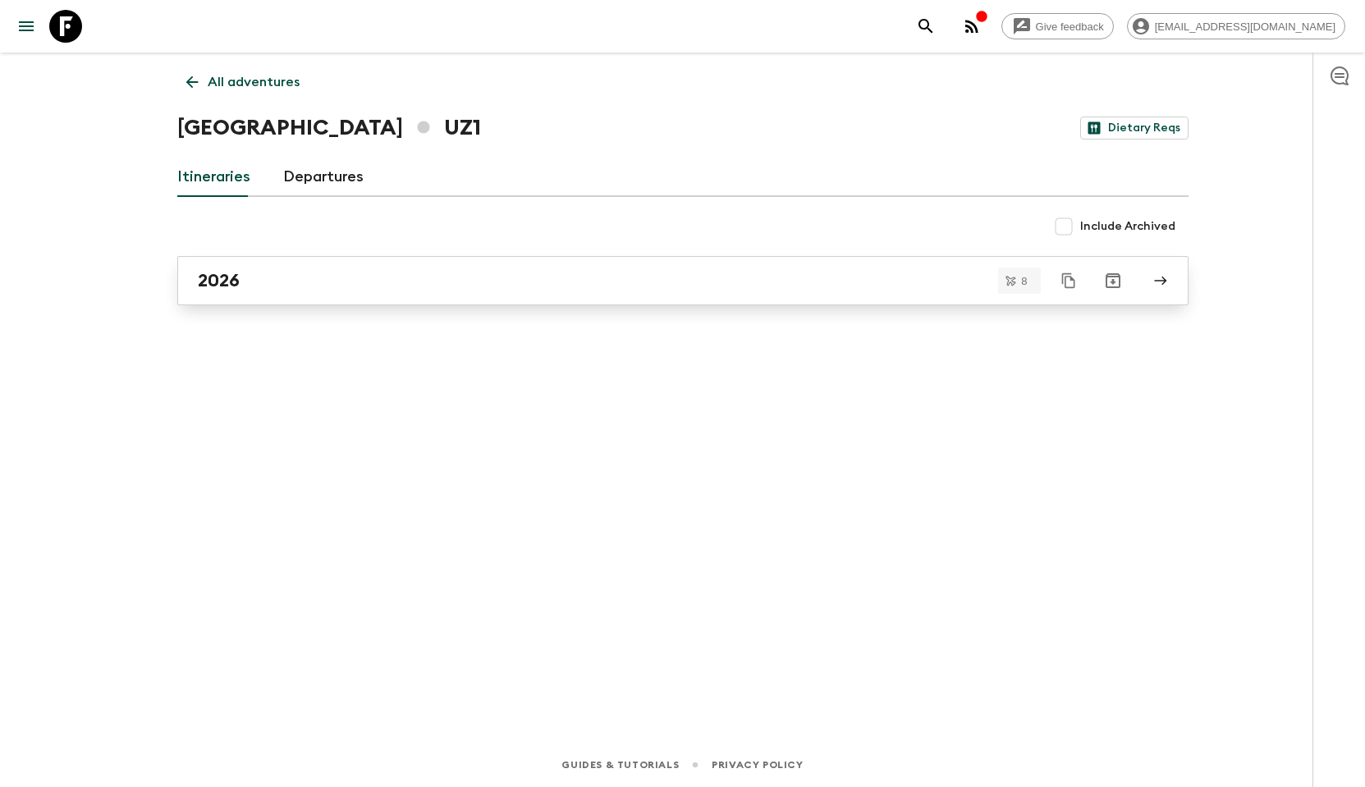
click at [229, 286] on h2 "2026" at bounding box center [219, 280] width 42 height 21
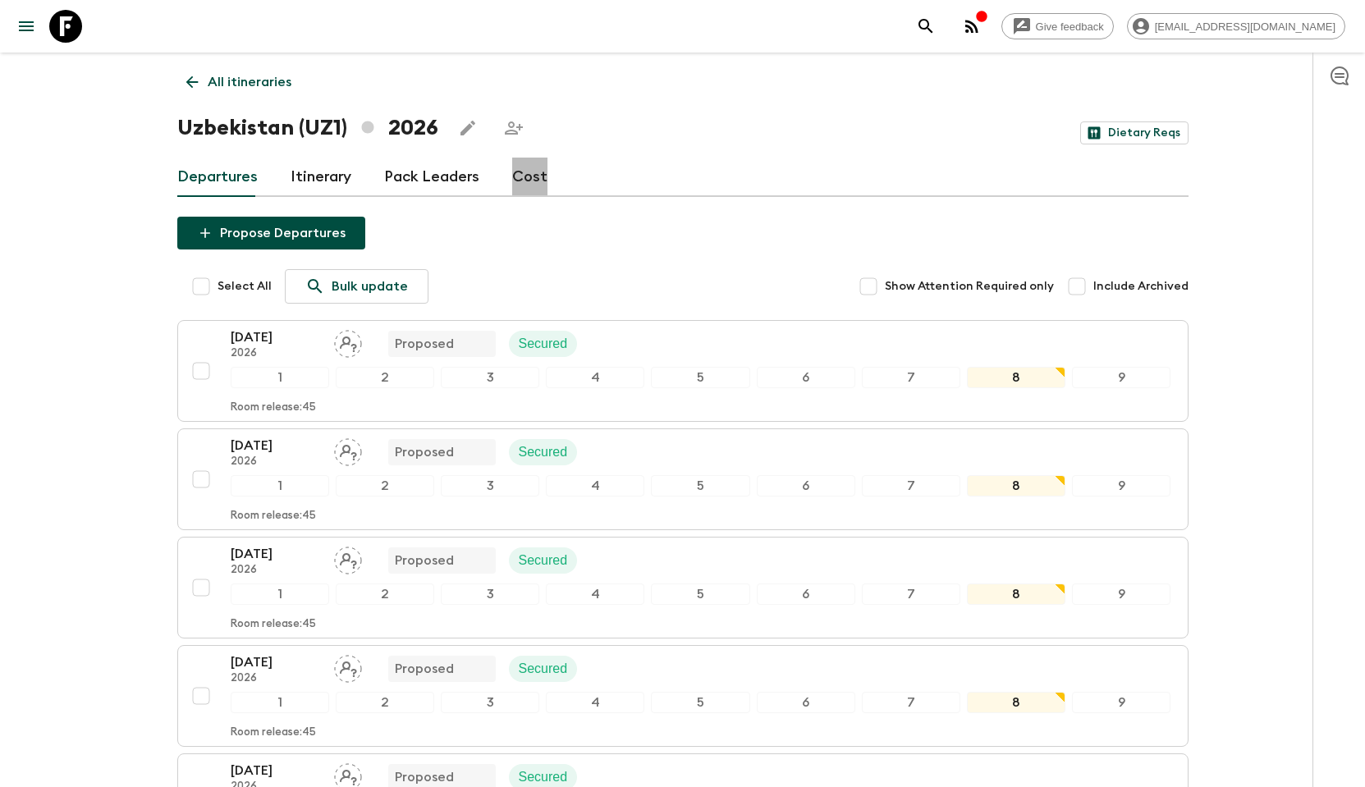
click at [527, 181] on link "Cost" at bounding box center [529, 177] width 35 height 39
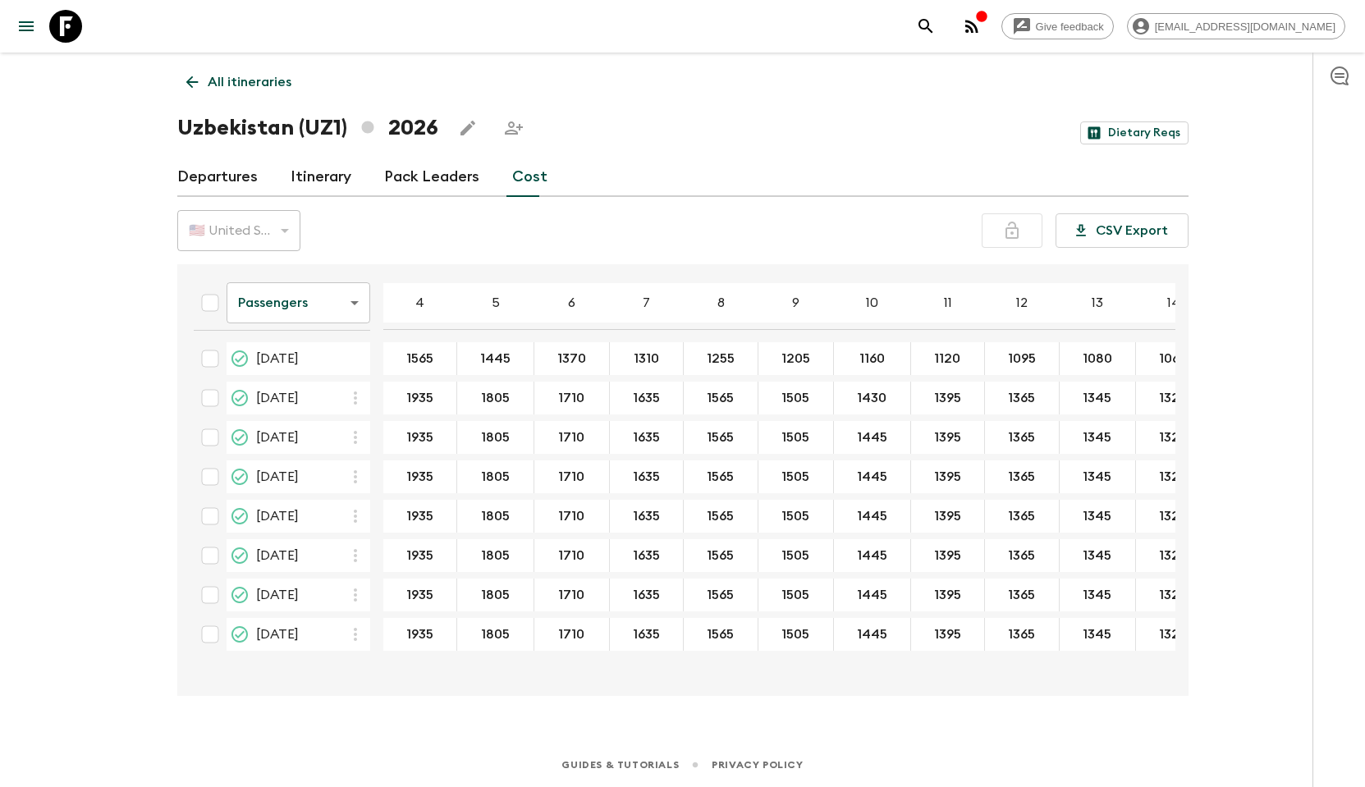
click at [290, 303] on body "Give feedback info@silkroad-explorer.com All itineraries Uzbekistan (UZ1) 2026 …" at bounding box center [682, 393] width 1365 height 787
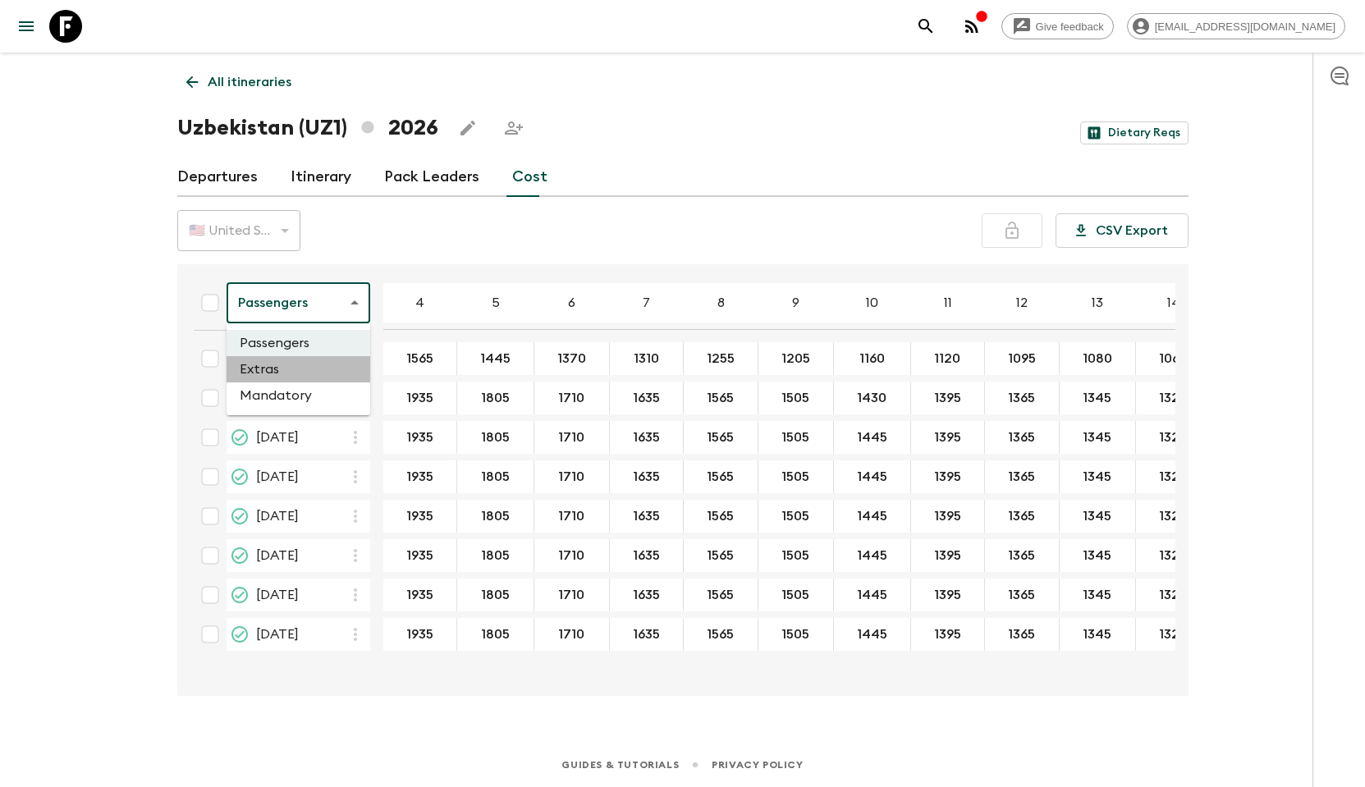
click at [288, 359] on li "Extras" at bounding box center [299, 369] width 144 height 26
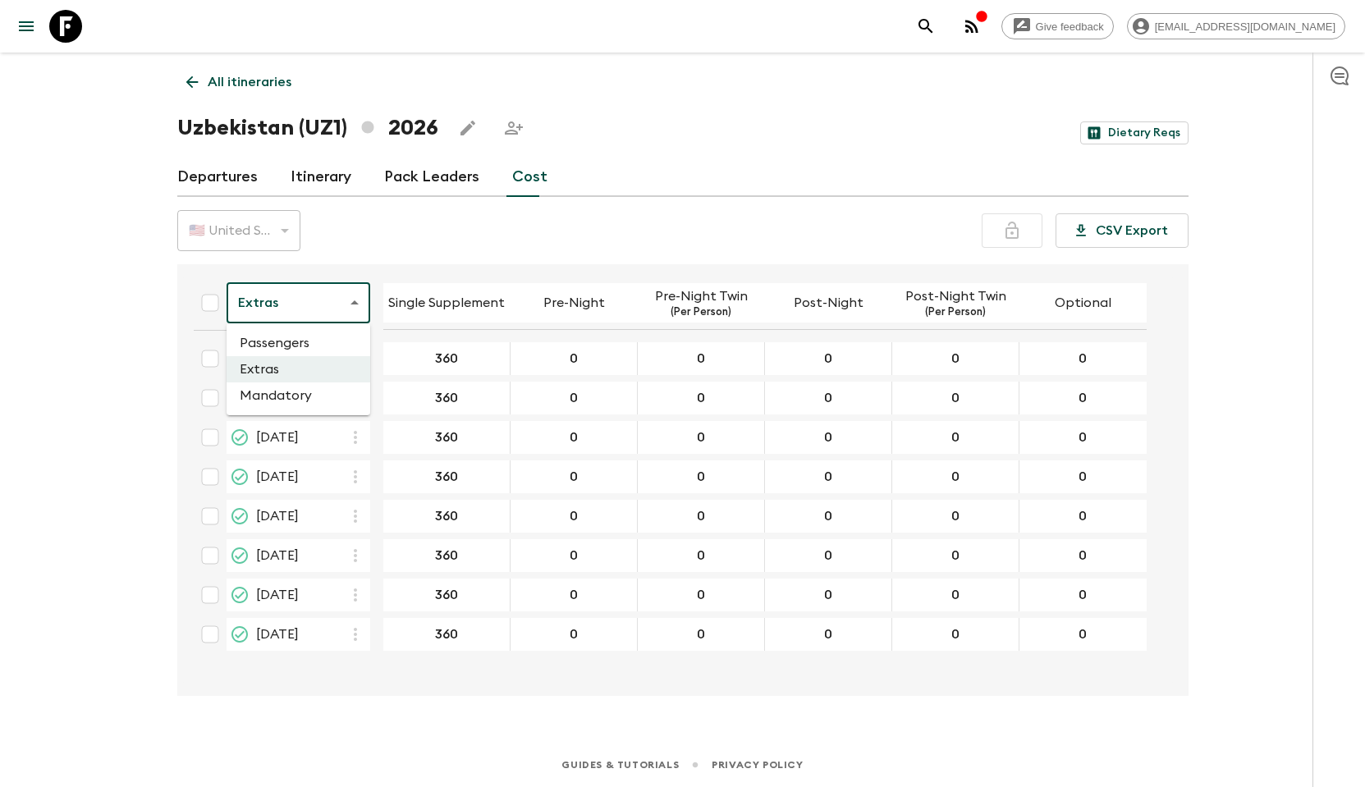
click at [342, 305] on body "Give feedback info@silkroad-explorer.com All itineraries Uzbekistan (UZ1) 2026 …" at bounding box center [682, 393] width 1365 height 787
click at [286, 400] on li "Mandatory" at bounding box center [299, 395] width 144 height 26
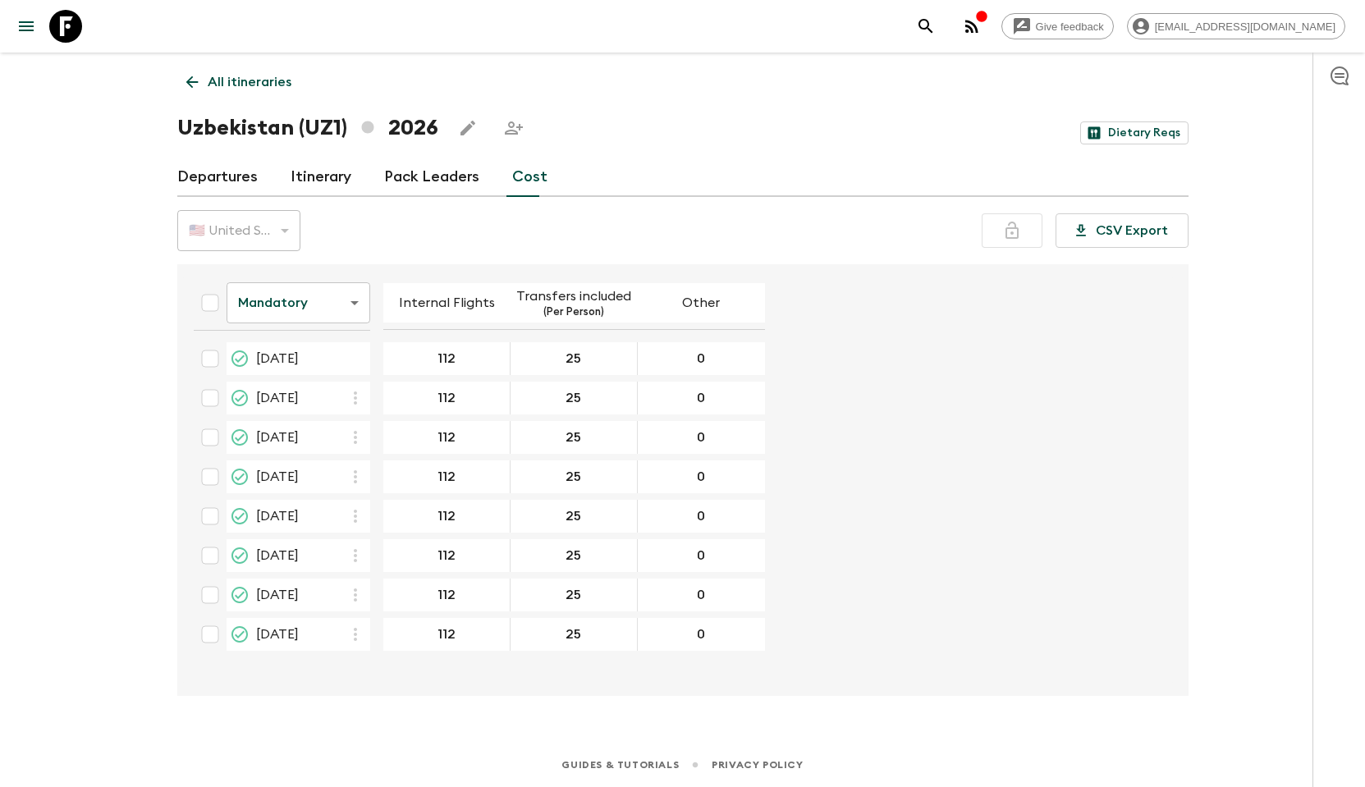
click at [414, 130] on h1 "Uzbekistan (UZ1) 2026" at bounding box center [307, 128] width 261 height 33
click at [278, 127] on h1 "Uzbekistan (UZ1) 2026" at bounding box center [307, 128] width 261 height 33
click at [227, 80] on p "All itineraries" at bounding box center [250, 82] width 84 height 20
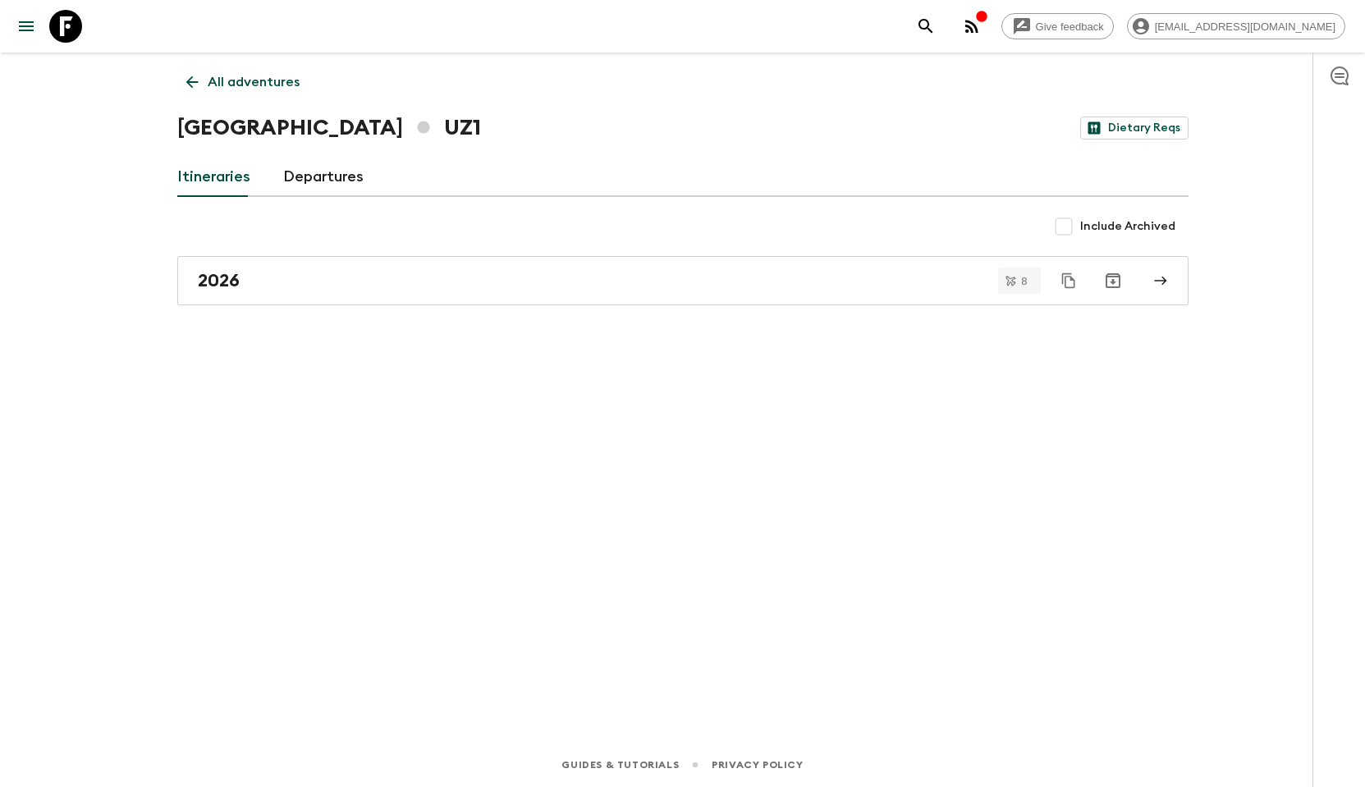
click at [313, 172] on link "Departures" at bounding box center [323, 177] width 80 height 39
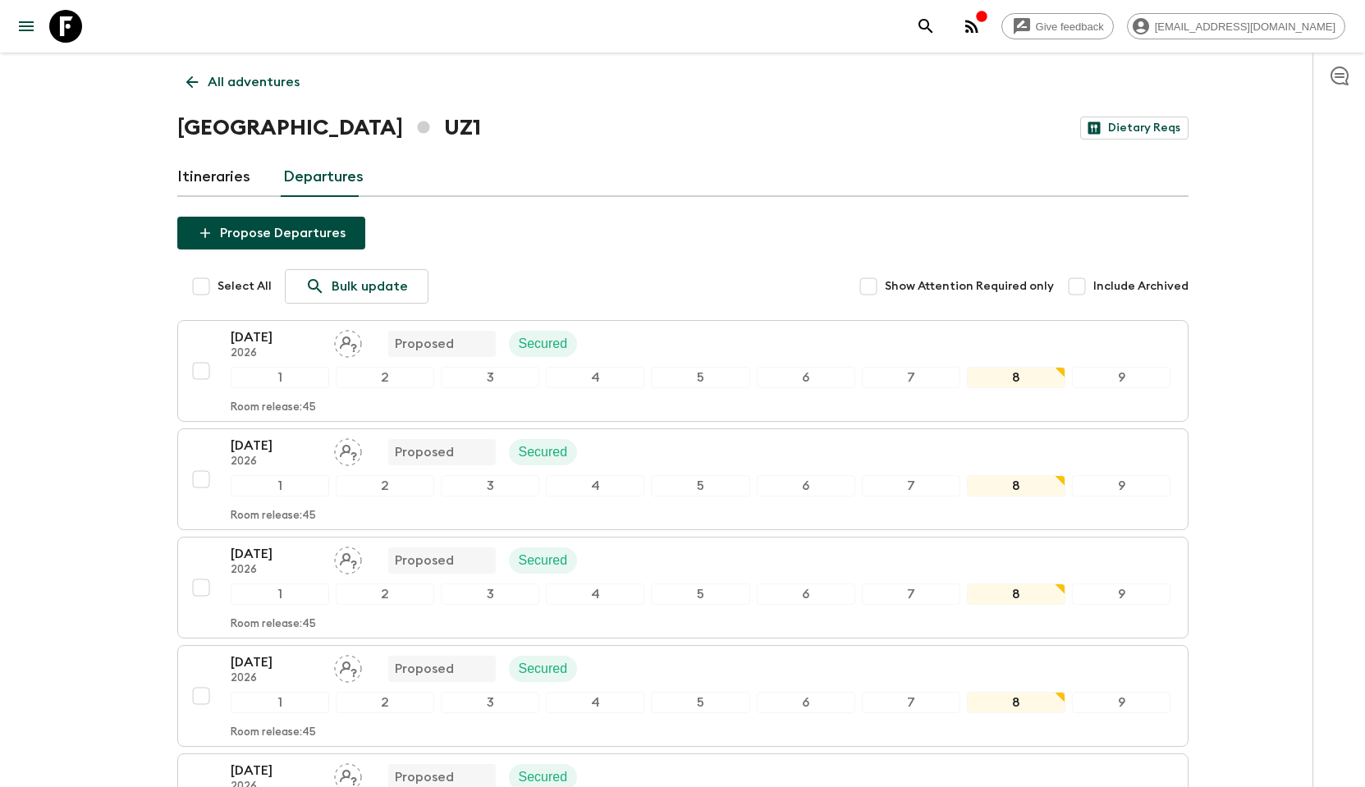
click at [210, 180] on link "Itineraries" at bounding box center [213, 177] width 73 height 39
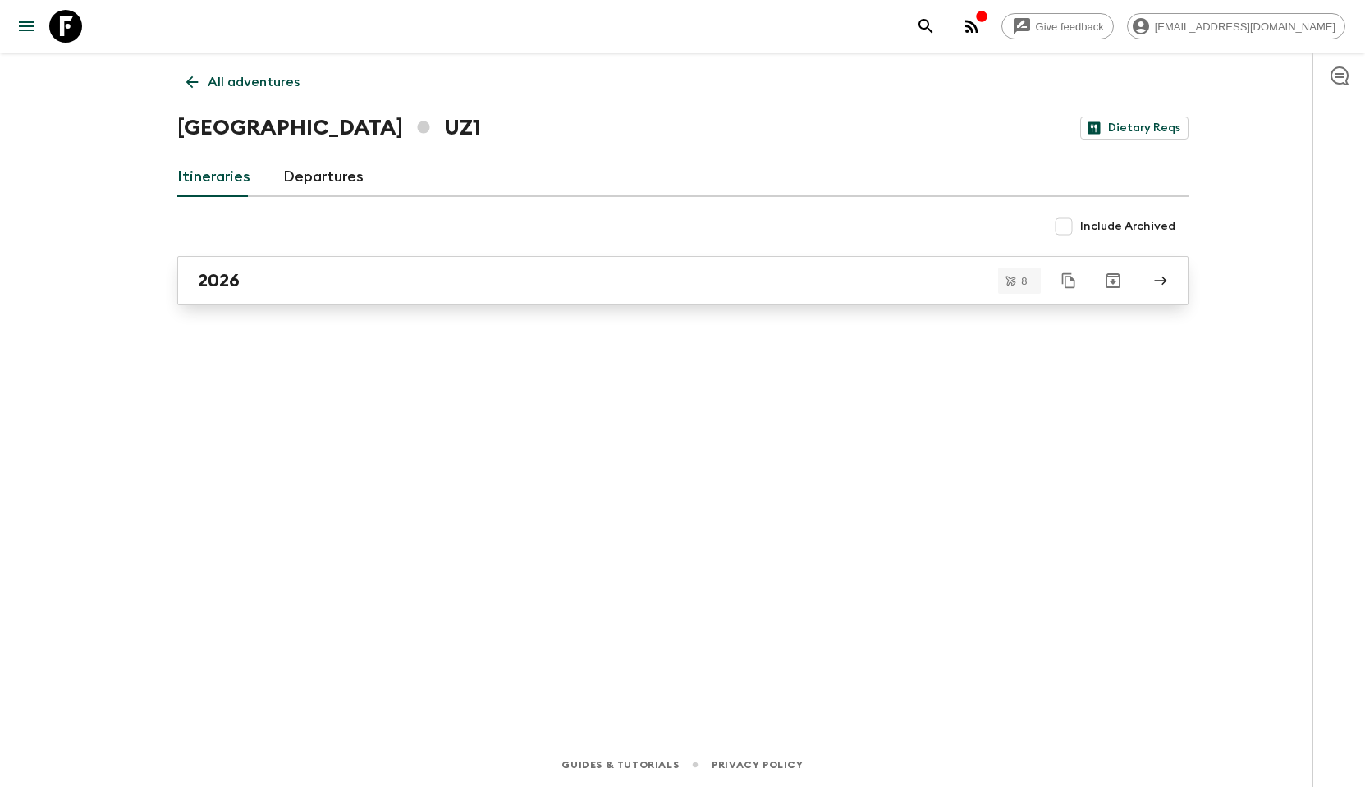
click at [550, 270] on div "2026" at bounding box center [667, 280] width 939 height 21
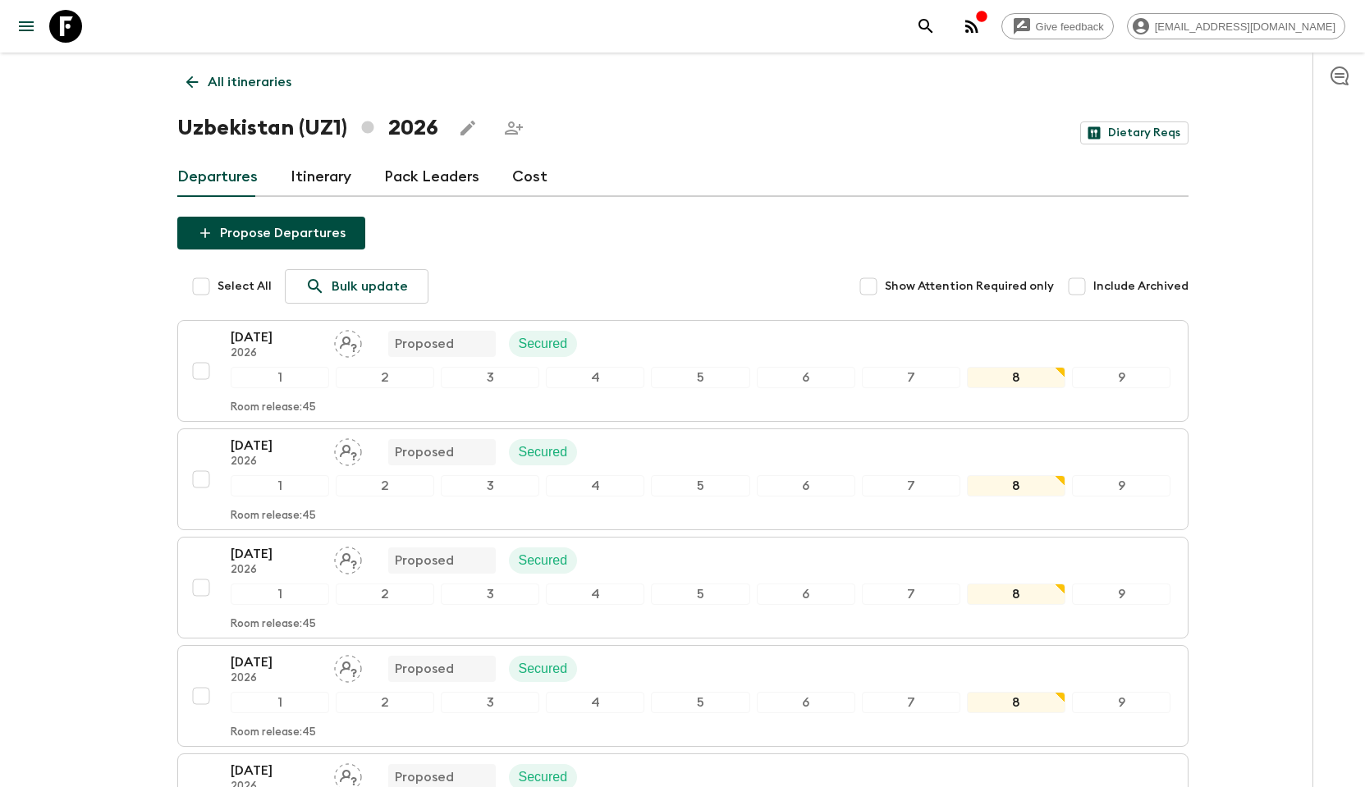
click at [424, 130] on h1 "Uzbekistan (UZ1) 2026" at bounding box center [307, 128] width 261 height 33
click at [397, 179] on link "Pack Leaders" at bounding box center [431, 177] width 95 height 39
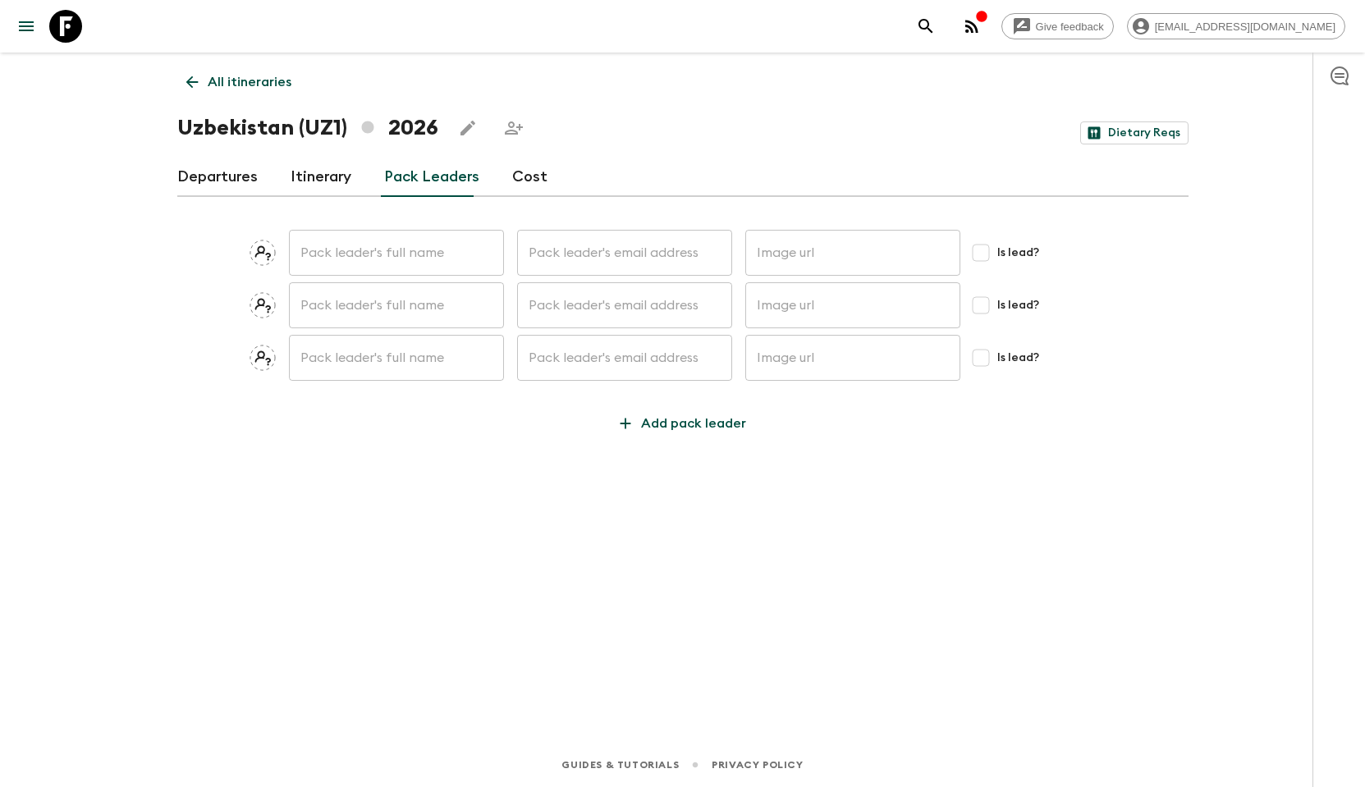
click at [327, 176] on link "Itinerary" at bounding box center [321, 177] width 61 height 39
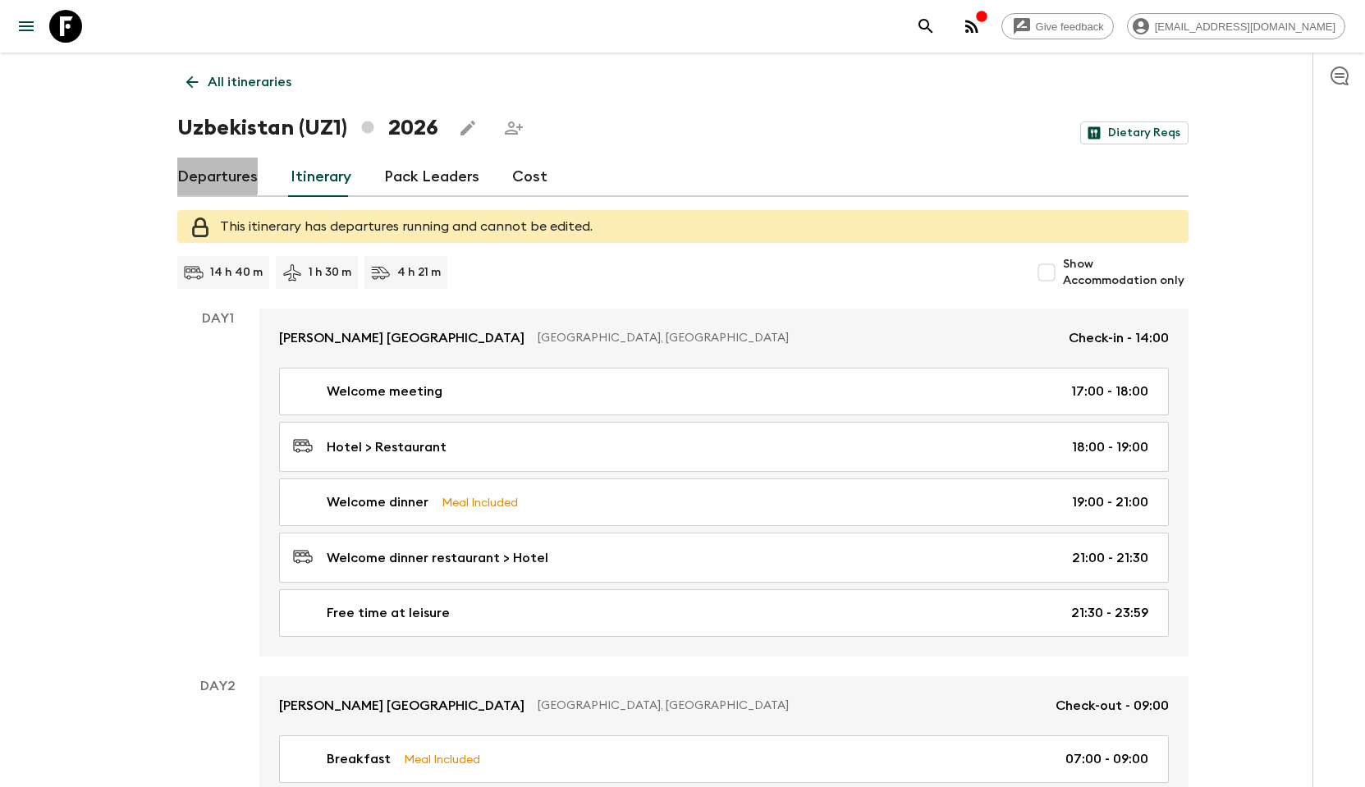
click at [208, 175] on link "Departures" at bounding box center [217, 177] width 80 height 39
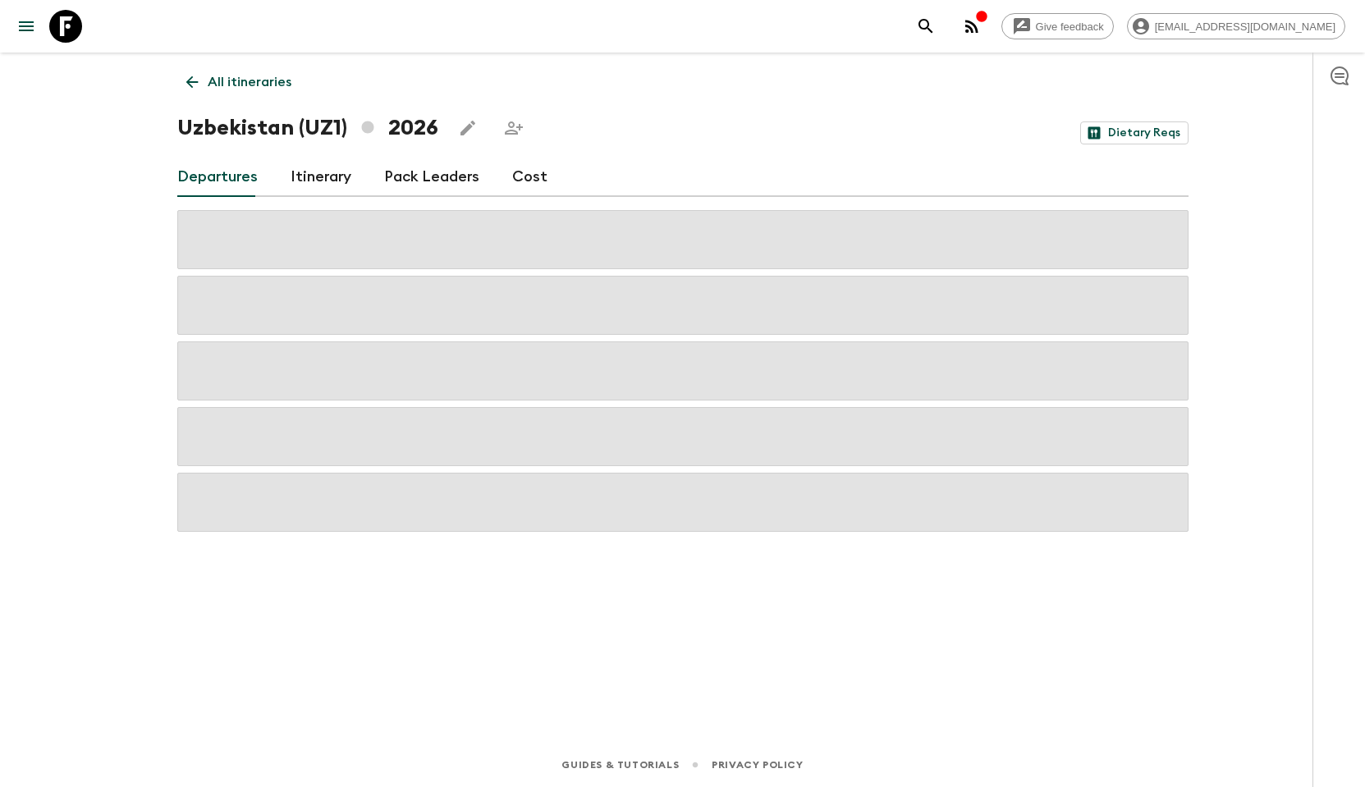
click at [982, 22] on icon "button" at bounding box center [972, 26] width 20 height 20
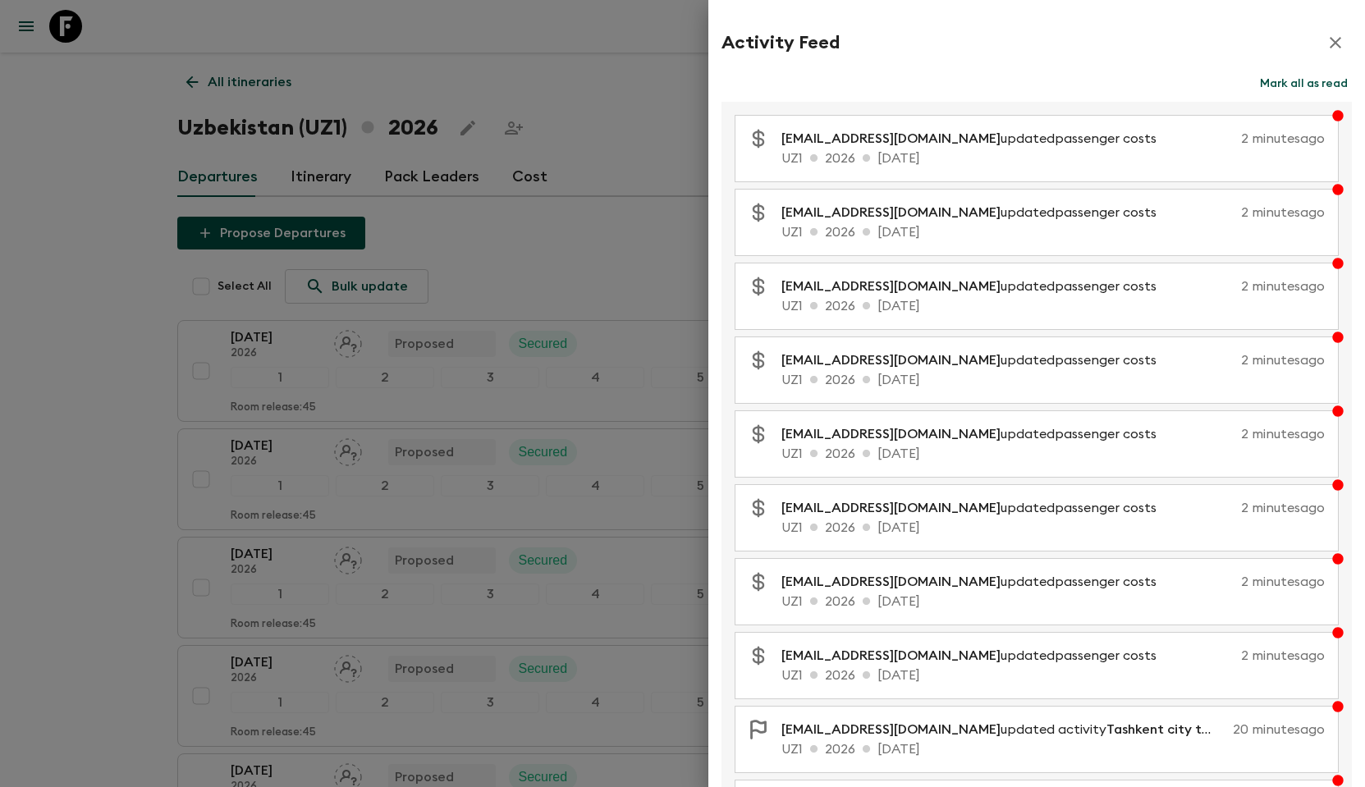
click at [57, 97] on div at bounding box center [682, 393] width 1365 height 787
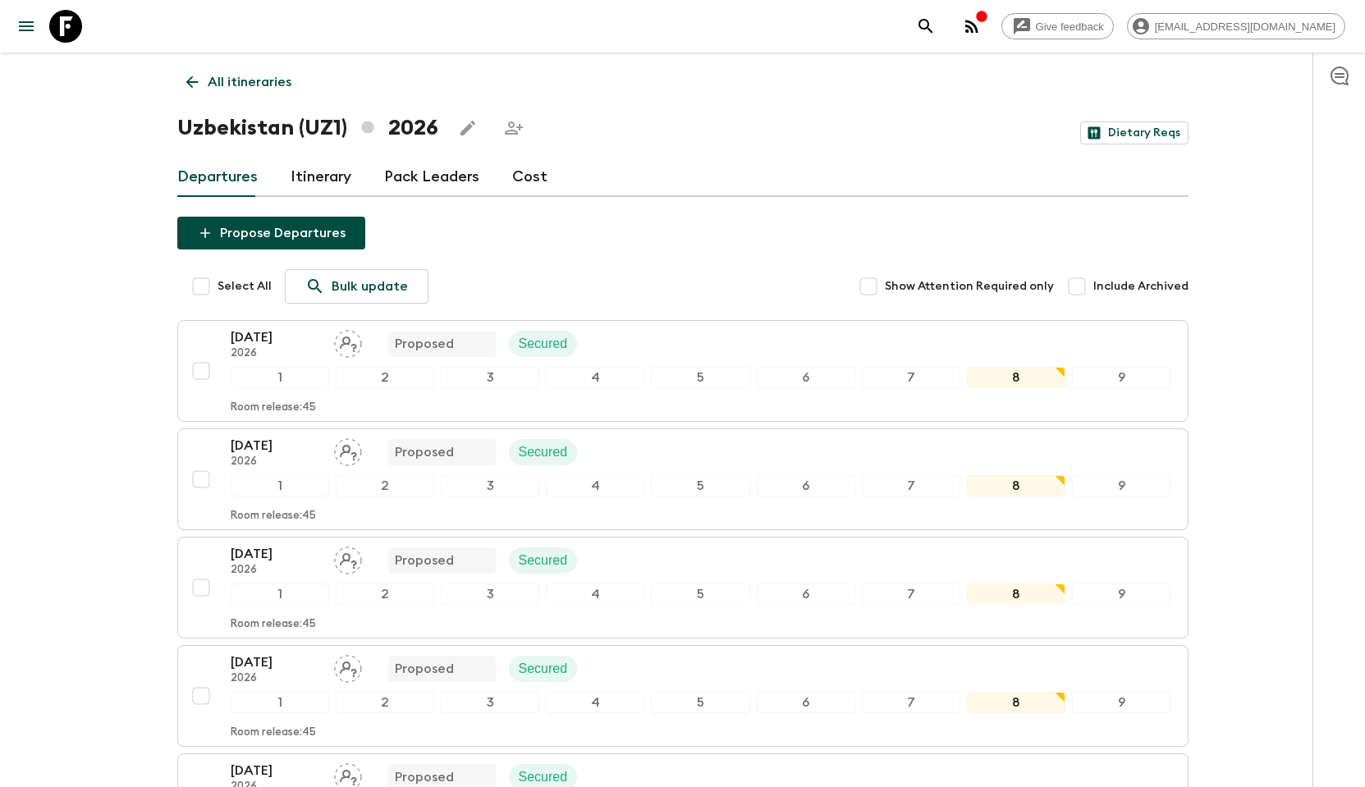
click at [982, 34] on icon "button" at bounding box center [972, 26] width 20 height 20
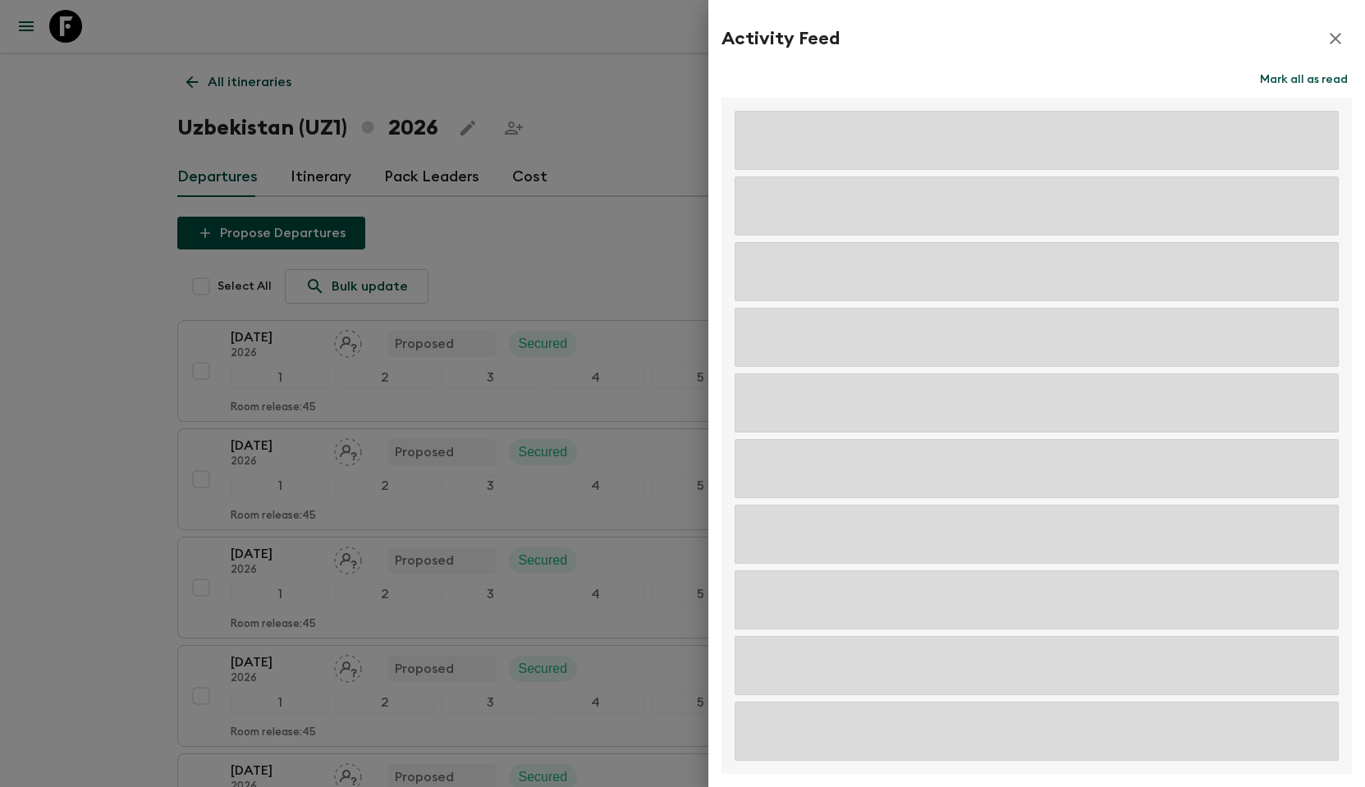
scroll to position [4, 0]
click at [560, 234] on div at bounding box center [682, 393] width 1365 height 787
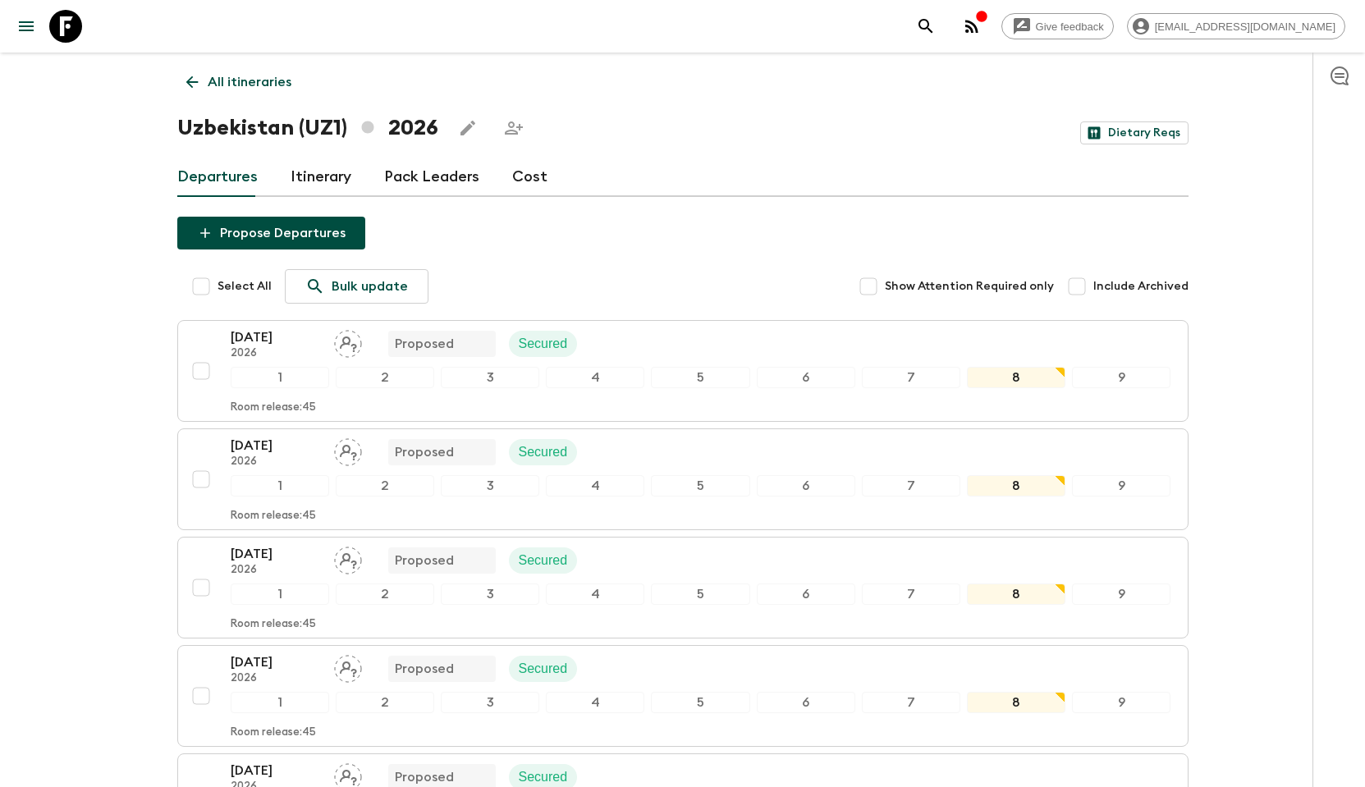
scroll to position [0, 0]
click at [535, 176] on link "Cost" at bounding box center [529, 177] width 35 height 39
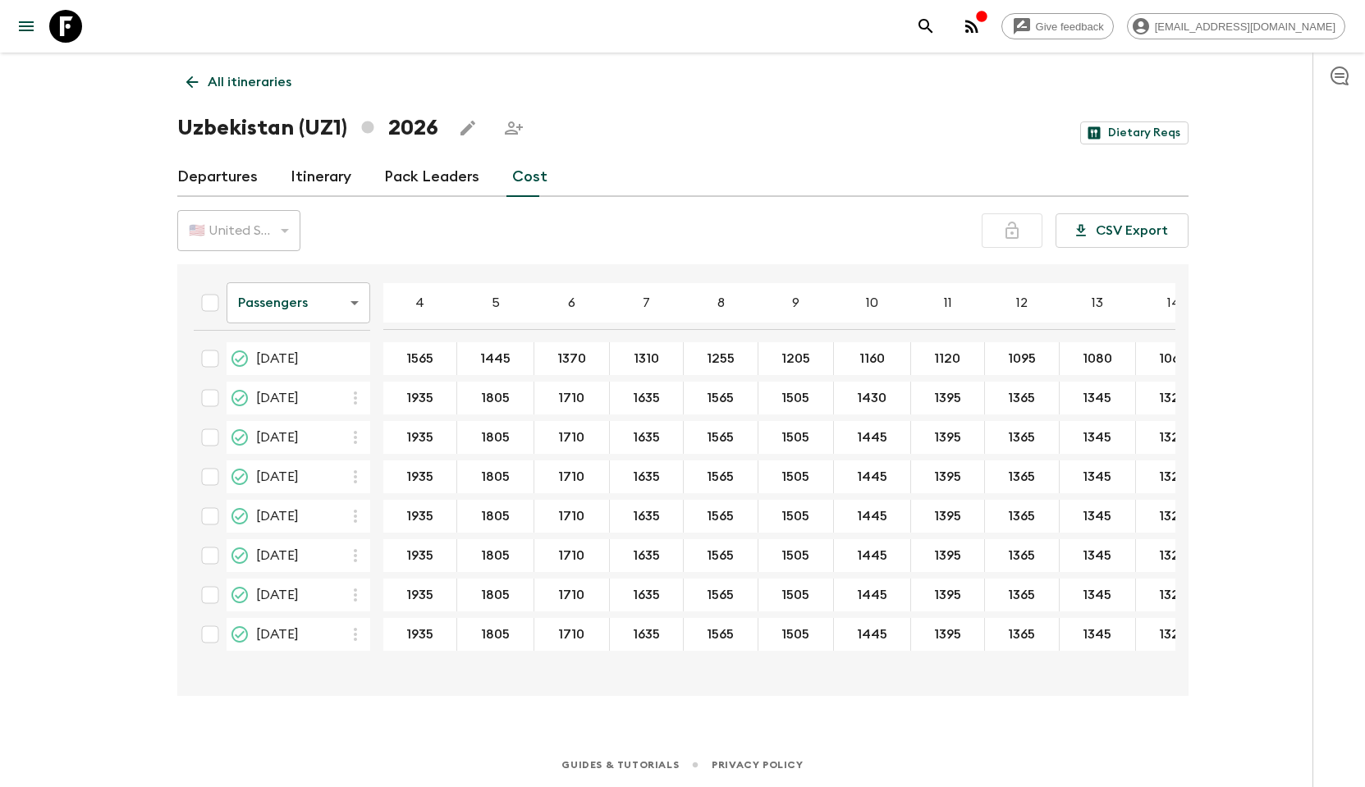
click at [982, 25] on icon "button" at bounding box center [972, 26] width 20 height 20
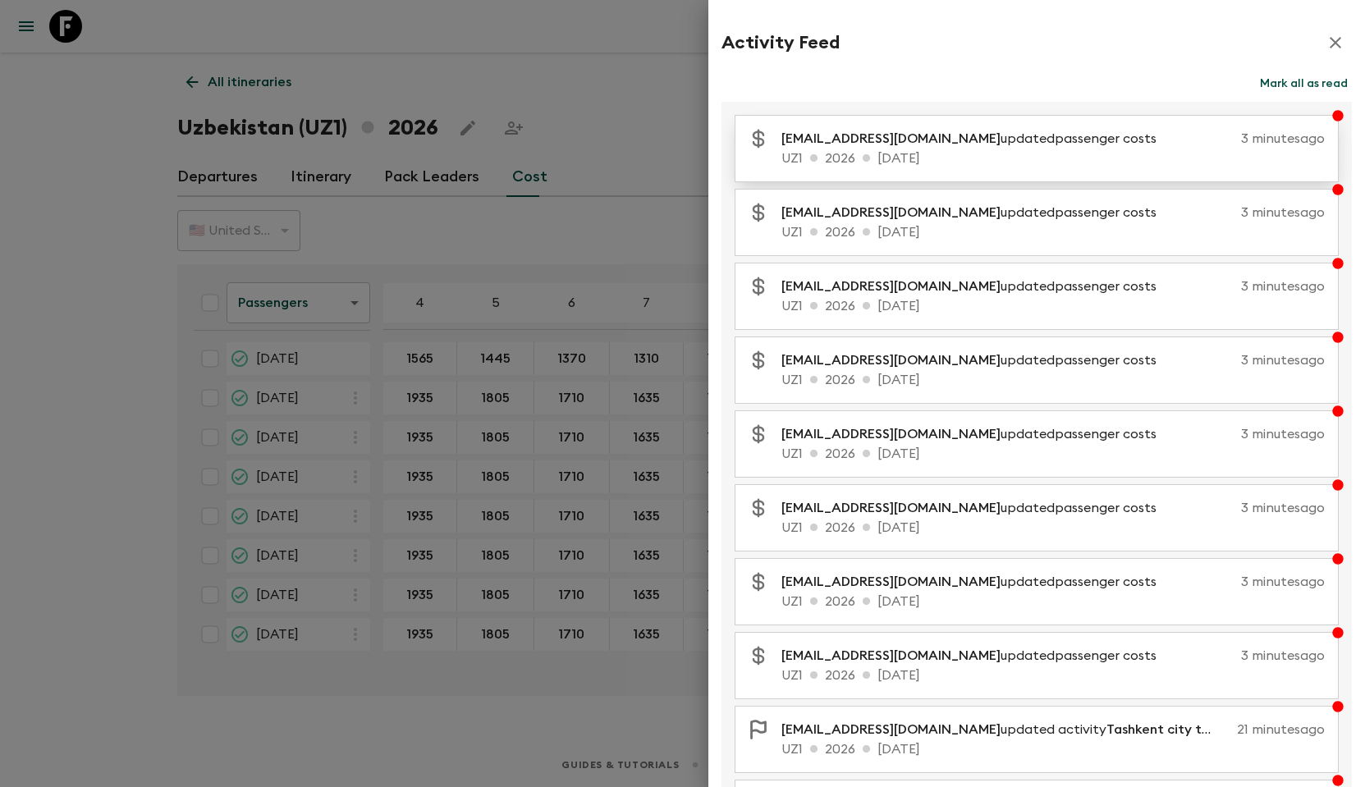
click at [957, 146] on p "info@silkroad-explorer.com updated passenger costs" at bounding box center [975, 139] width 388 height 20
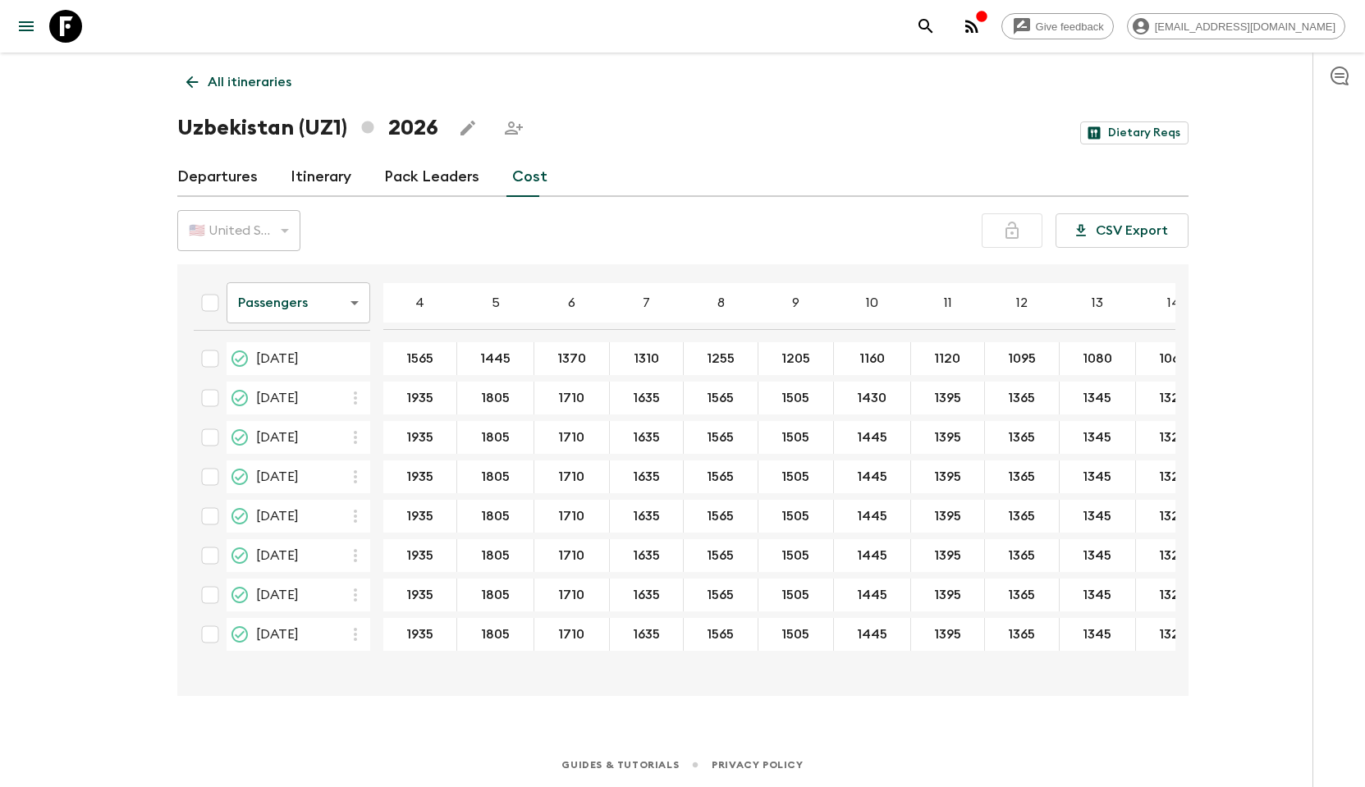
click at [760, 144] on div "Uzbekistan (UZ1) 2026 Dietary Reqs" at bounding box center [682, 128] width 1011 height 33
click at [982, 25] on icon "button" at bounding box center [972, 26] width 20 height 20
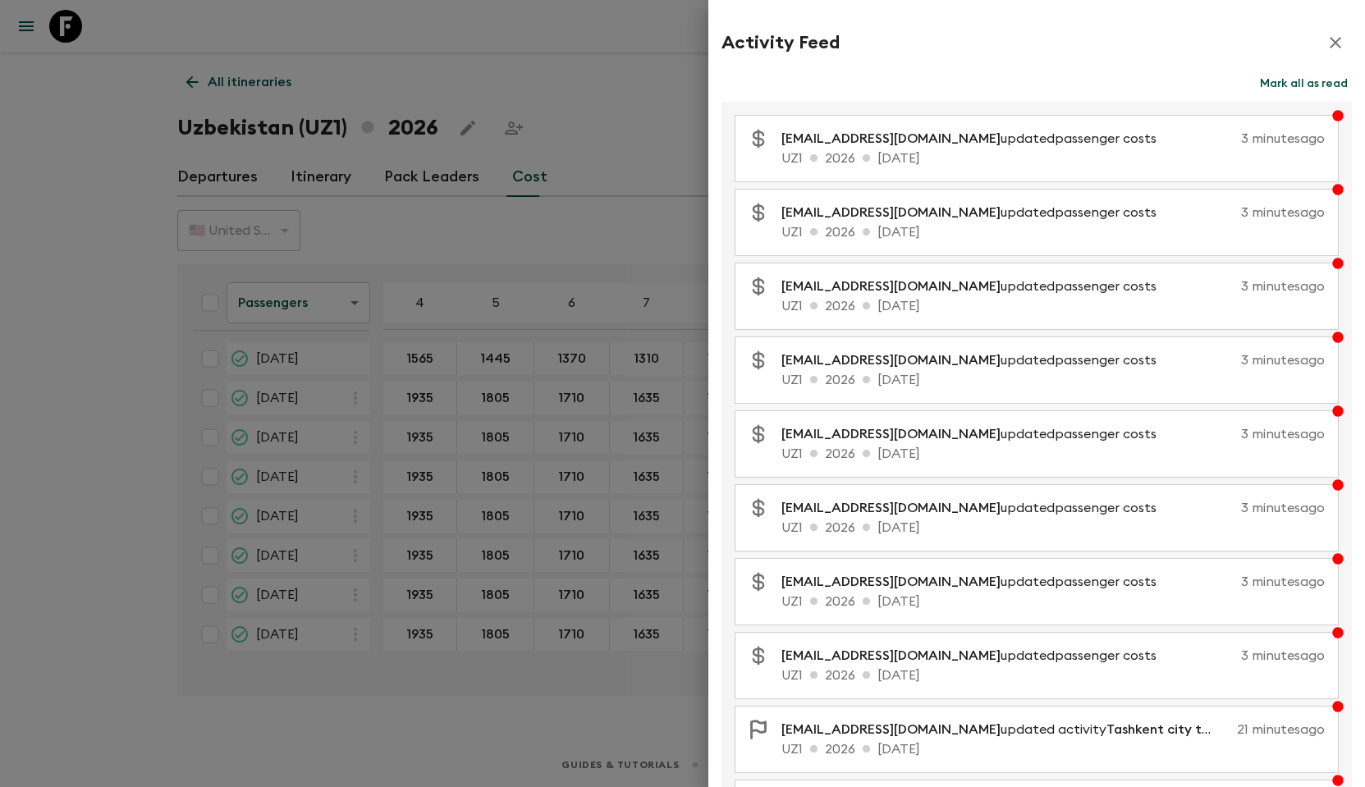
click at [635, 89] on div at bounding box center [682, 393] width 1365 height 787
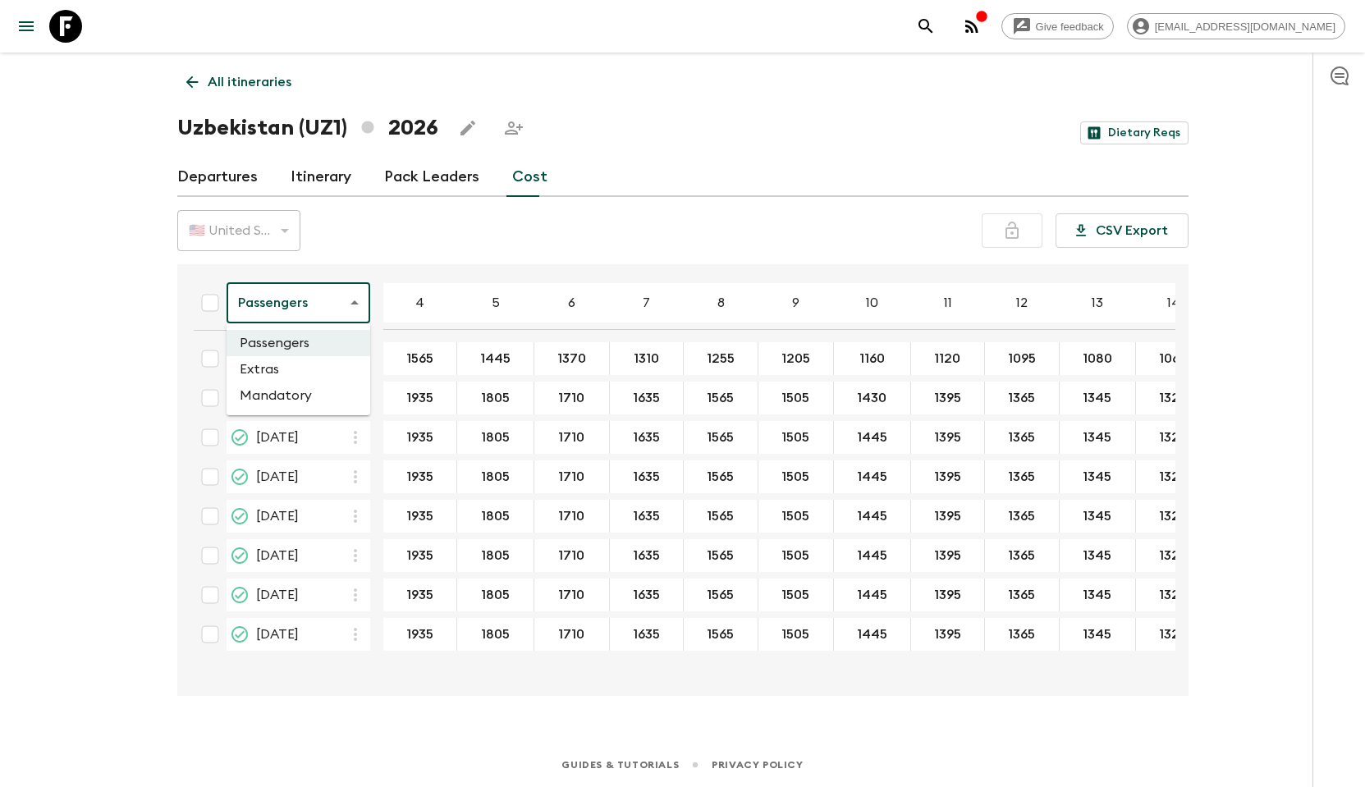
click at [332, 299] on body "Give feedback info@silkroad-explorer.com All itineraries Uzbekistan (UZ1) 2026 …" at bounding box center [682, 393] width 1365 height 787
click at [303, 371] on li "Extras" at bounding box center [299, 369] width 144 height 26
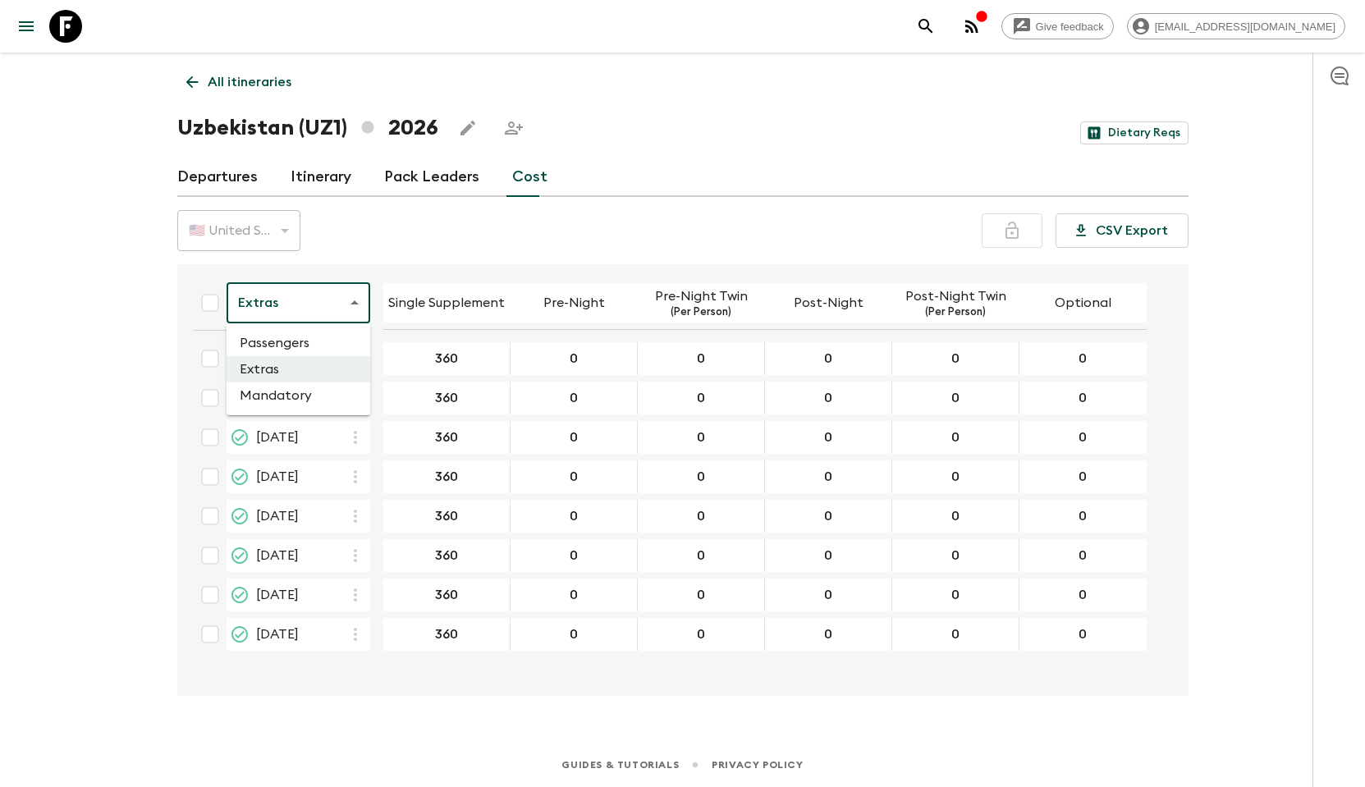
click at [312, 304] on body "Give feedback info@silkroad-explorer.com All itineraries Uzbekistan (UZ1) 2026 …" at bounding box center [682, 393] width 1365 height 787
click at [284, 389] on li "Mandatory" at bounding box center [299, 395] width 144 height 26
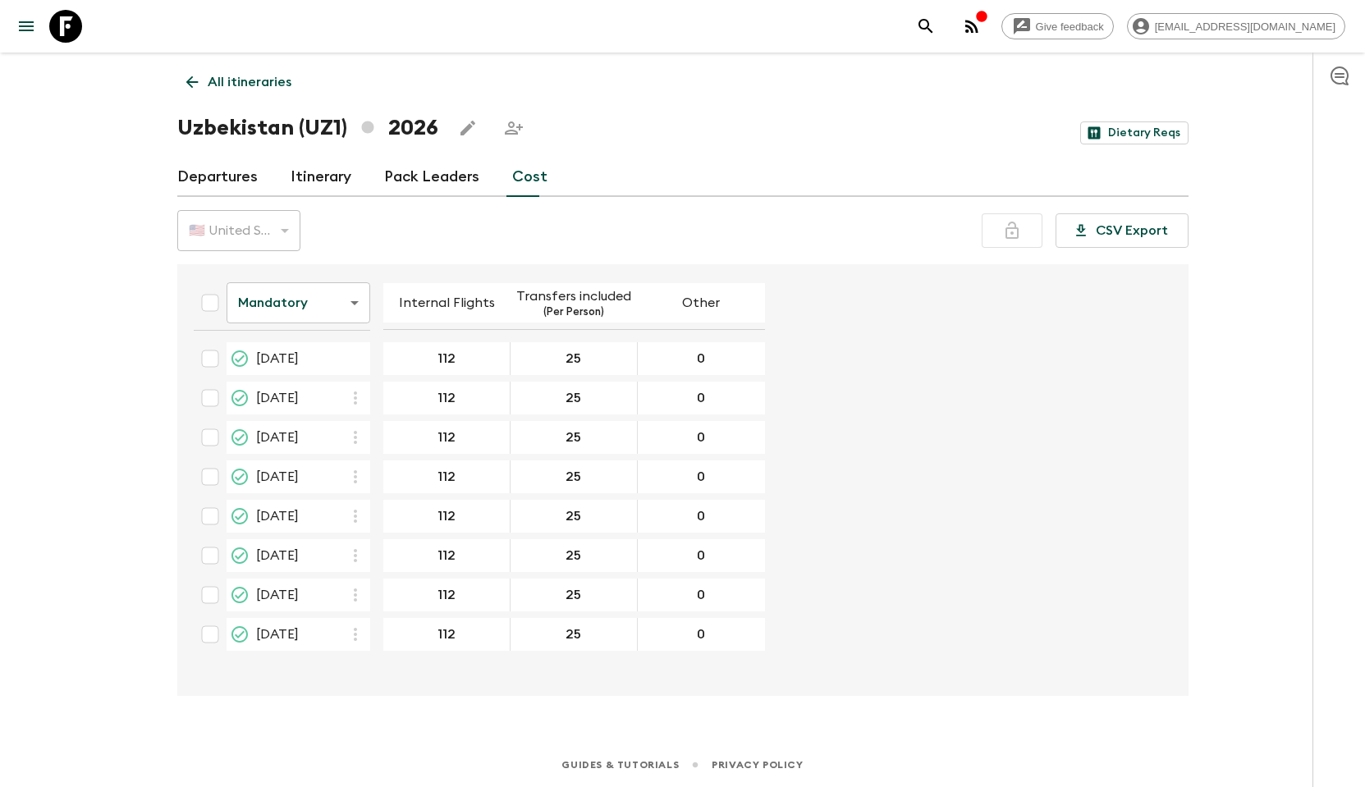
click at [400, 236] on div "🇺🇸 United States Dollar (USD) USD ​ CSV Export" at bounding box center [682, 230] width 1011 height 41
